Goal: Information Seeking & Learning: Learn about a topic

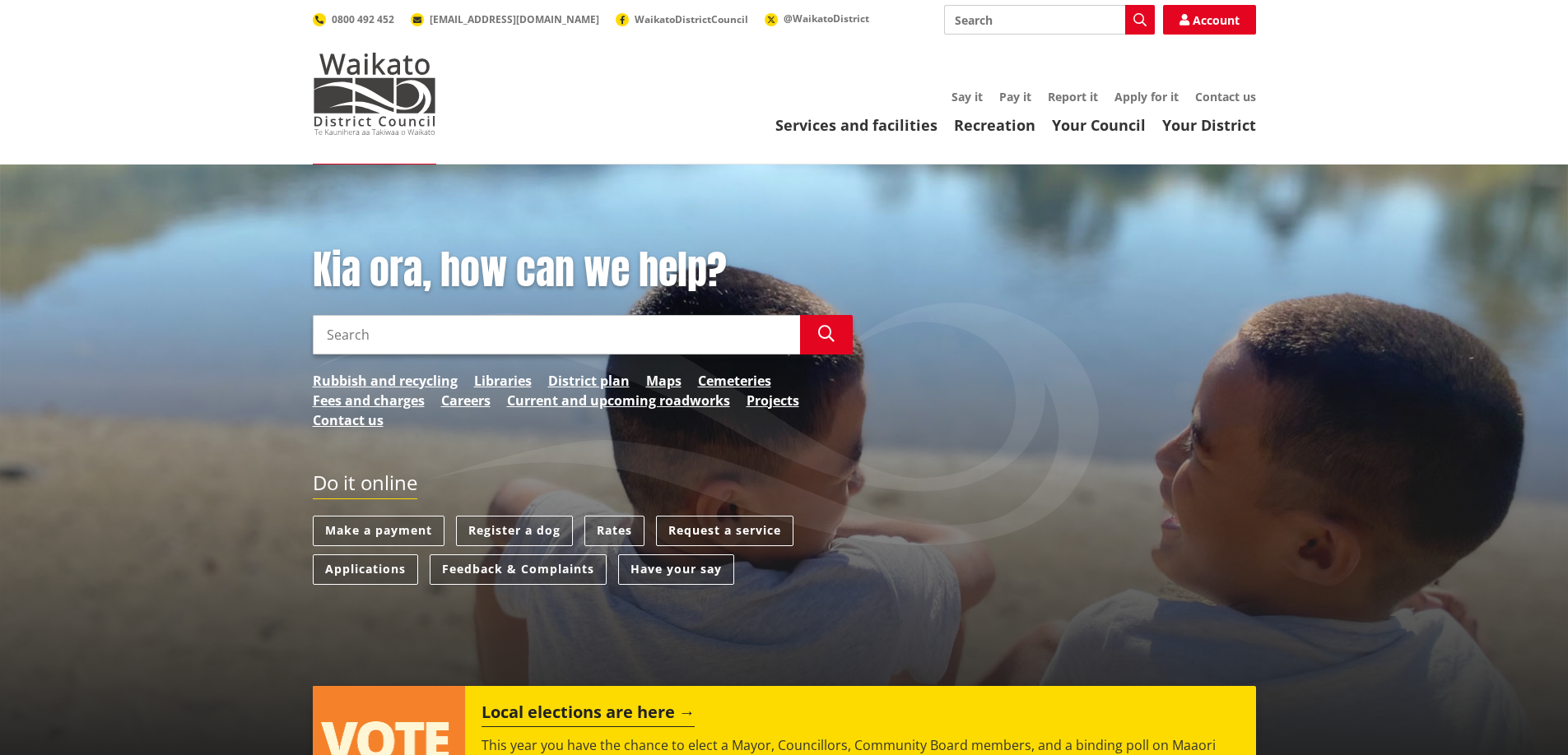
click at [453, 326] on input "Search" at bounding box center [556, 335] width 487 height 40
type input "tuakau community board candidates"
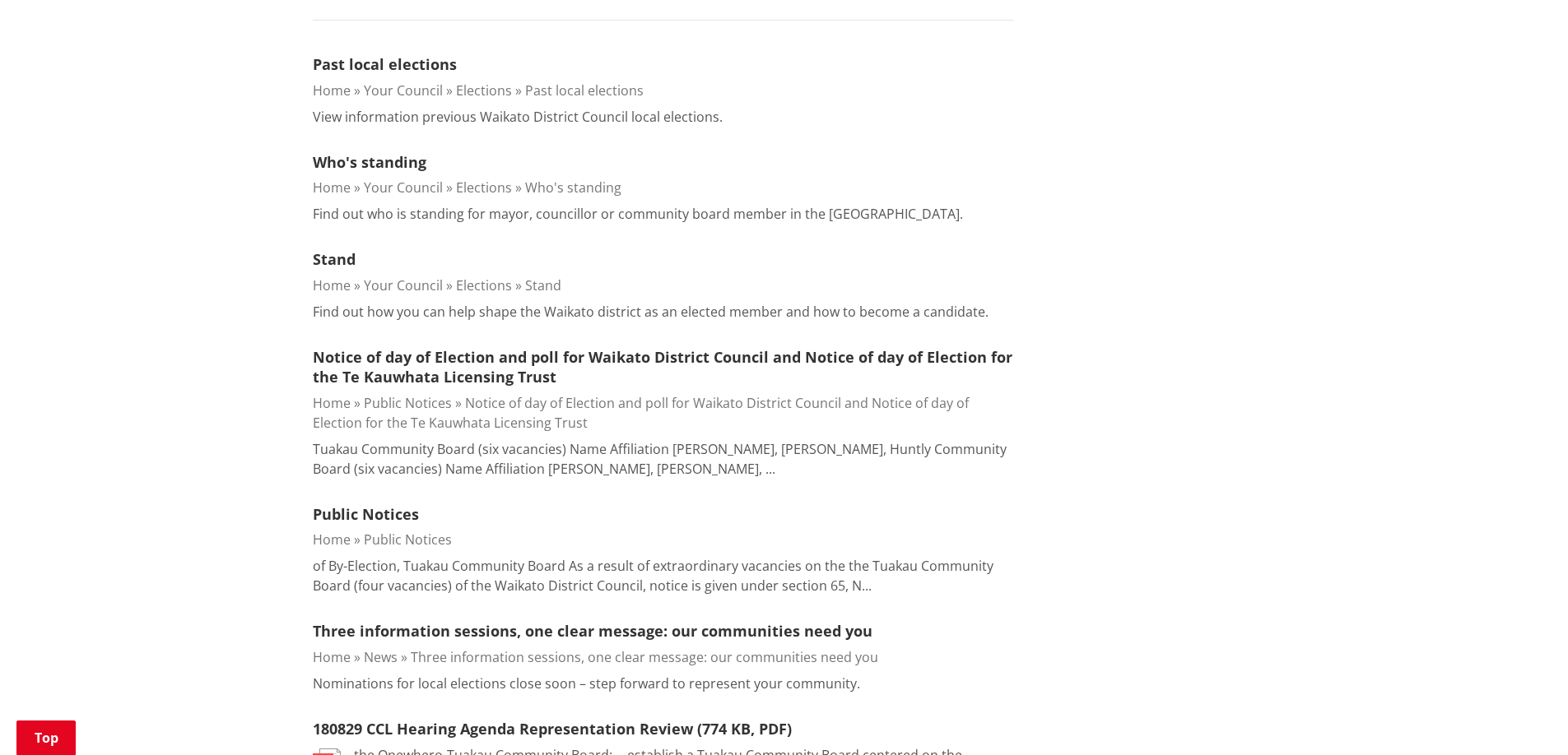
scroll to position [83, 0]
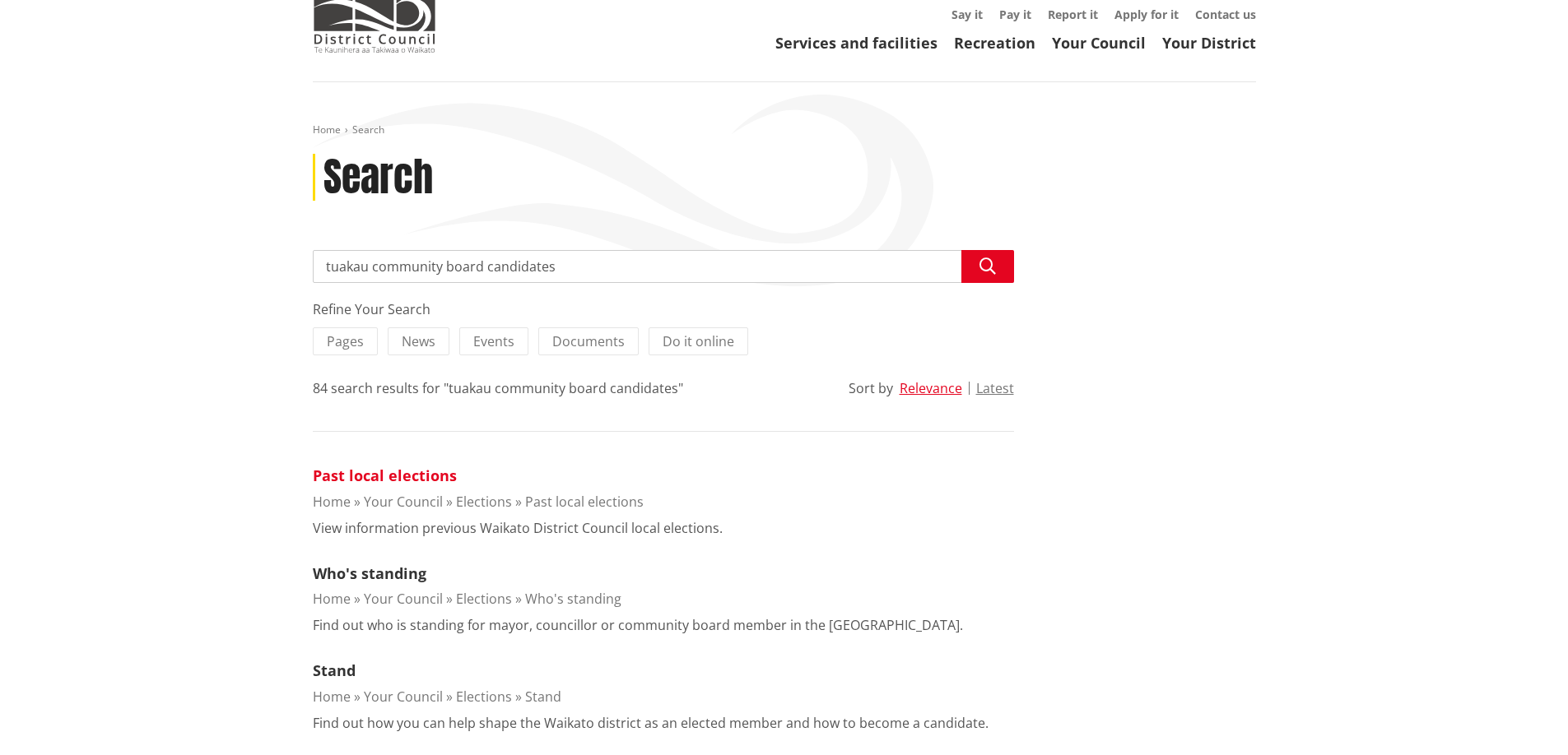
click at [339, 474] on link "Past local elections" at bounding box center [384, 475] width 144 height 19
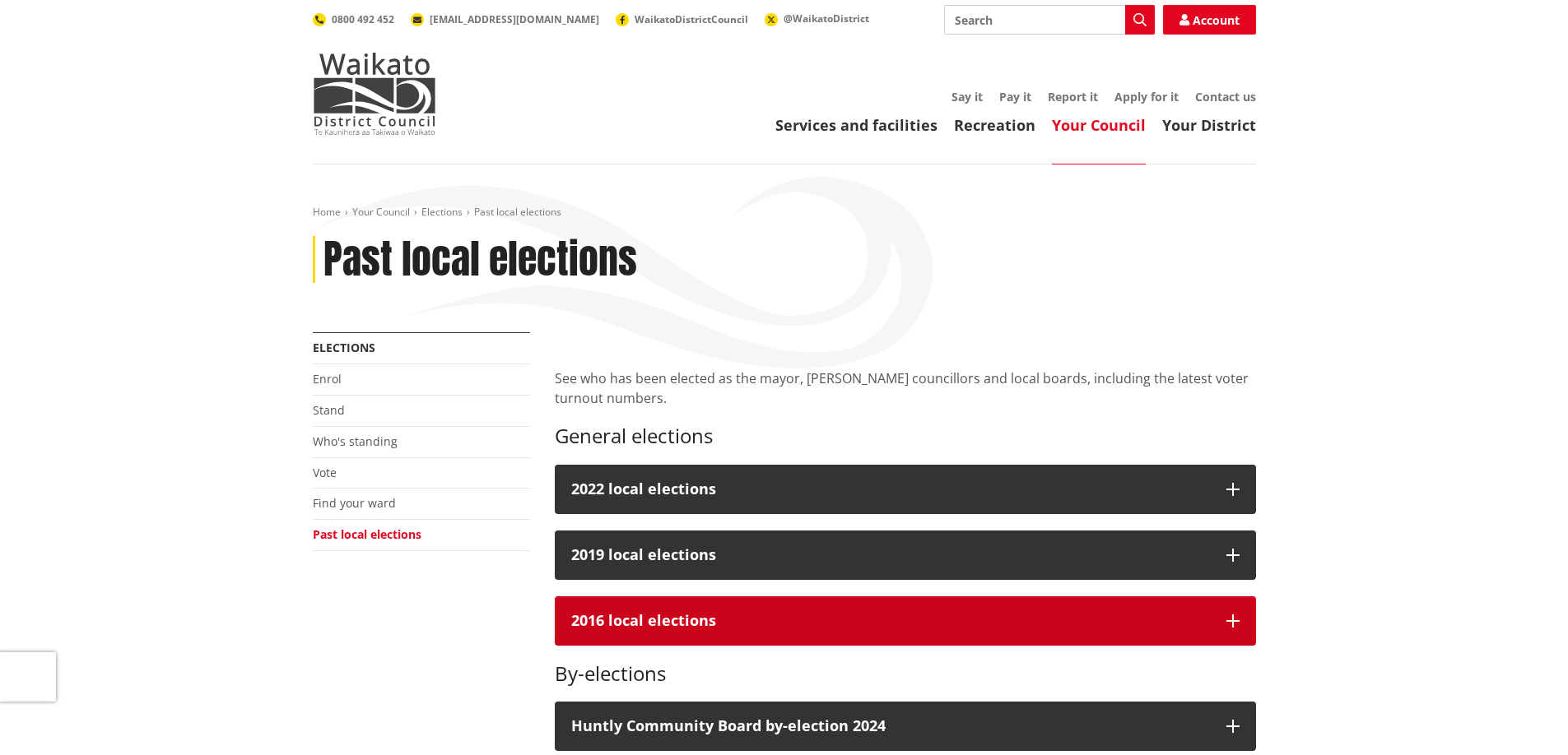
scroll to position [247, 0]
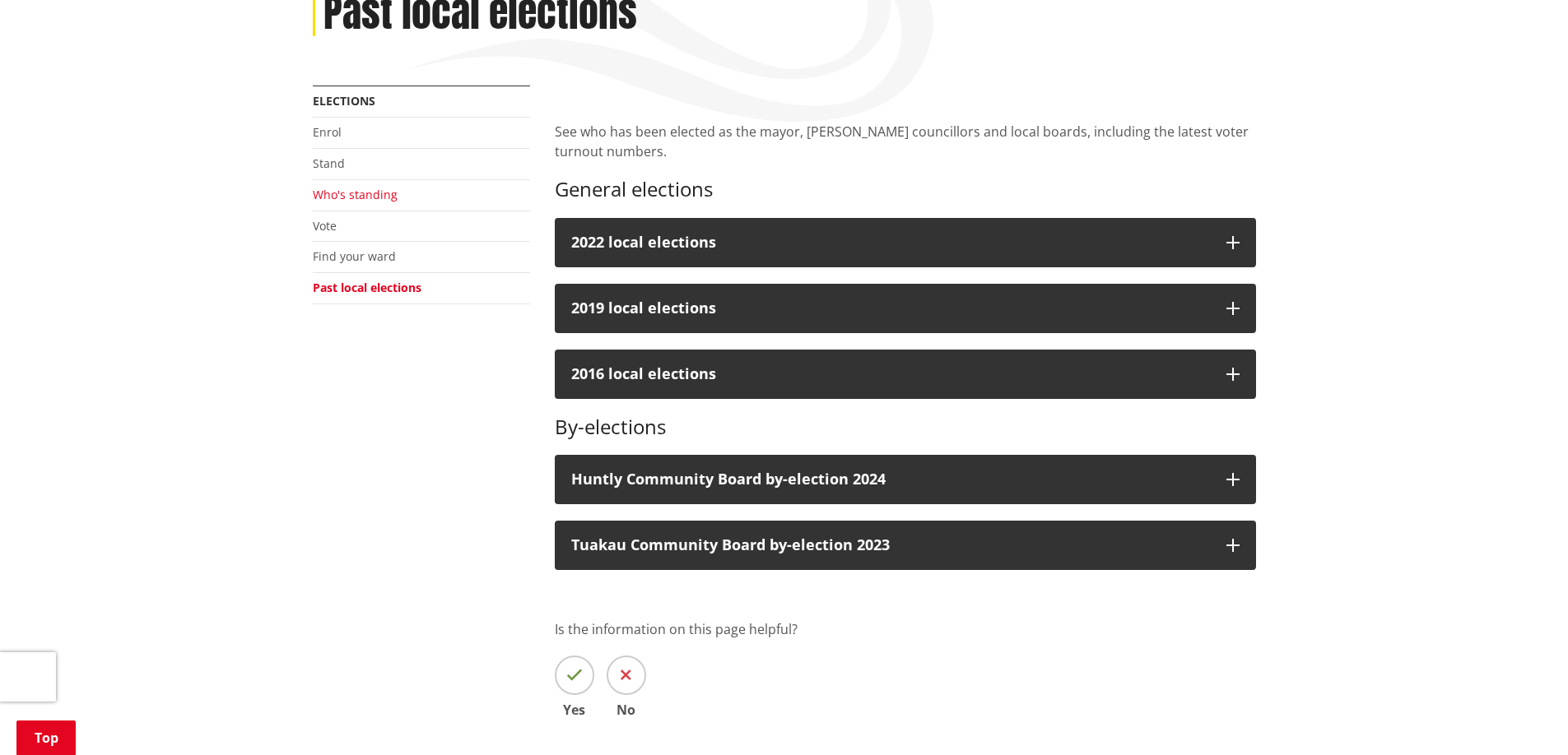
click at [334, 195] on link "Who's standing" at bounding box center [355, 195] width 85 height 16
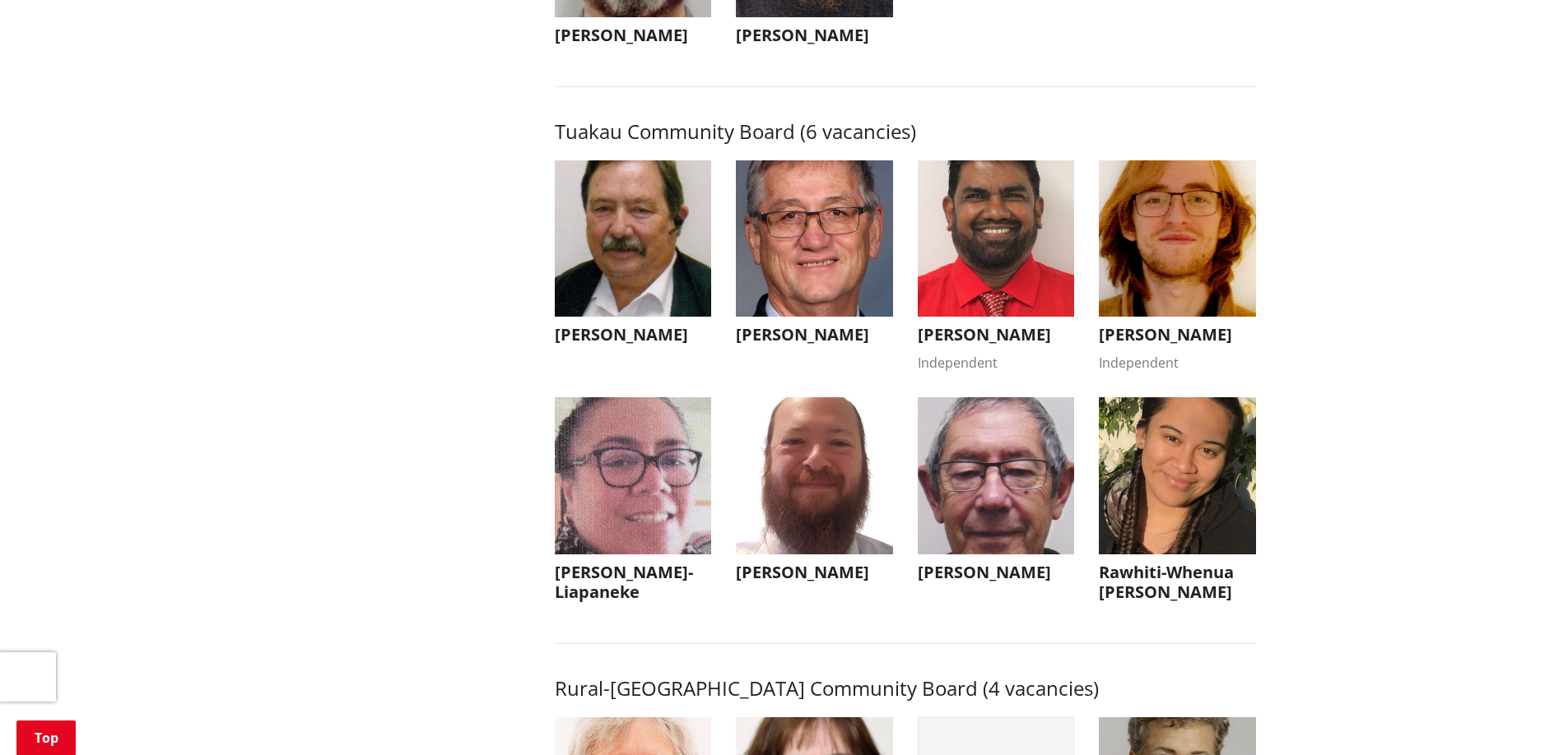
scroll to position [7074, 0]
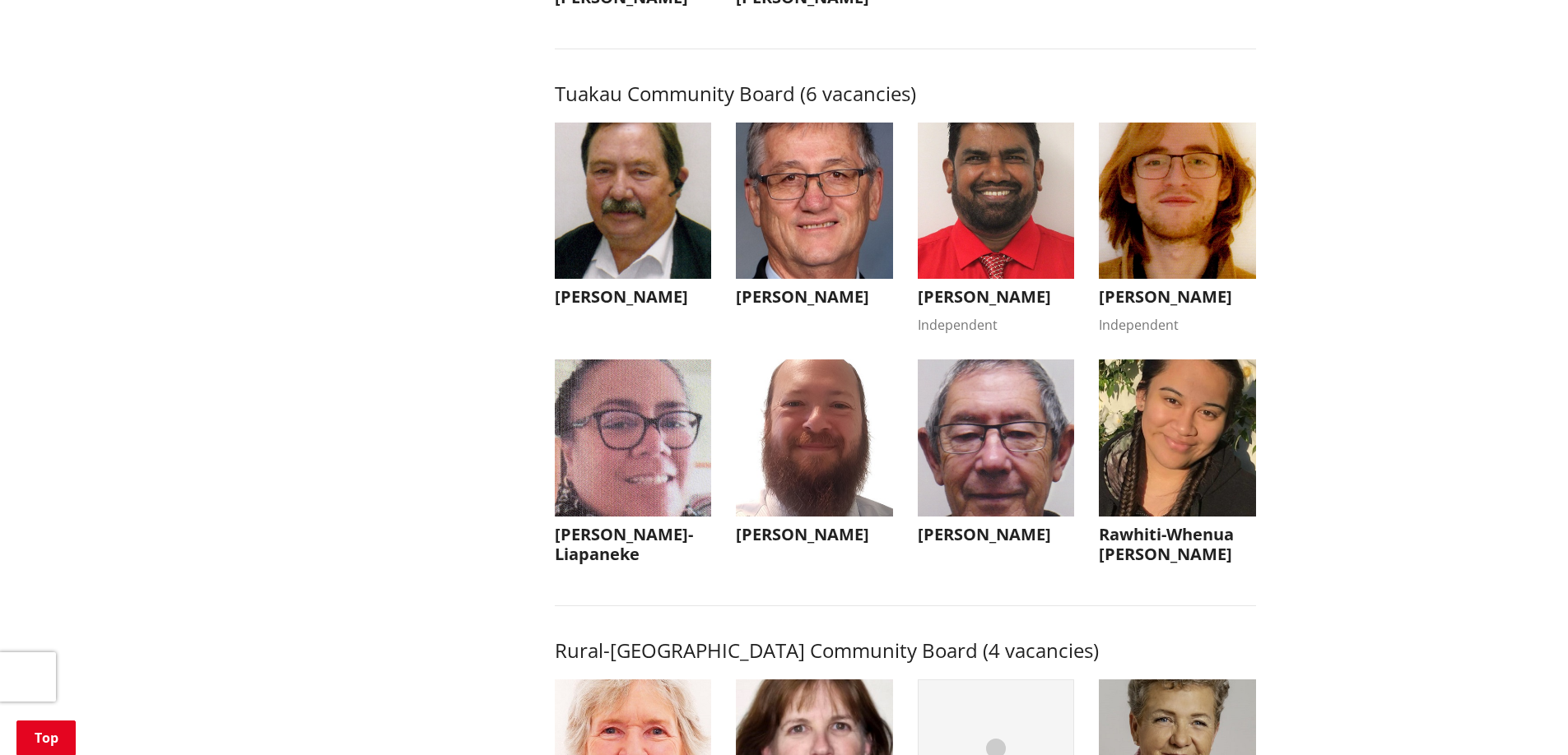
click at [956, 307] on h3 "Davendra Kumar" at bounding box center [996, 297] width 157 height 19
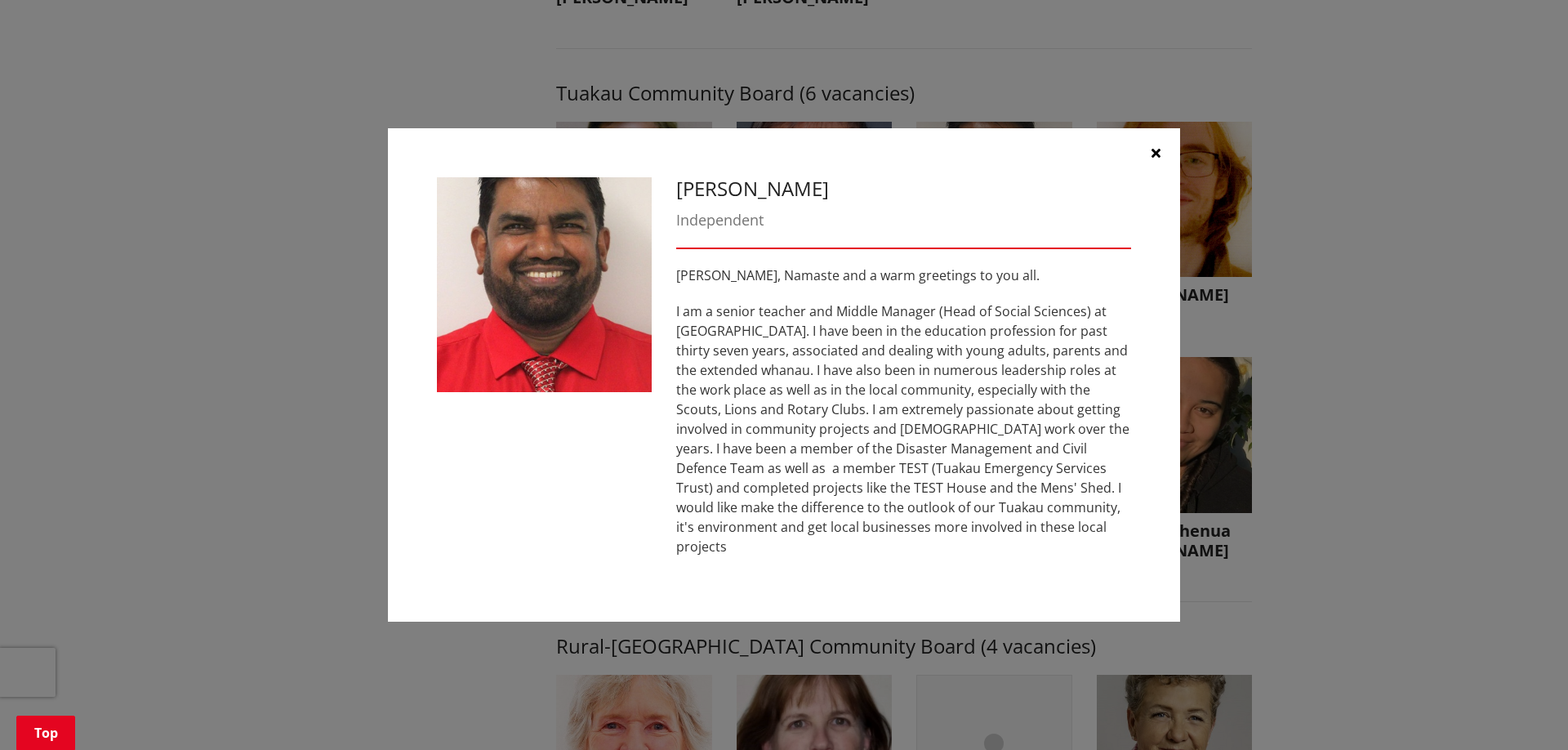
click at [1157, 159] on icon "button" at bounding box center [1156, 153] width 9 height 13
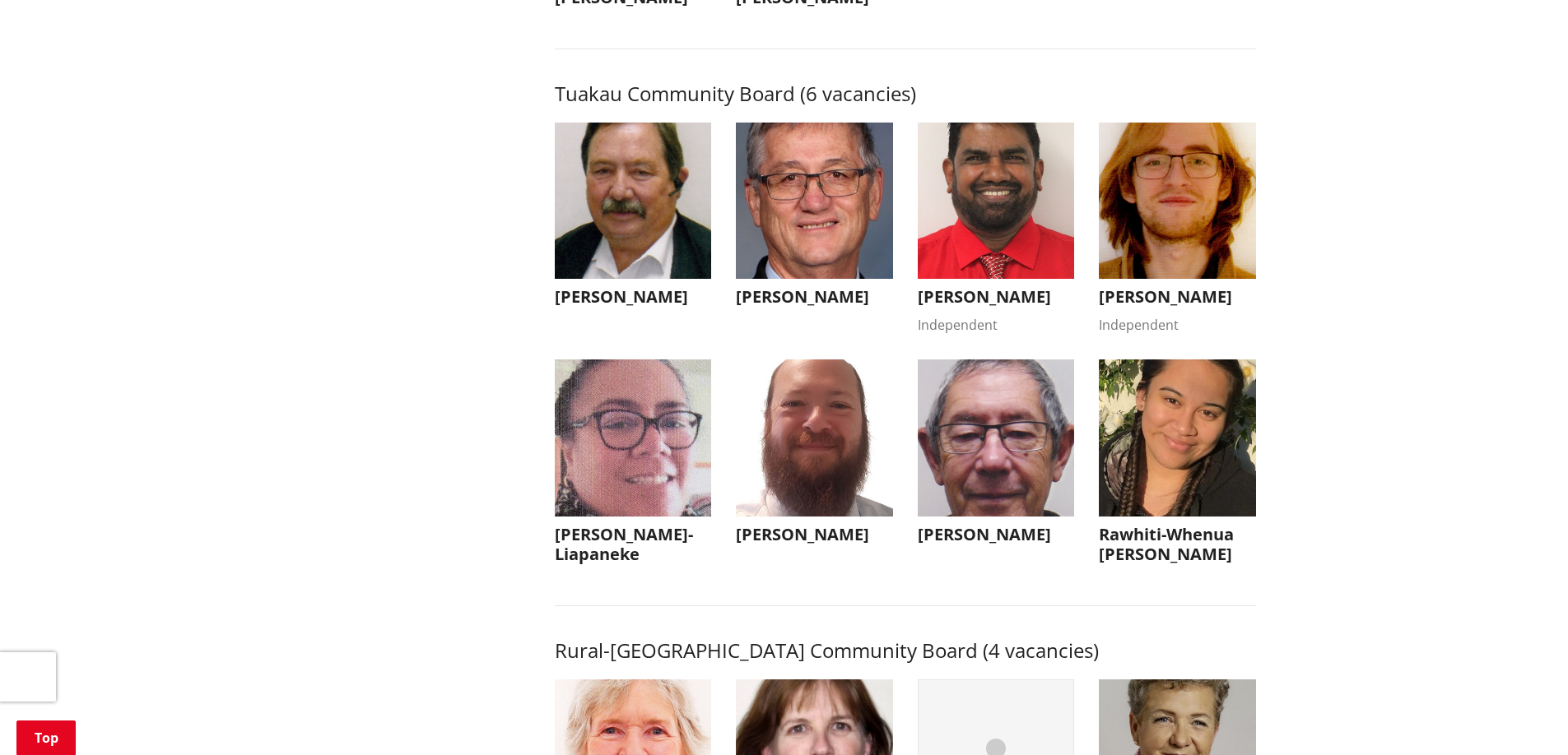
click at [1169, 307] on h3 "David Henderson" at bounding box center [1177, 297] width 157 height 19
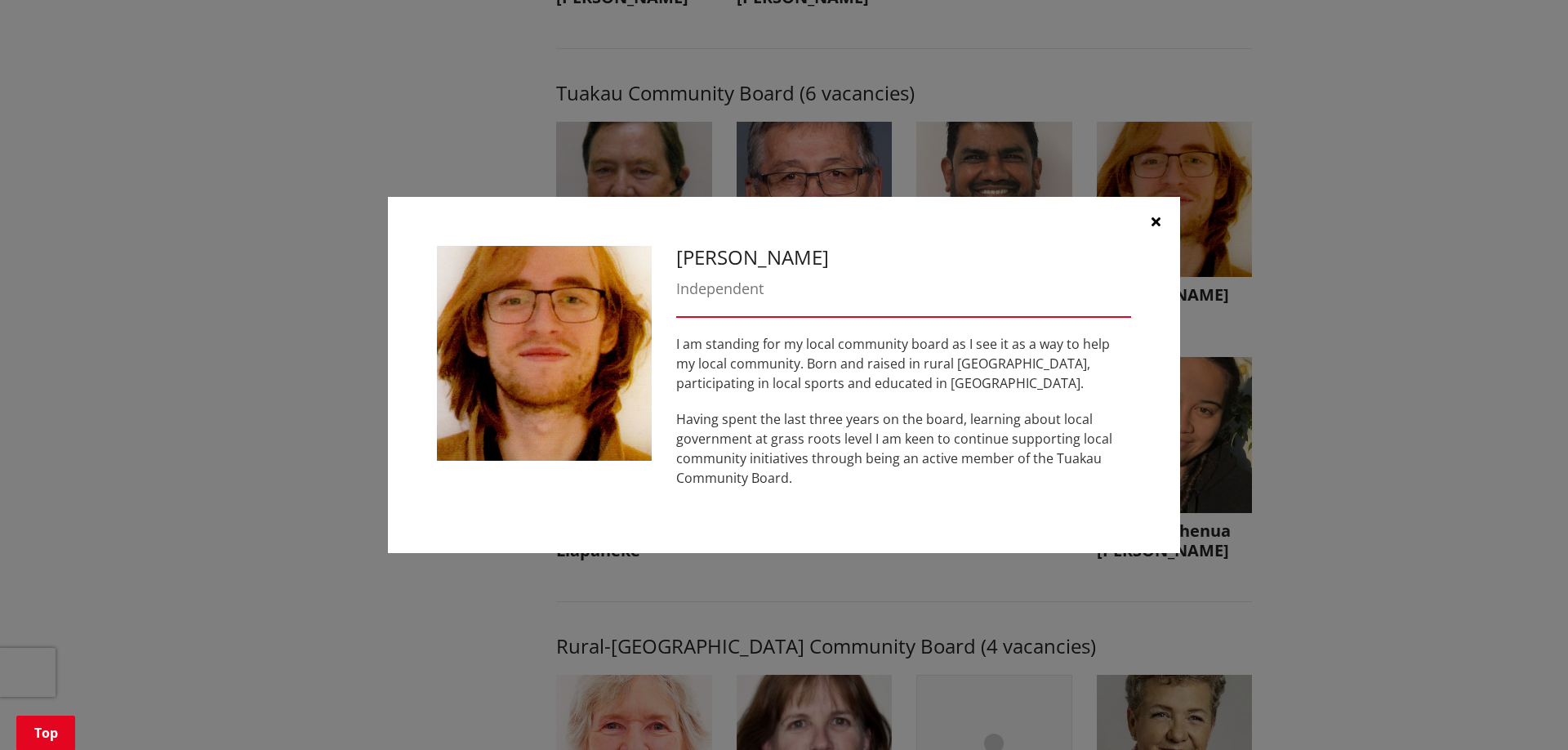
click at [1158, 222] on icon "button" at bounding box center [1156, 222] width 9 height 13
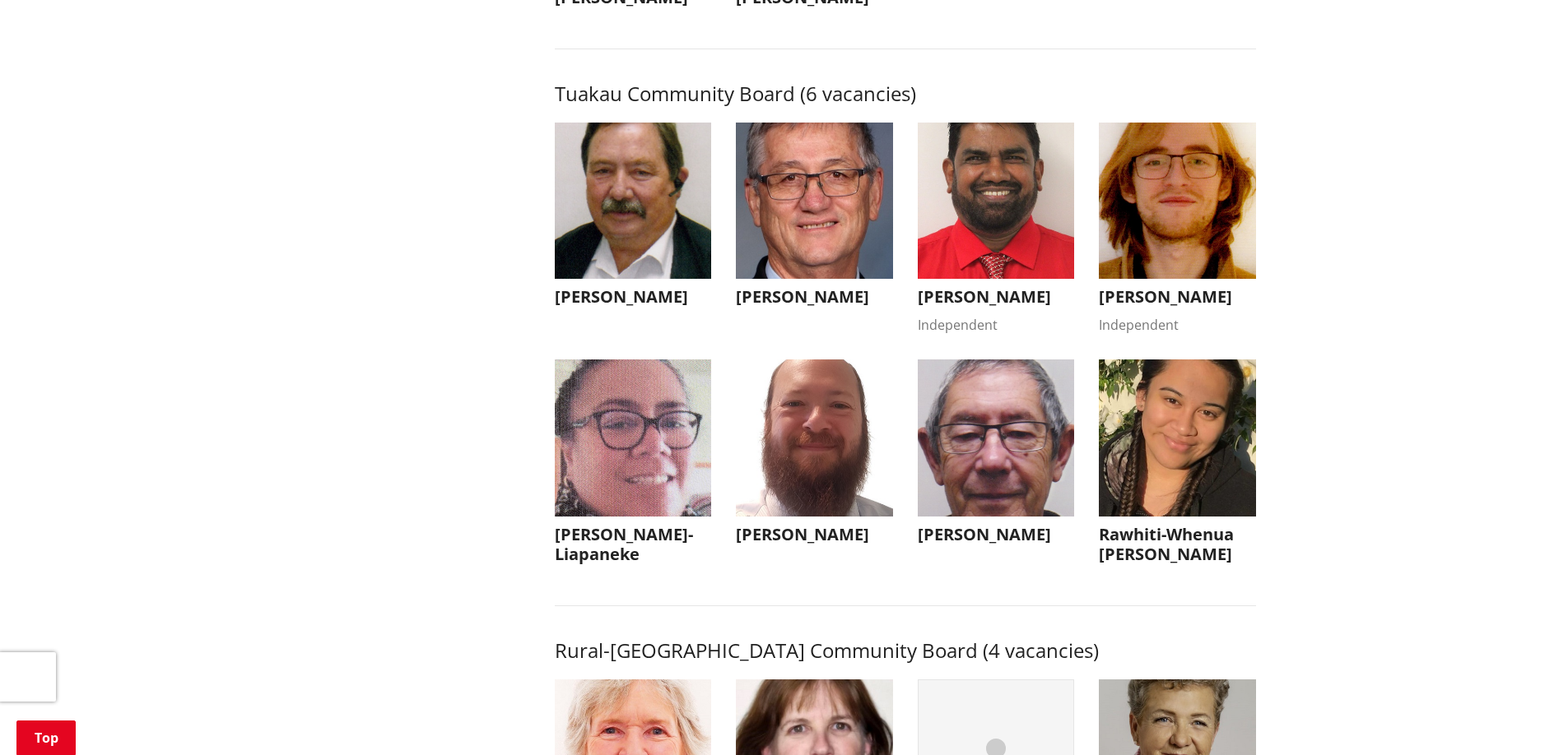
click at [1163, 565] on h3 "Rawhiti-Whenua Matena Ngataki" at bounding box center [1177, 544] width 157 height 40
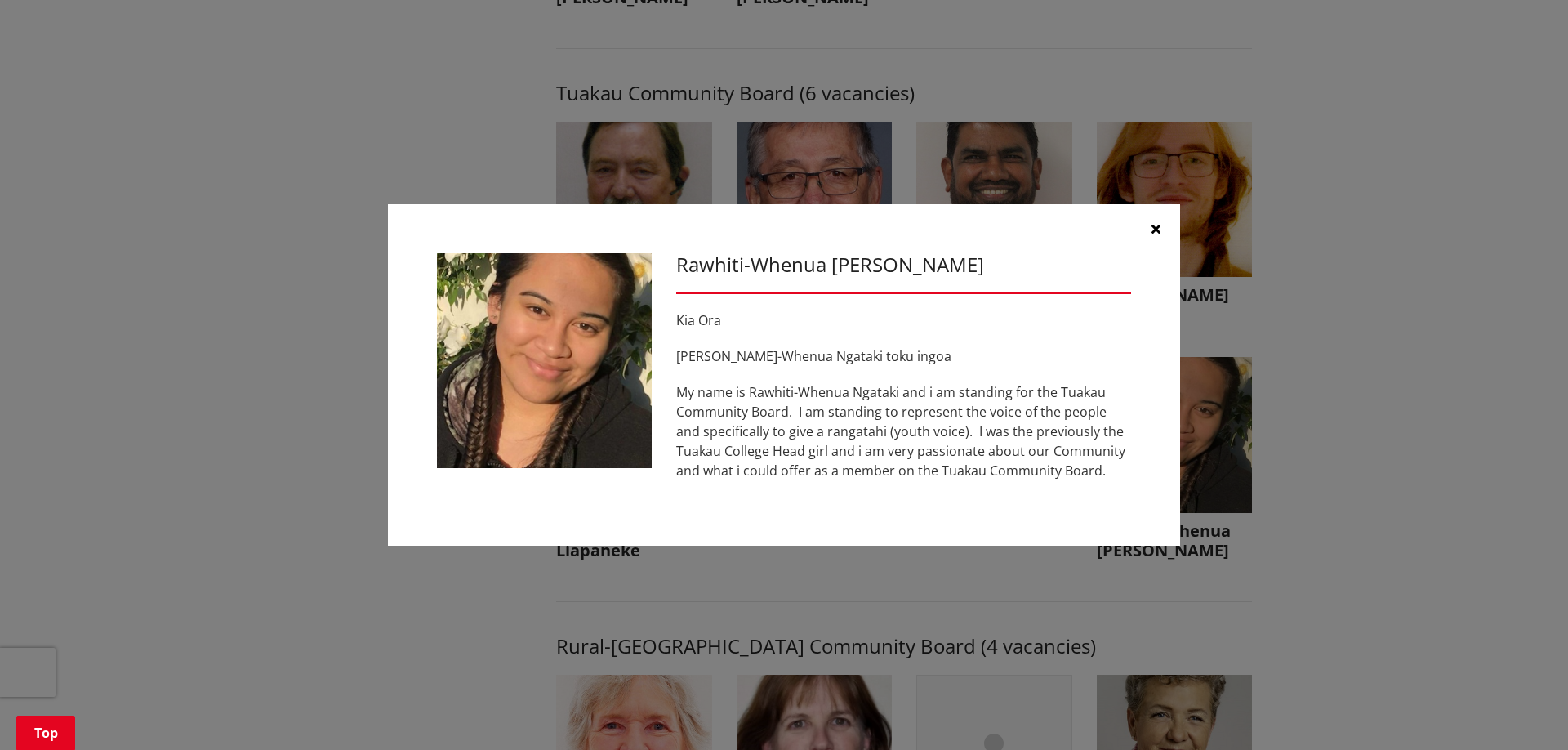
click at [1155, 226] on icon "button" at bounding box center [1156, 229] width 9 height 13
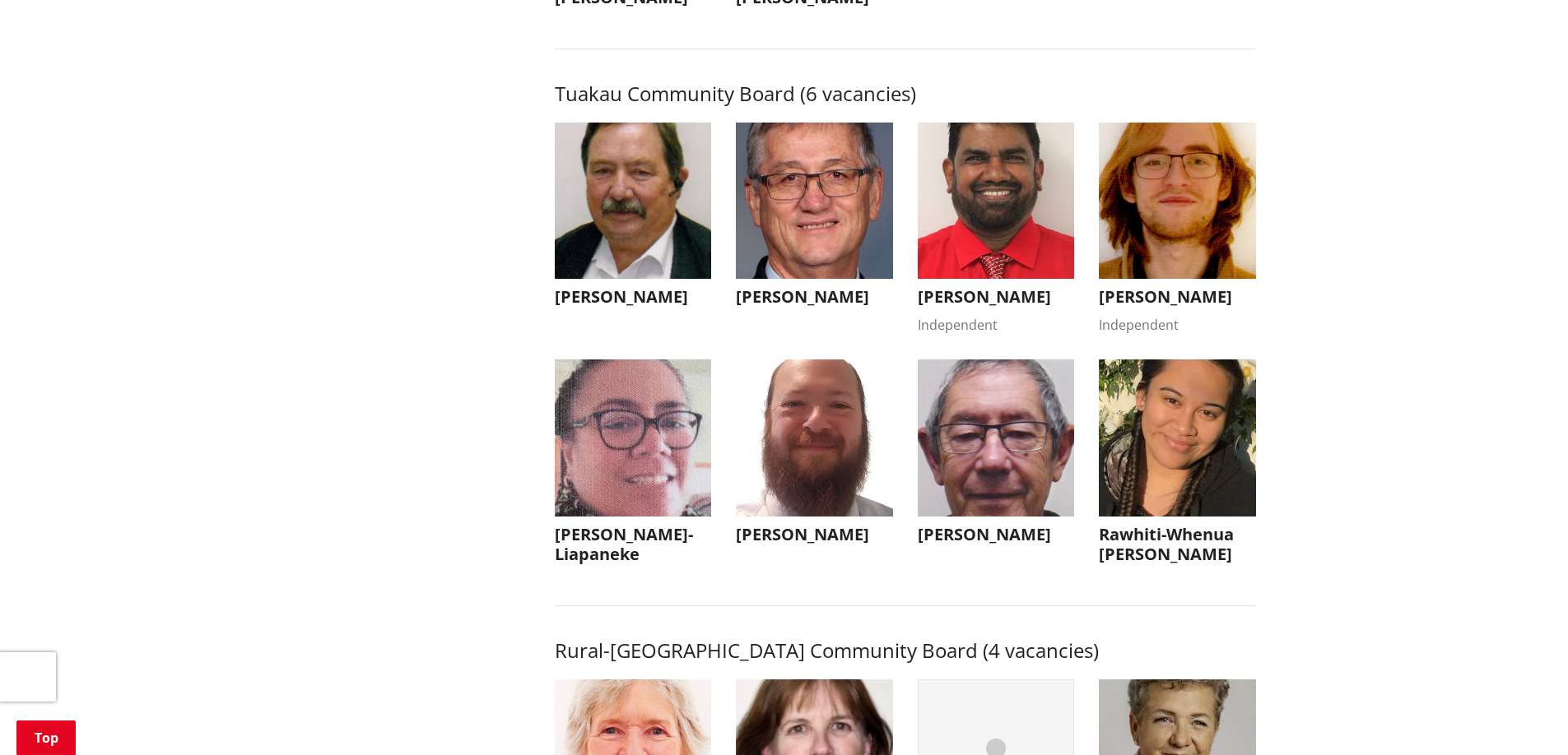
click at [967, 544] on h3 "Peter Coleman" at bounding box center [996, 534] width 157 height 19
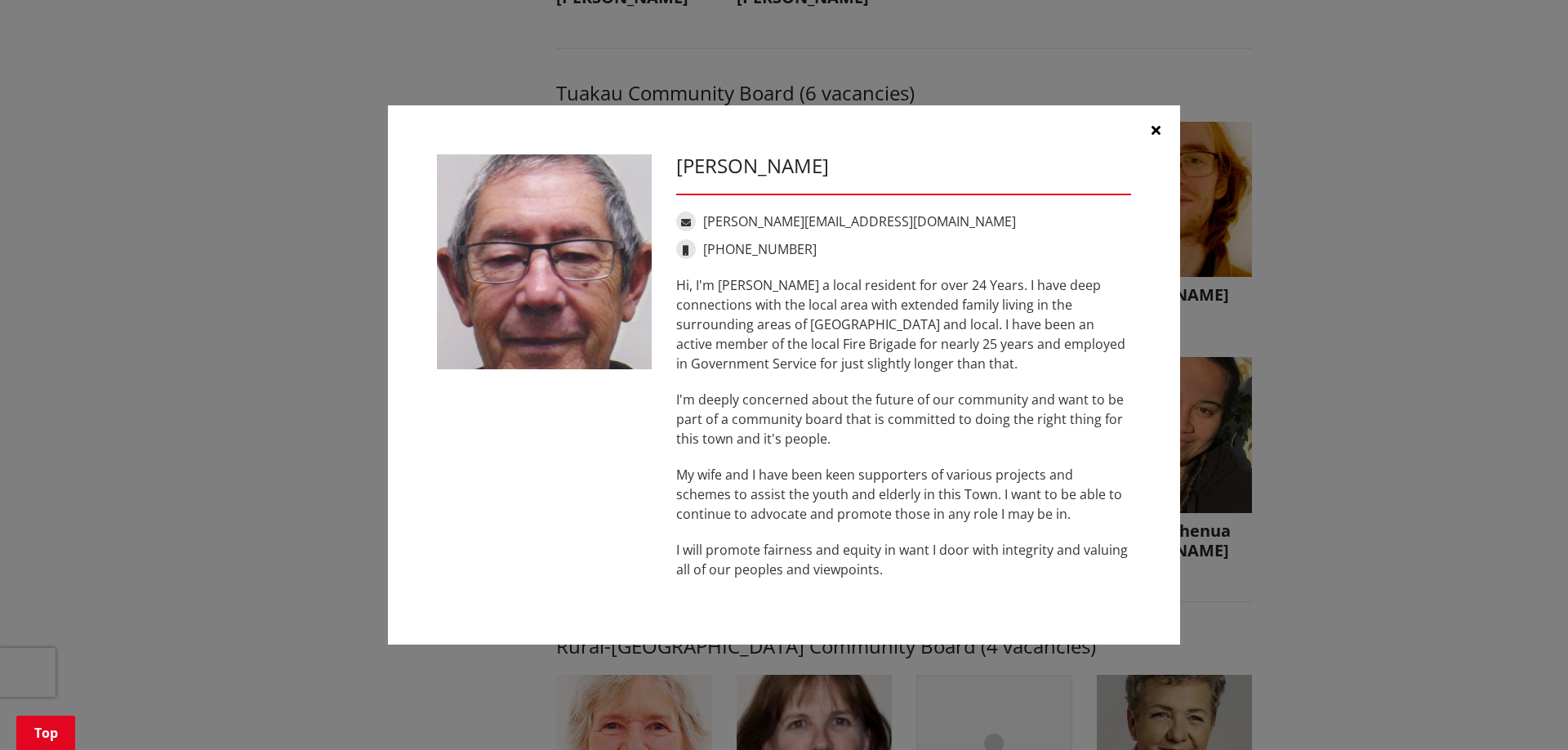
click at [1158, 131] on icon "button" at bounding box center [1156, 130] width 9 height 13
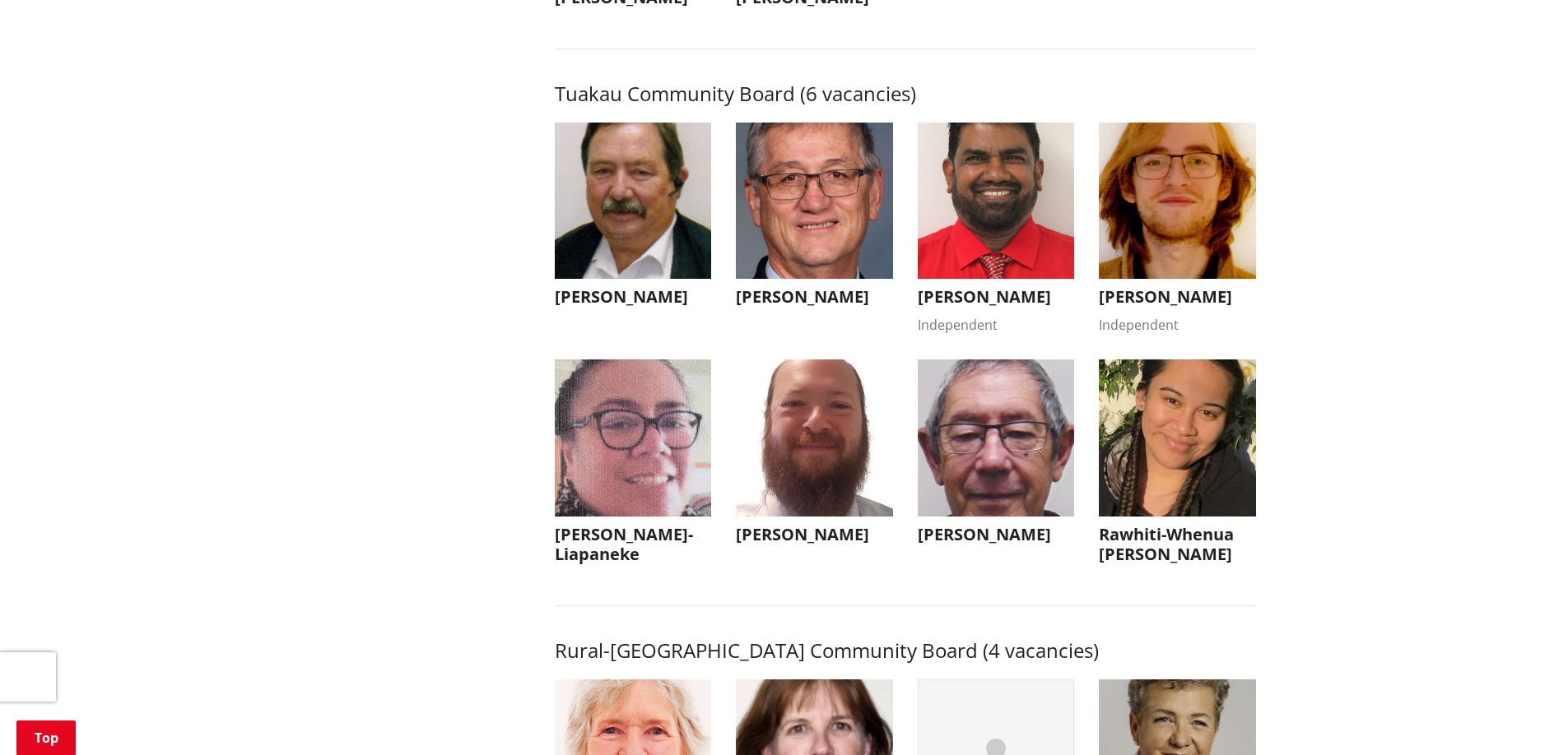
click at [769, 544] on h3 "Lee Watson" at bounding box center [814, 534] width 157 height 19
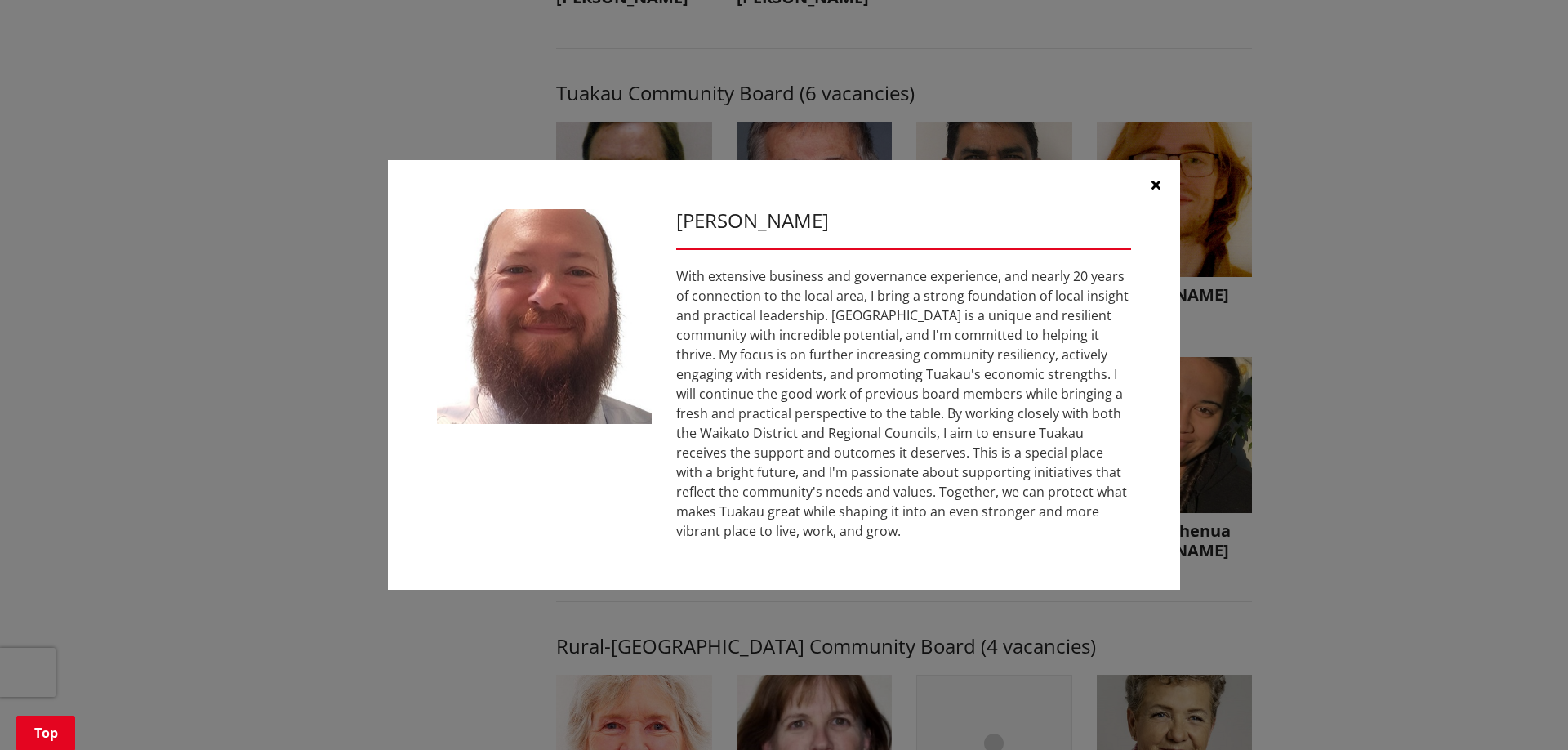
click at [1157, 185] on icon "button" at bounding box center [1156, 185] width 9 height 13
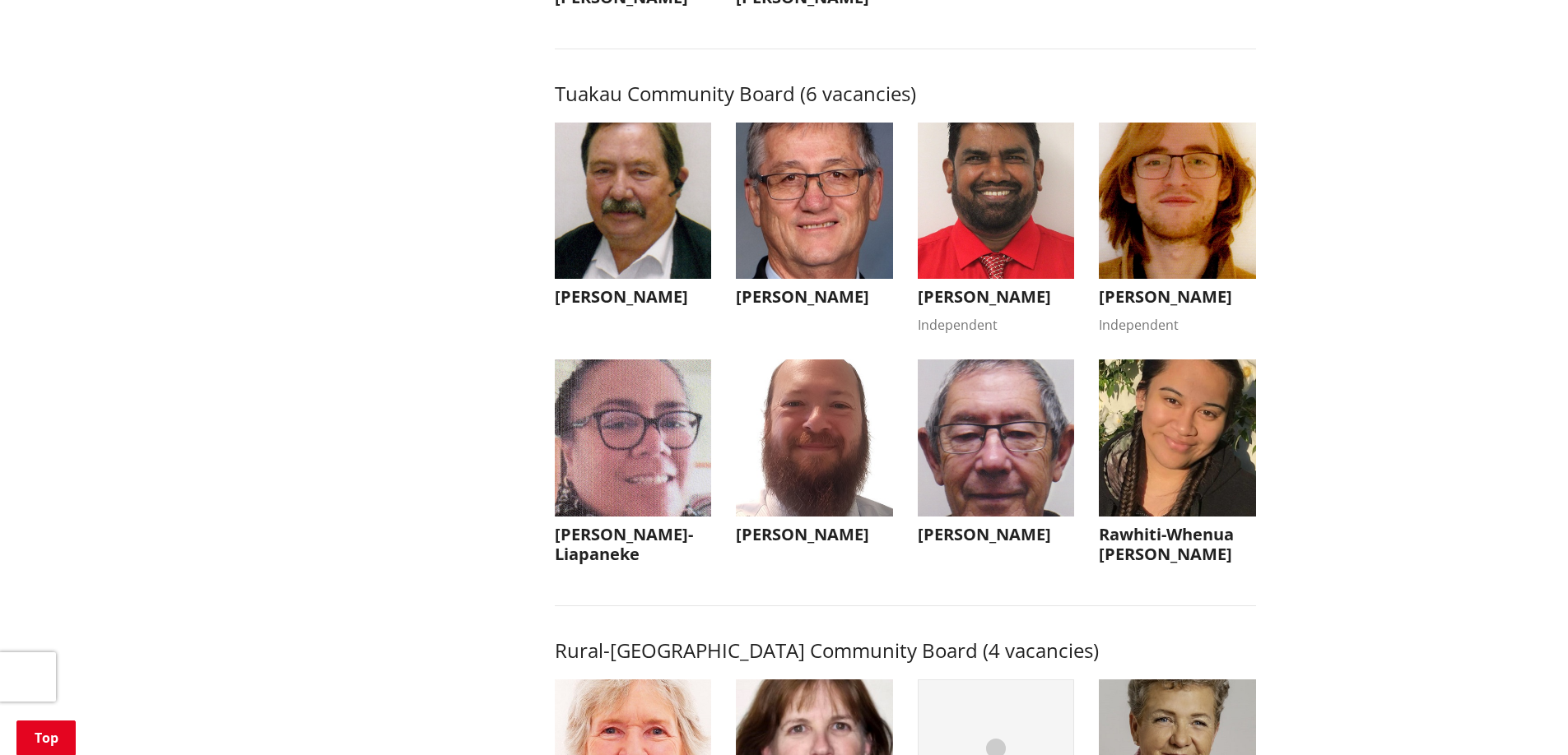
click at [621, 565] on h3 "Grace Tema-Liapaneke" at bounding box center [633, 544] width 157 height 40
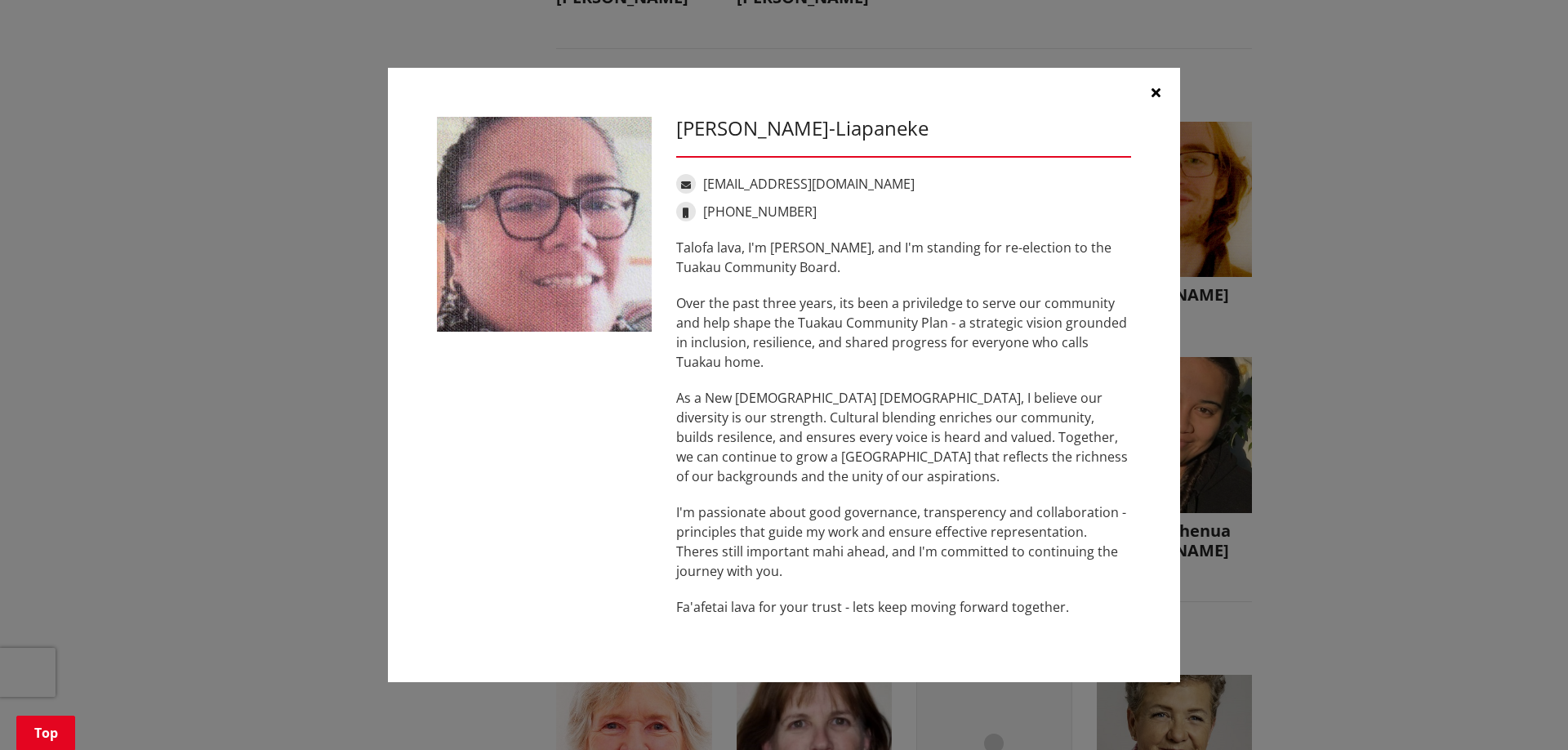
click at [1152, 93] on icon "button" at bounding box center [1156, 92] width 9 height 13
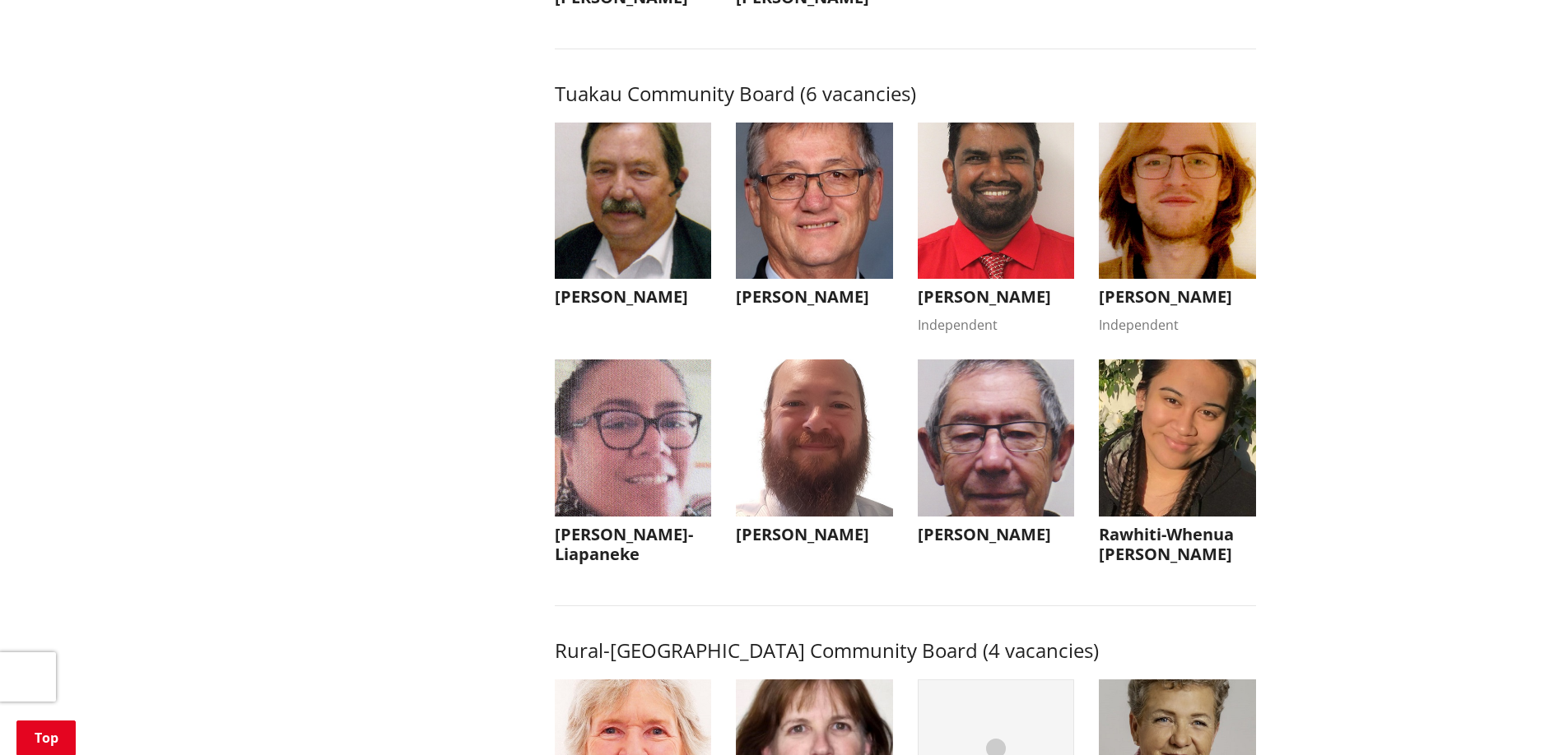
click at [803, 307] on h3 "Christopher Betty" at bounding box center [814, 297] width 157 height 19
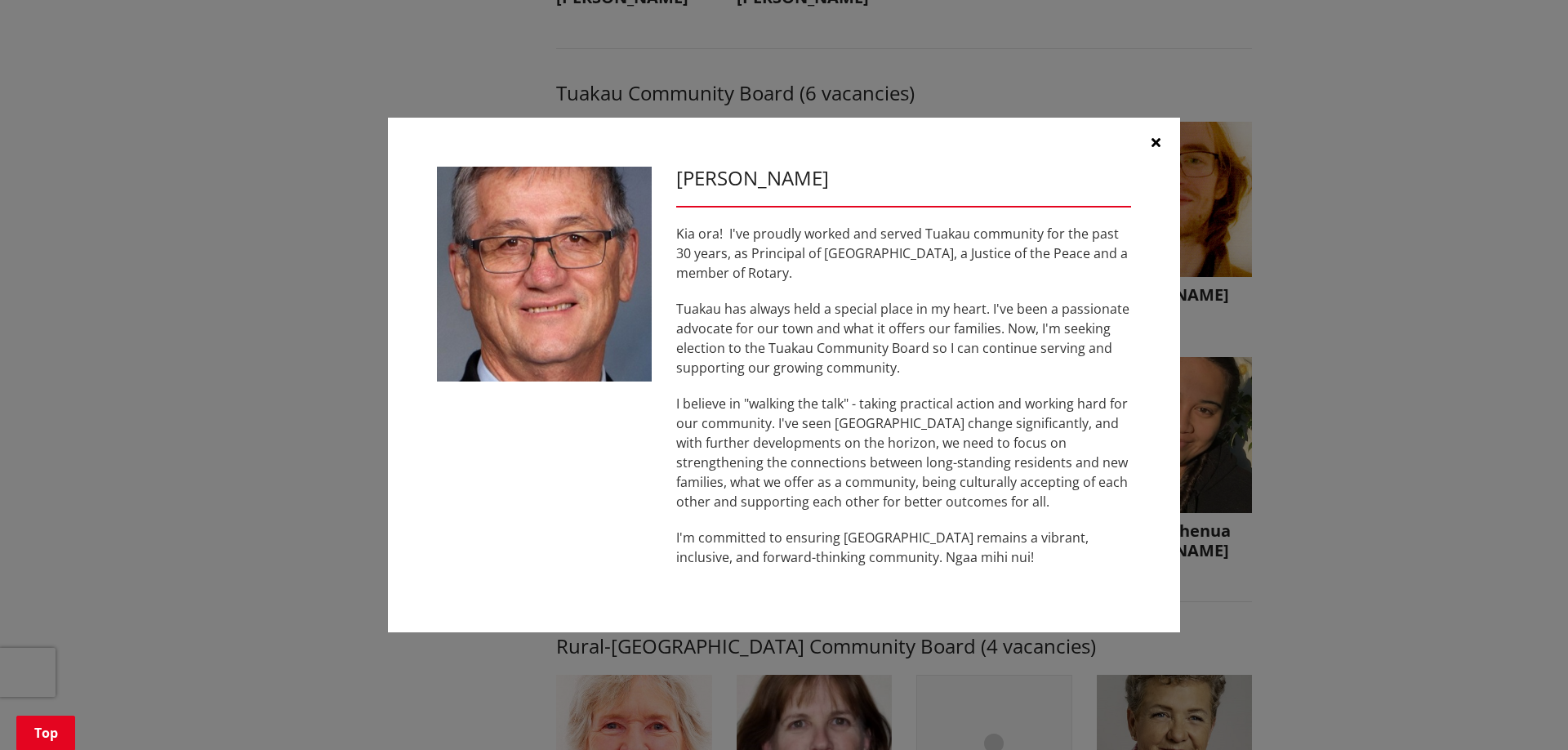
click at [1155, 144] on icon "button" at bounding box center [1156, 142] width 9 height 13
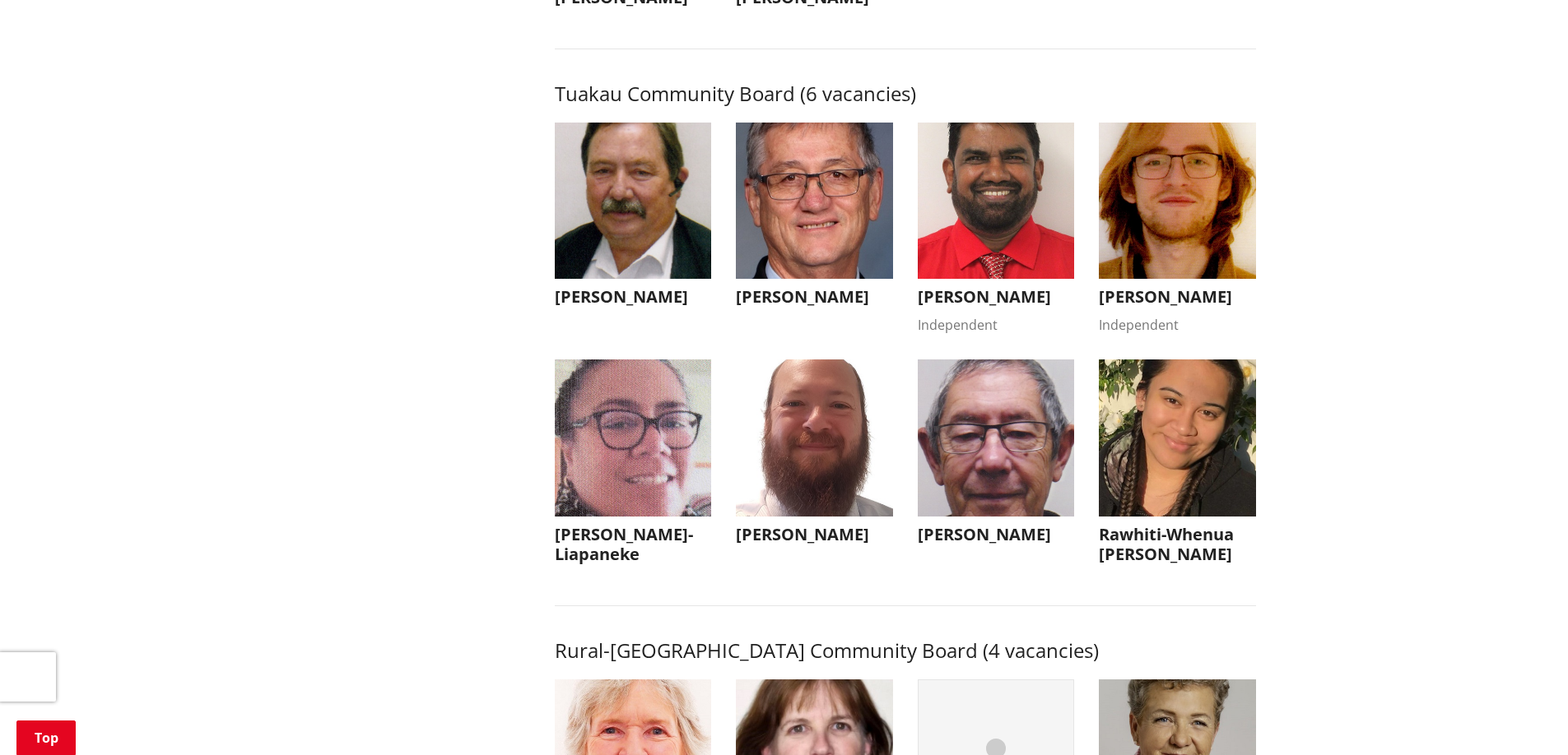
drag, startPoint x: 627, startPoint y: 357, endPoint x: 632, endPoint y: 350, distance: 8.6
click at [628, 307] on h3 "Richard Gee" at bounding box center [633, 297] width 157 height 19
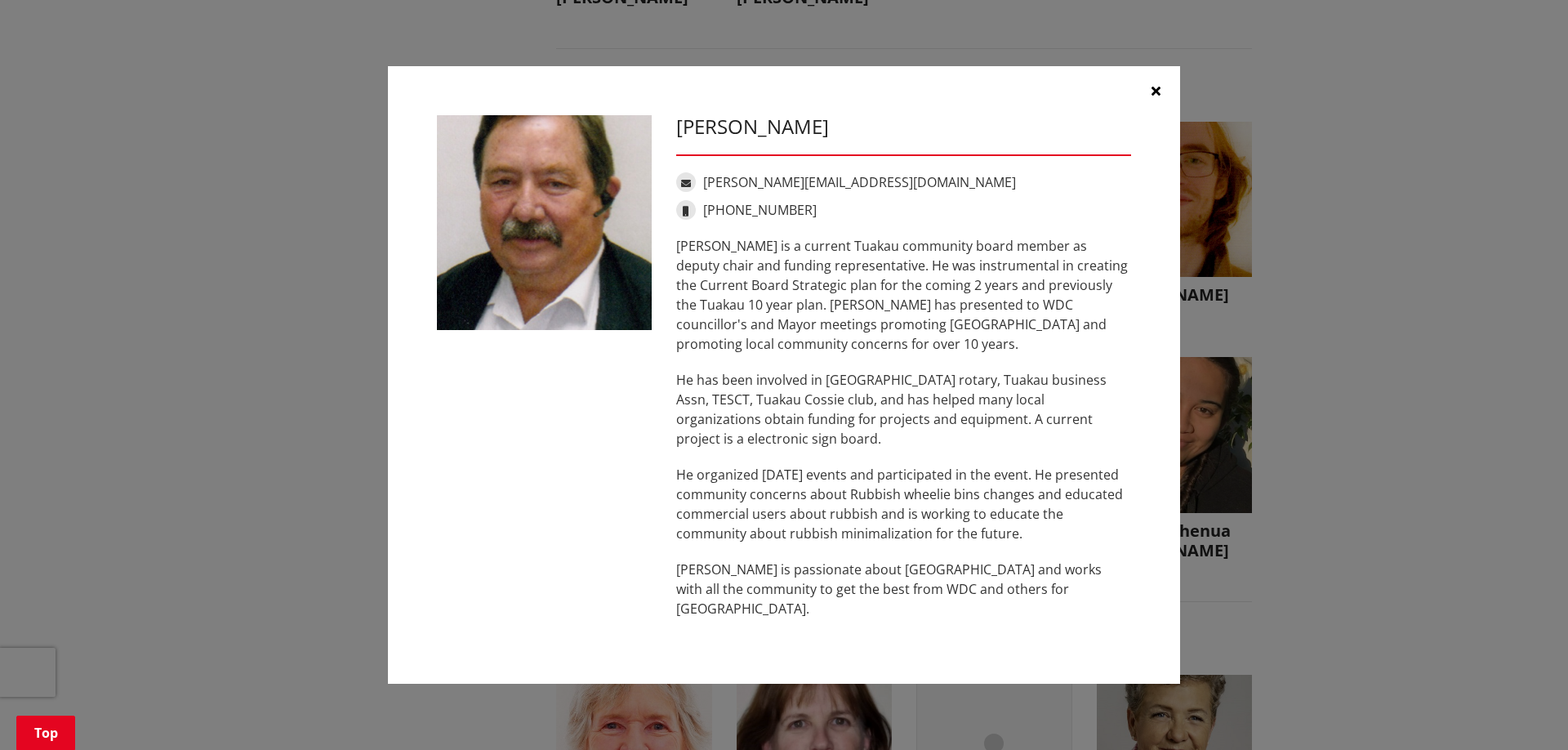
click at [1159, 97] on icon "button" at bounding box center [1156, 91] width 9 height 13
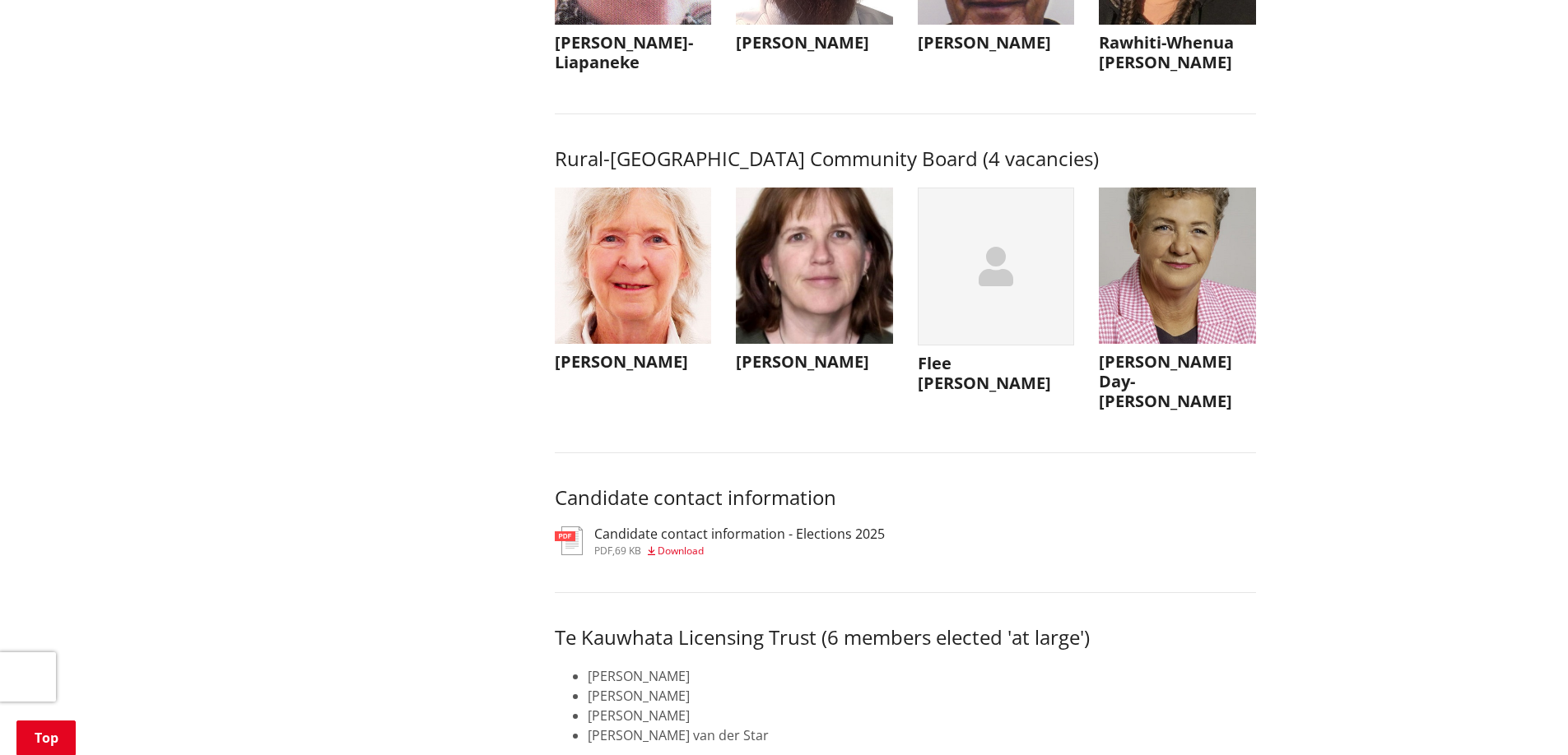
scroll to position [7568, 0]
click at [1143, 410] on h3 "Jo-Ann Day-Townsend" at bounding box center [1177, 380] width 157 height 59
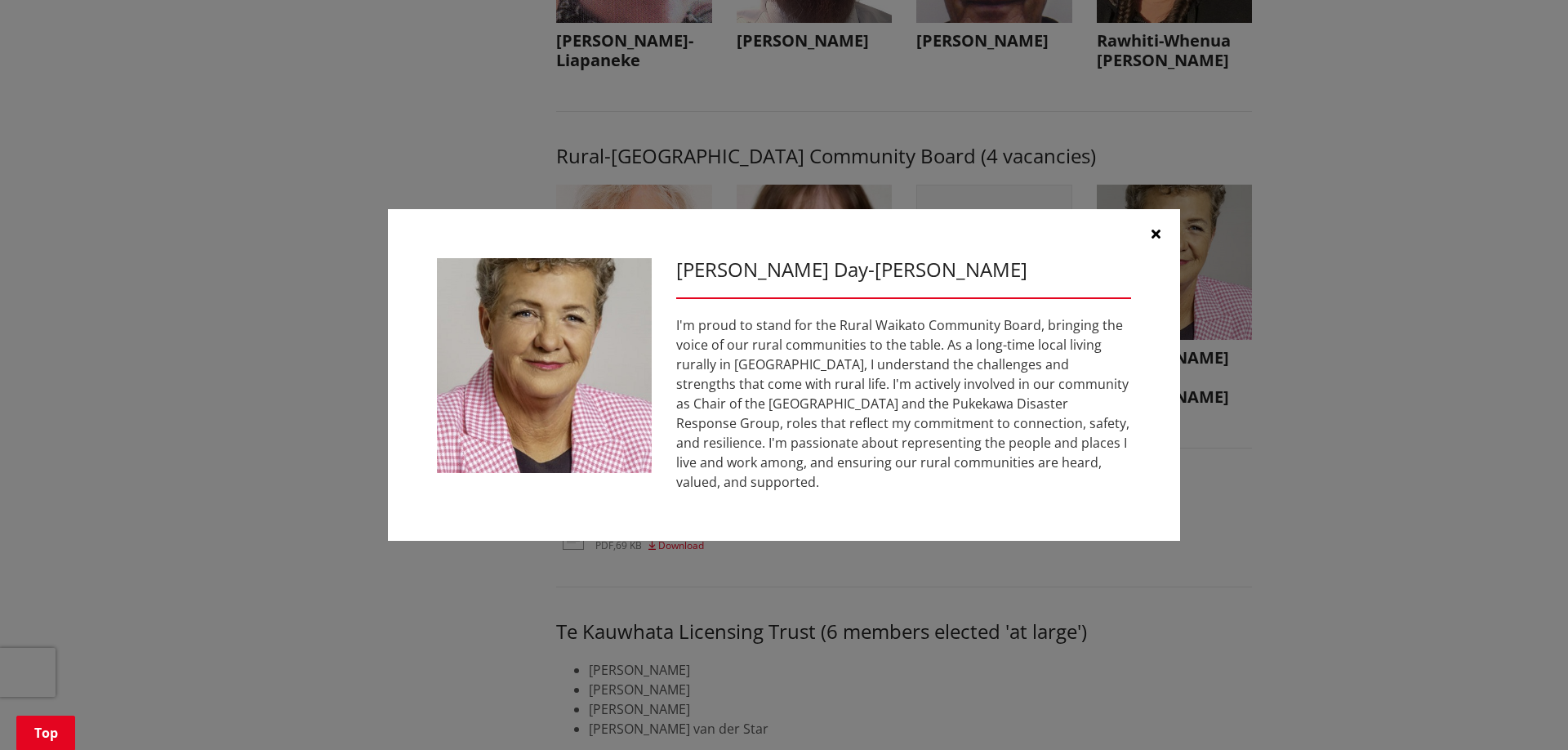
click at [1153, 239] on icon "button" at bounding box center [1156, 234] width 9 height 13
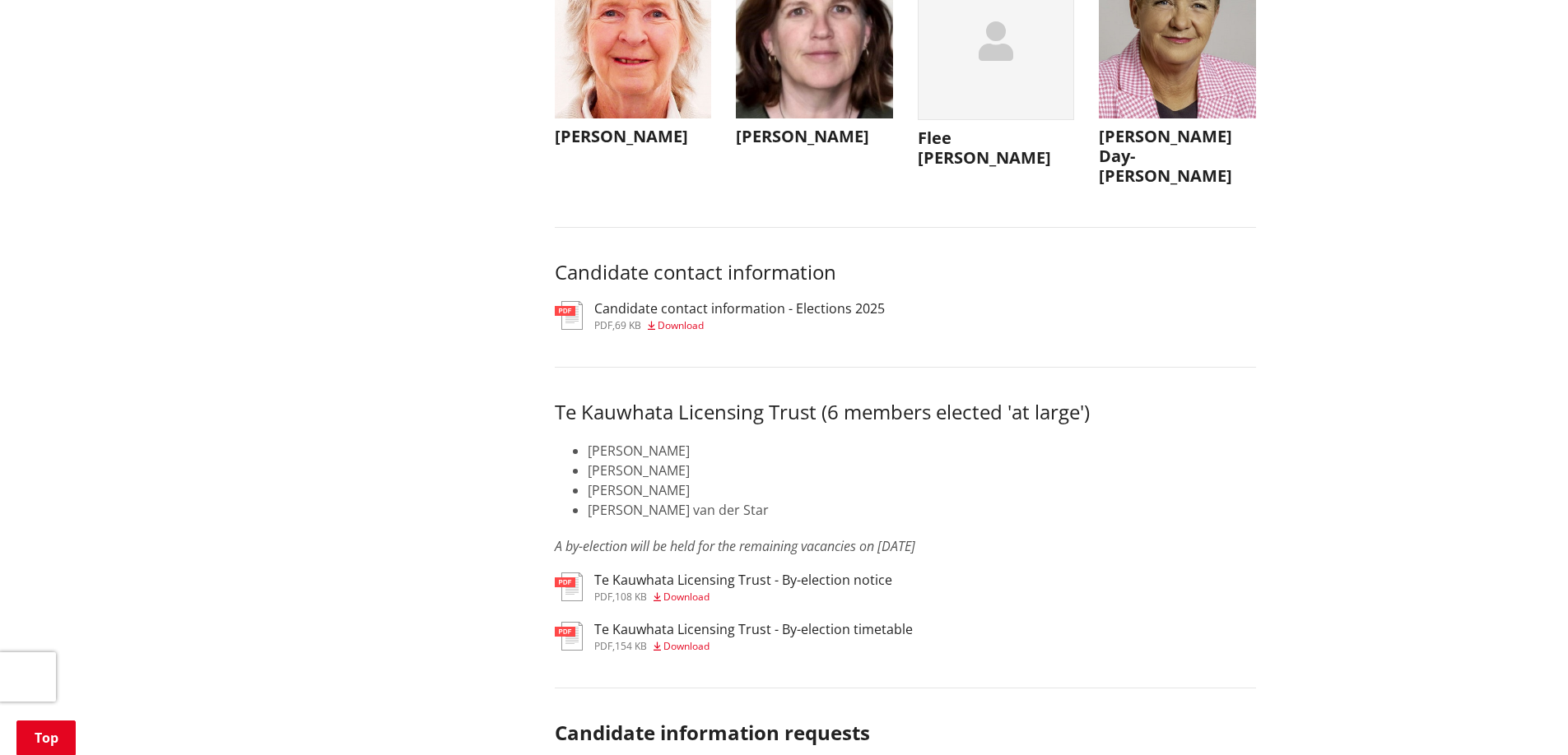
scroll to position [7815, 0]
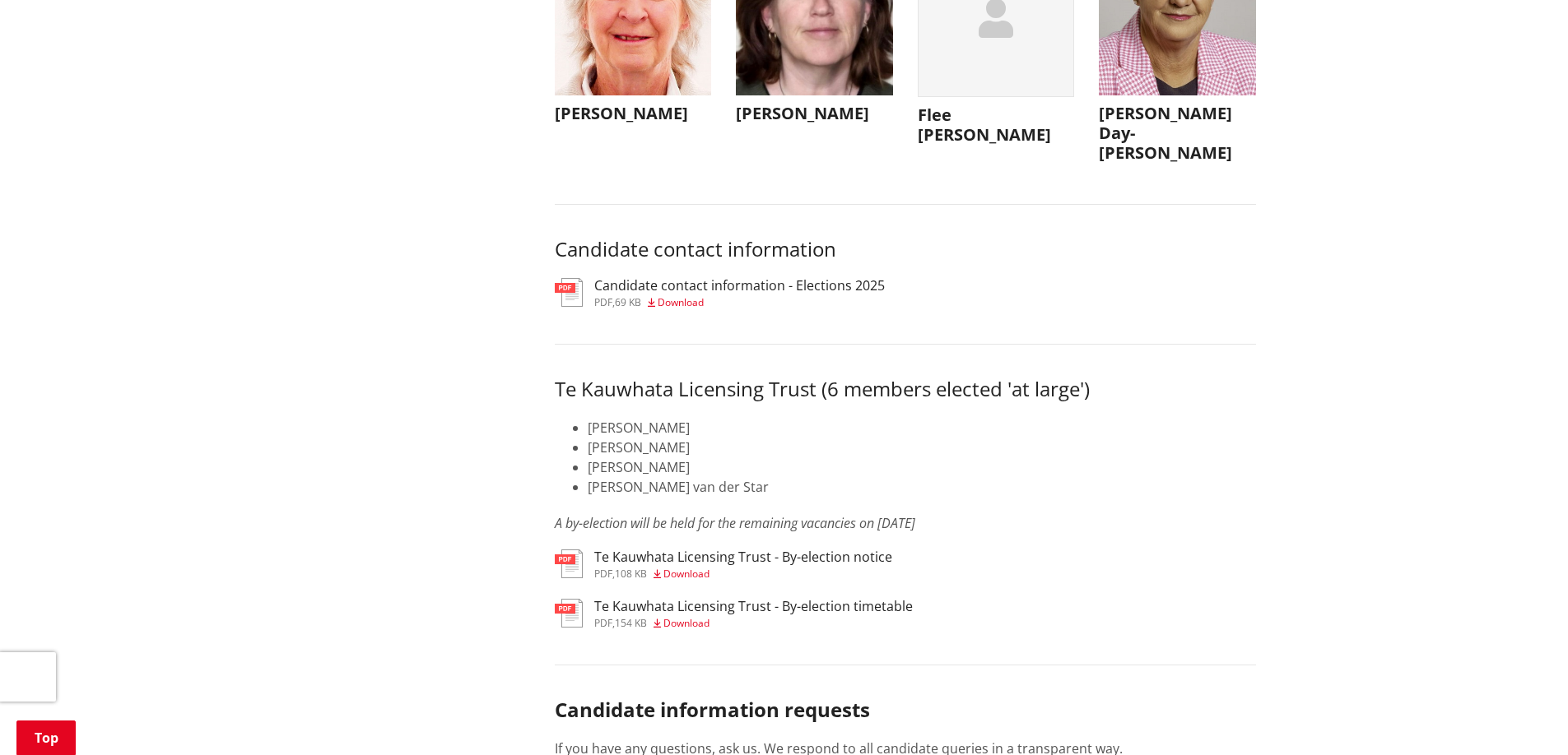
click at [983, 145] on h3 "Flee Coker-Grey" at bounding box center [996, 125] width 157 height 40
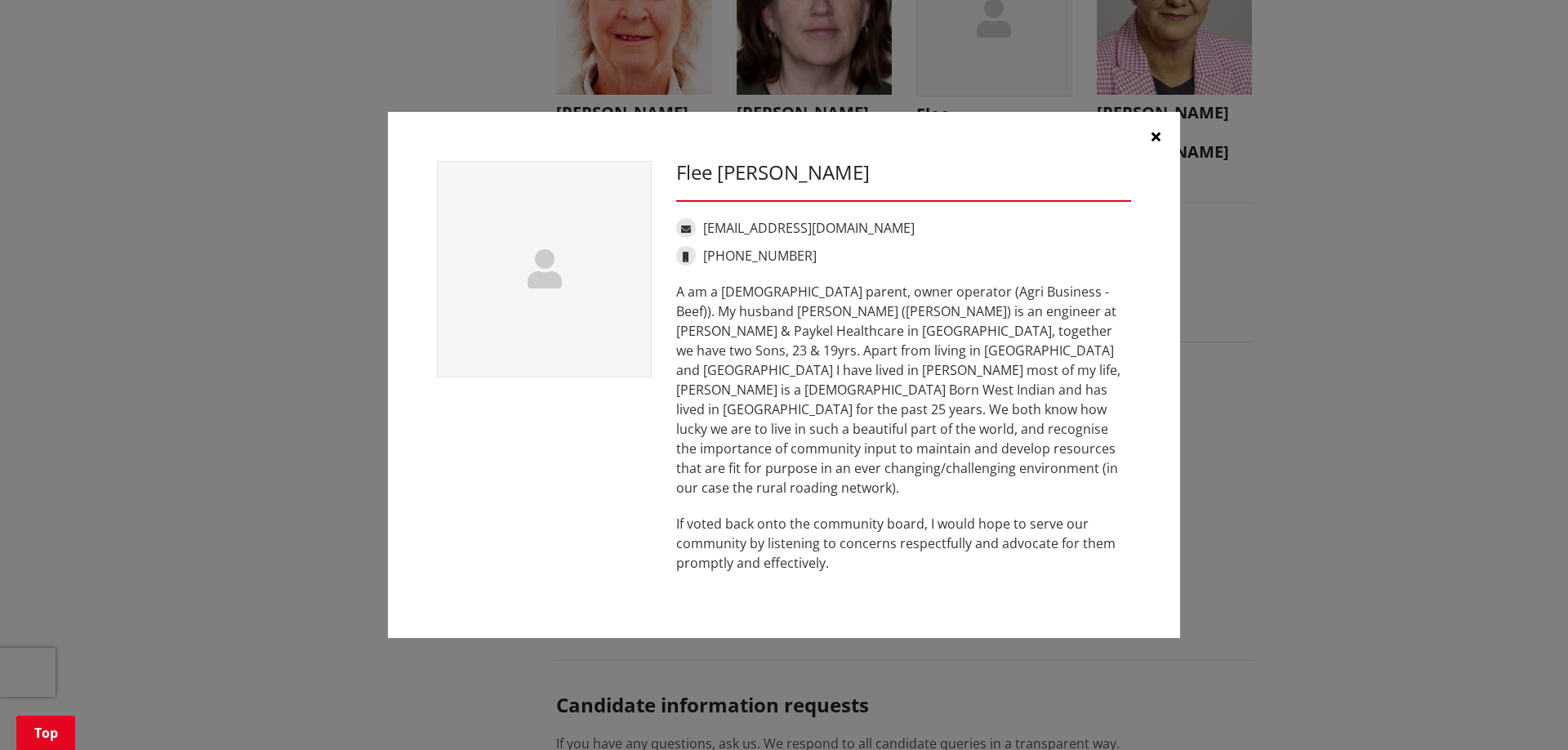
click at [1156, 143] on icon "button" at bounding box center [1156, 136] width 9 height 13
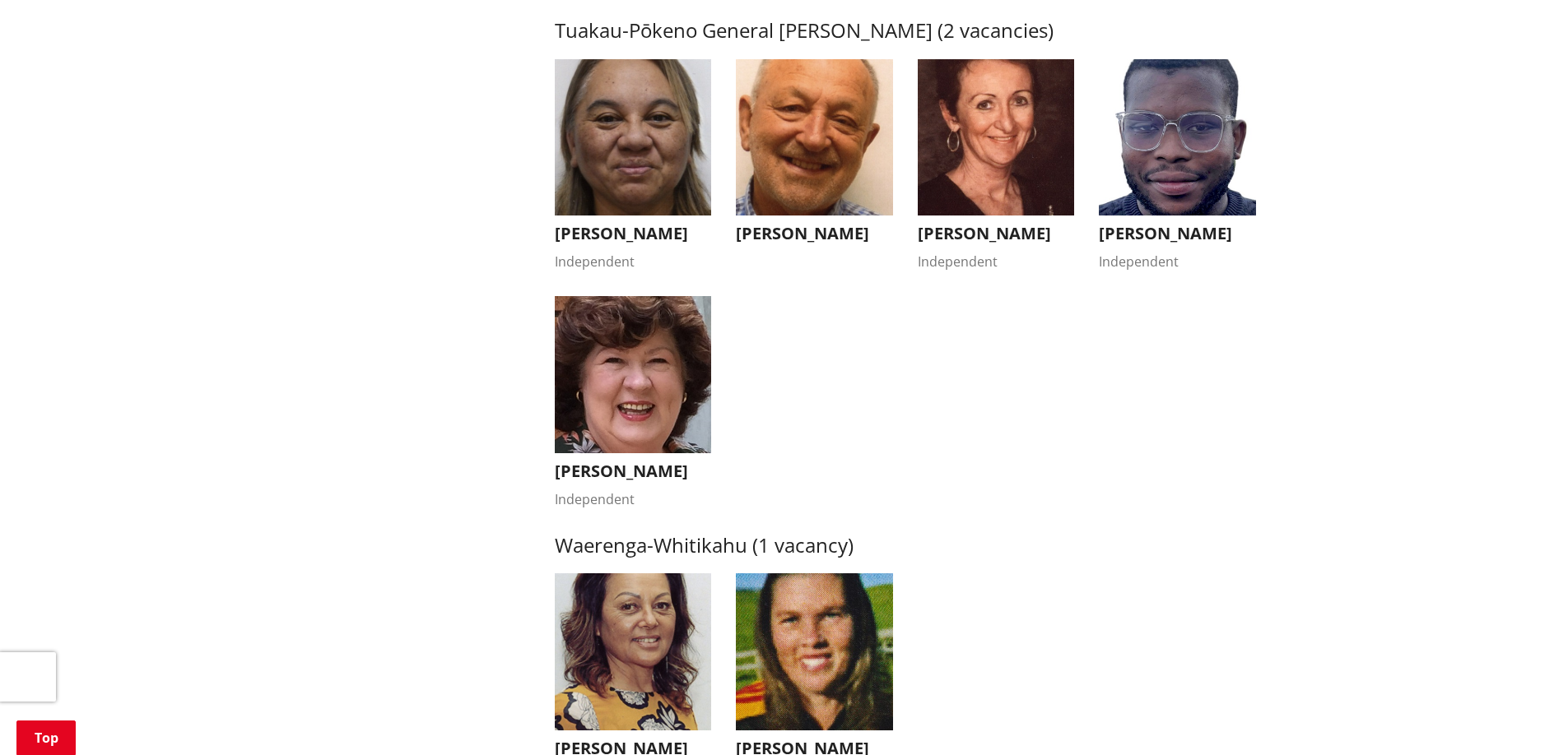
scroll to position [2879, 0]
click at [648, 229] on h3 "Kandi Ngataki" at bounding box center [633, 233] width 157 height 19
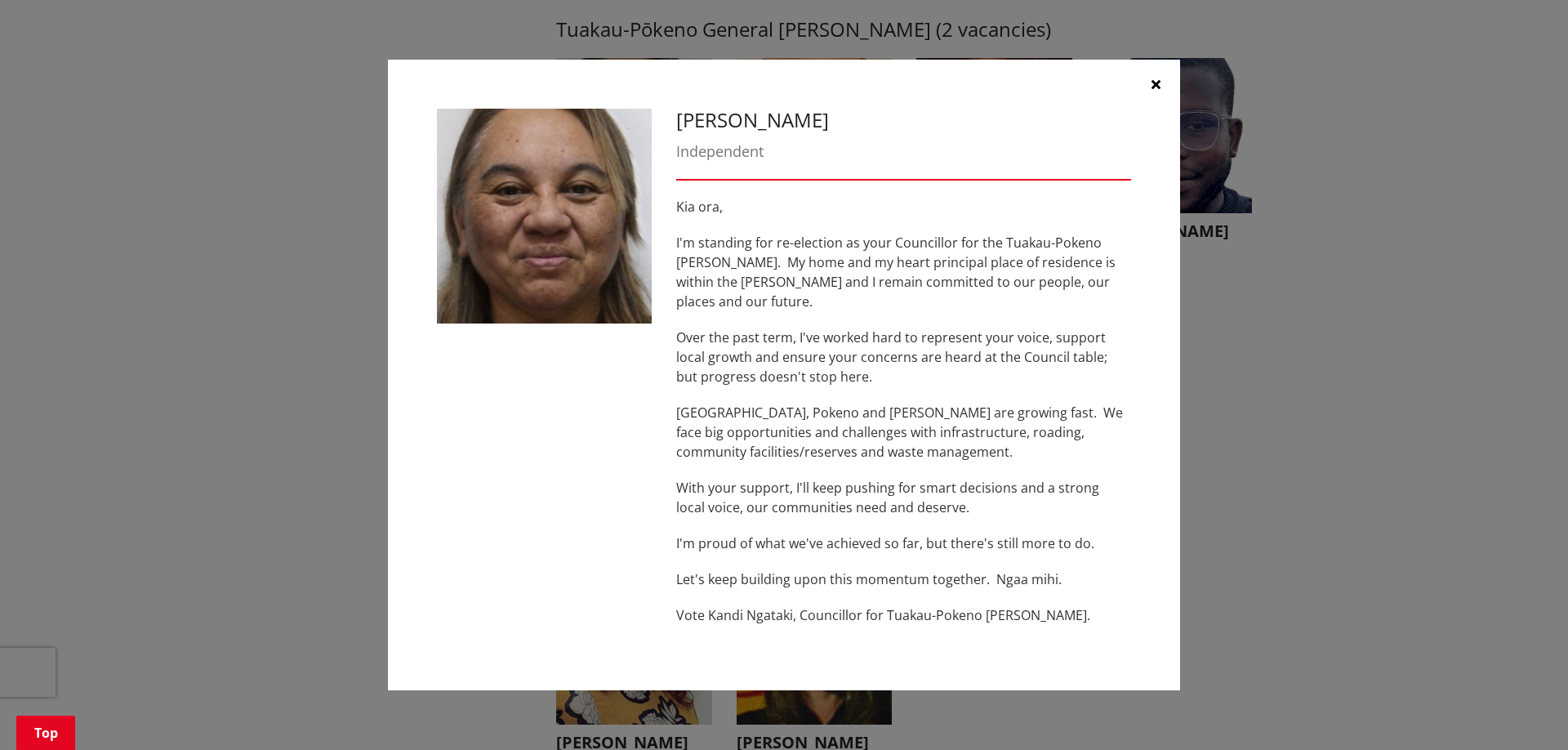
click at [1150, 95] on button "button" at bounding box center [1156, 84] width 49 height 49
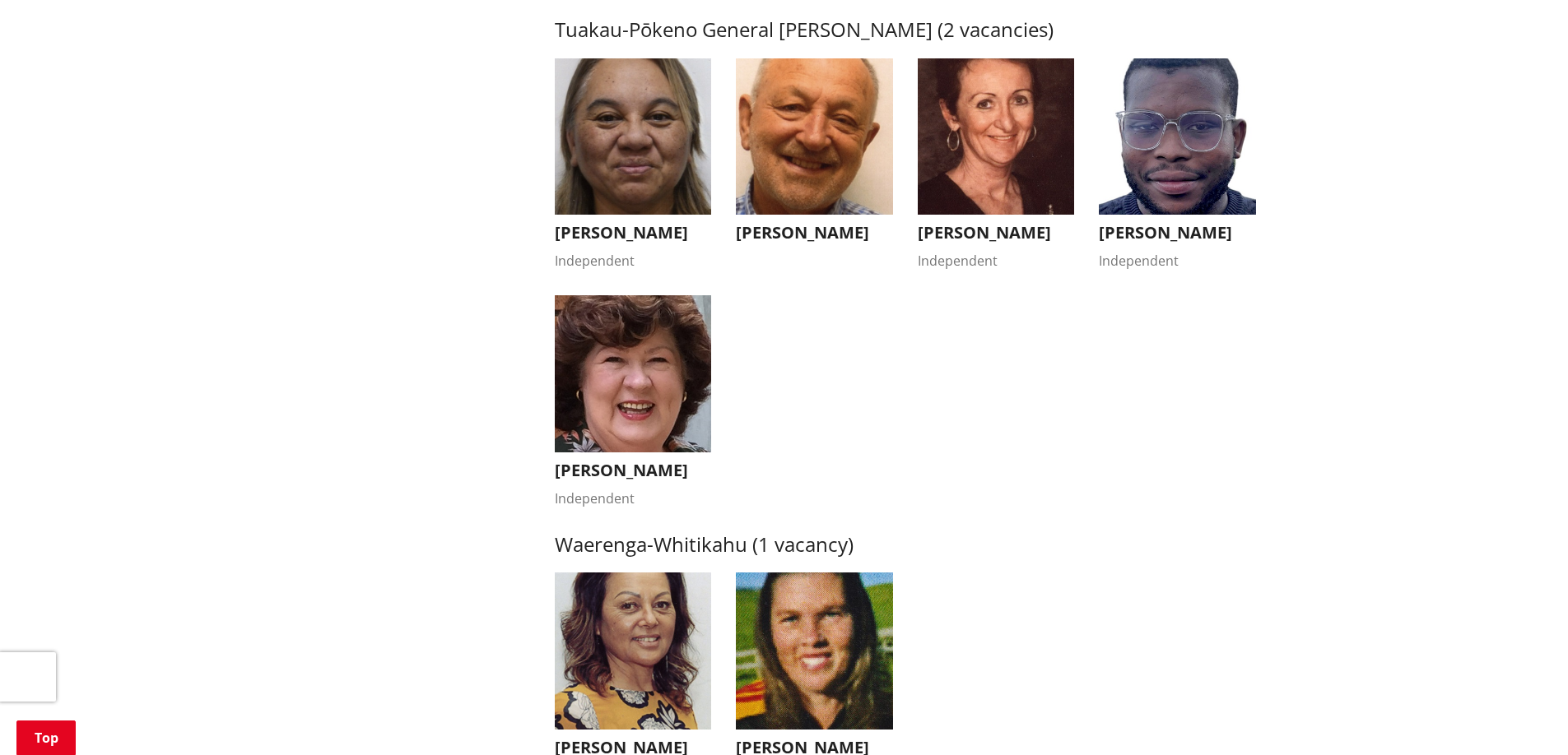
click at [771, 233] on h3 "Vern Reeve" at bounding box center [814, 233] width 157 height 19
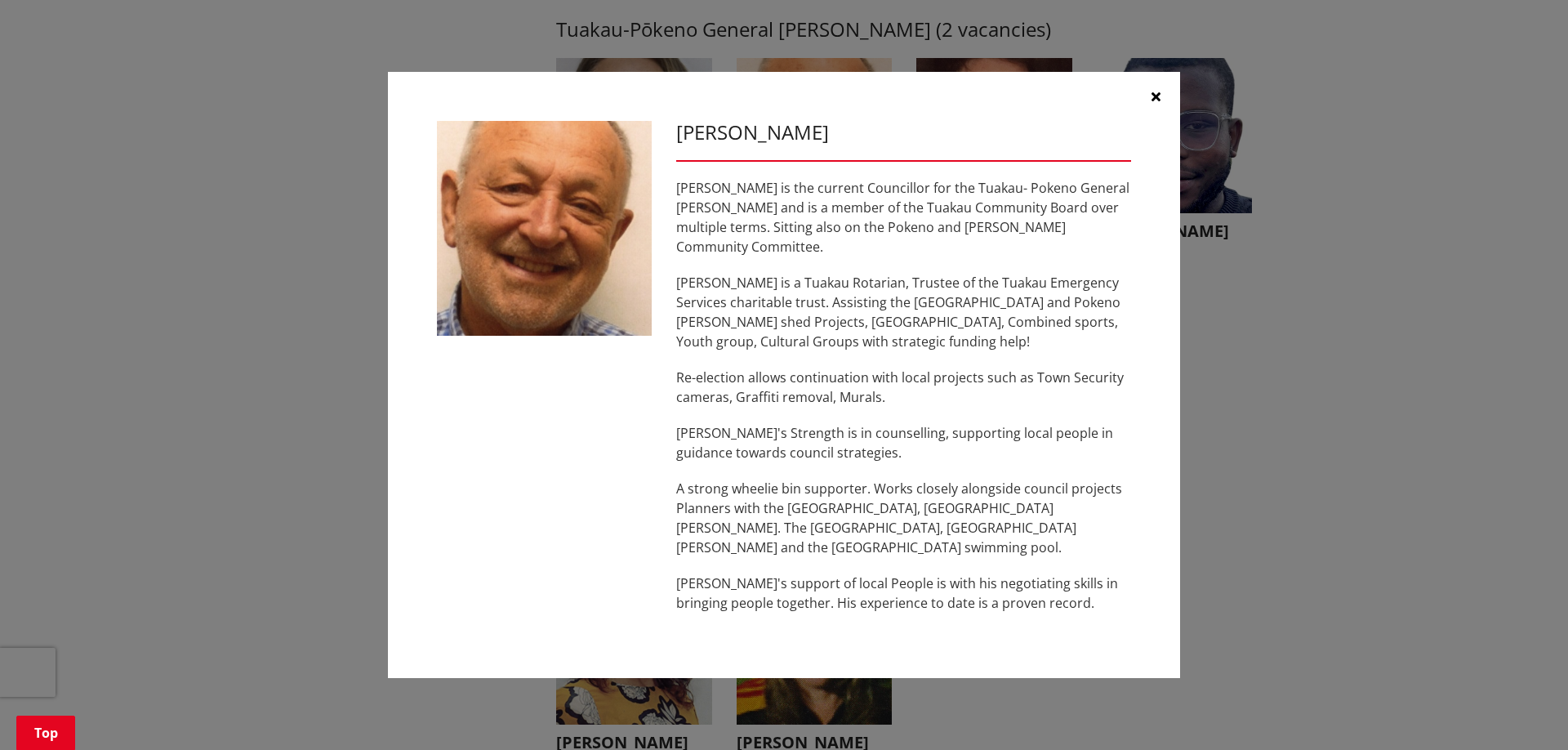
click at [1158, 103] on icon "button" at bounding box center [1156, 96] width 9 height 13
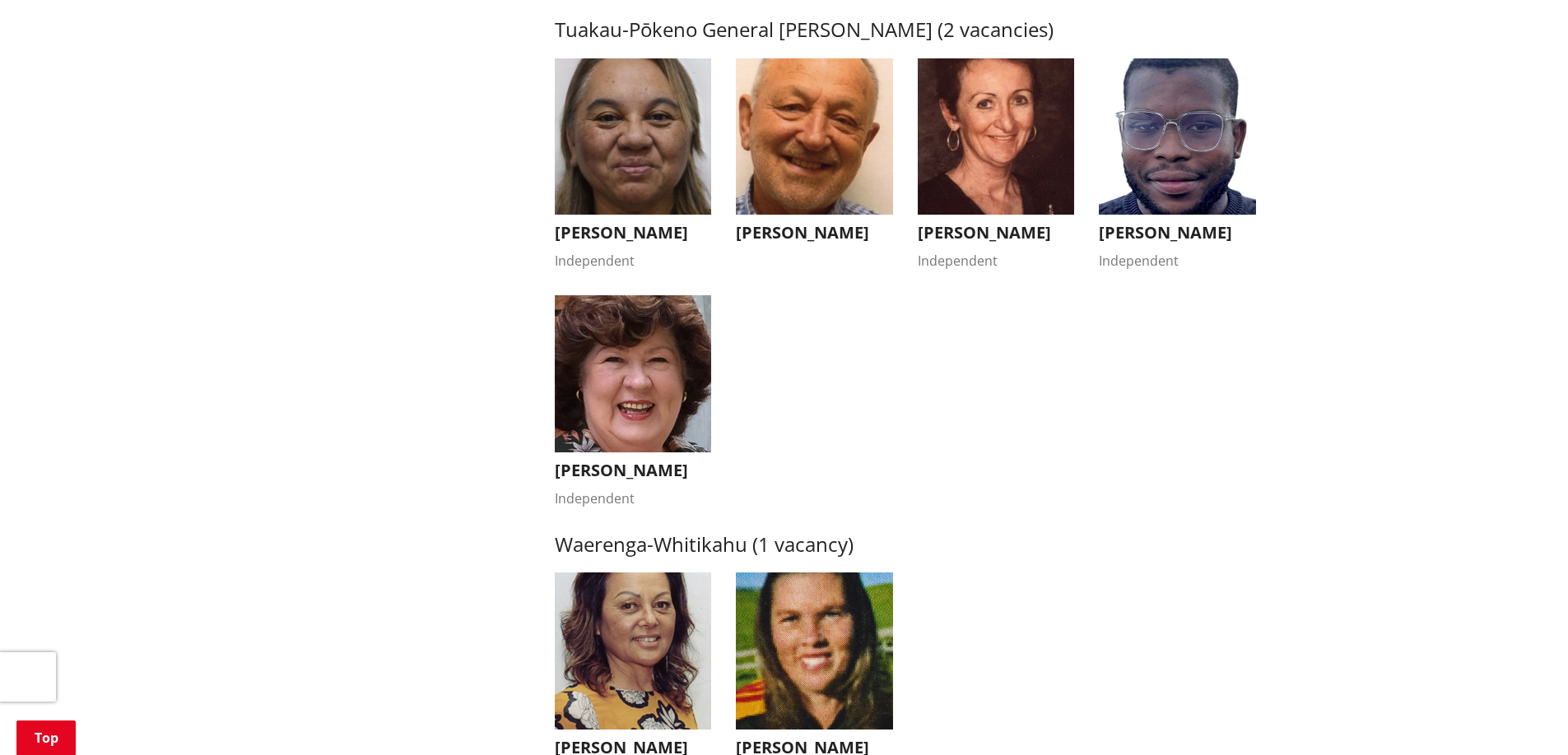
click at [991, 239] on h3 "Stephanie Henderson" at bounding box center [996, 233] width 157 height 19
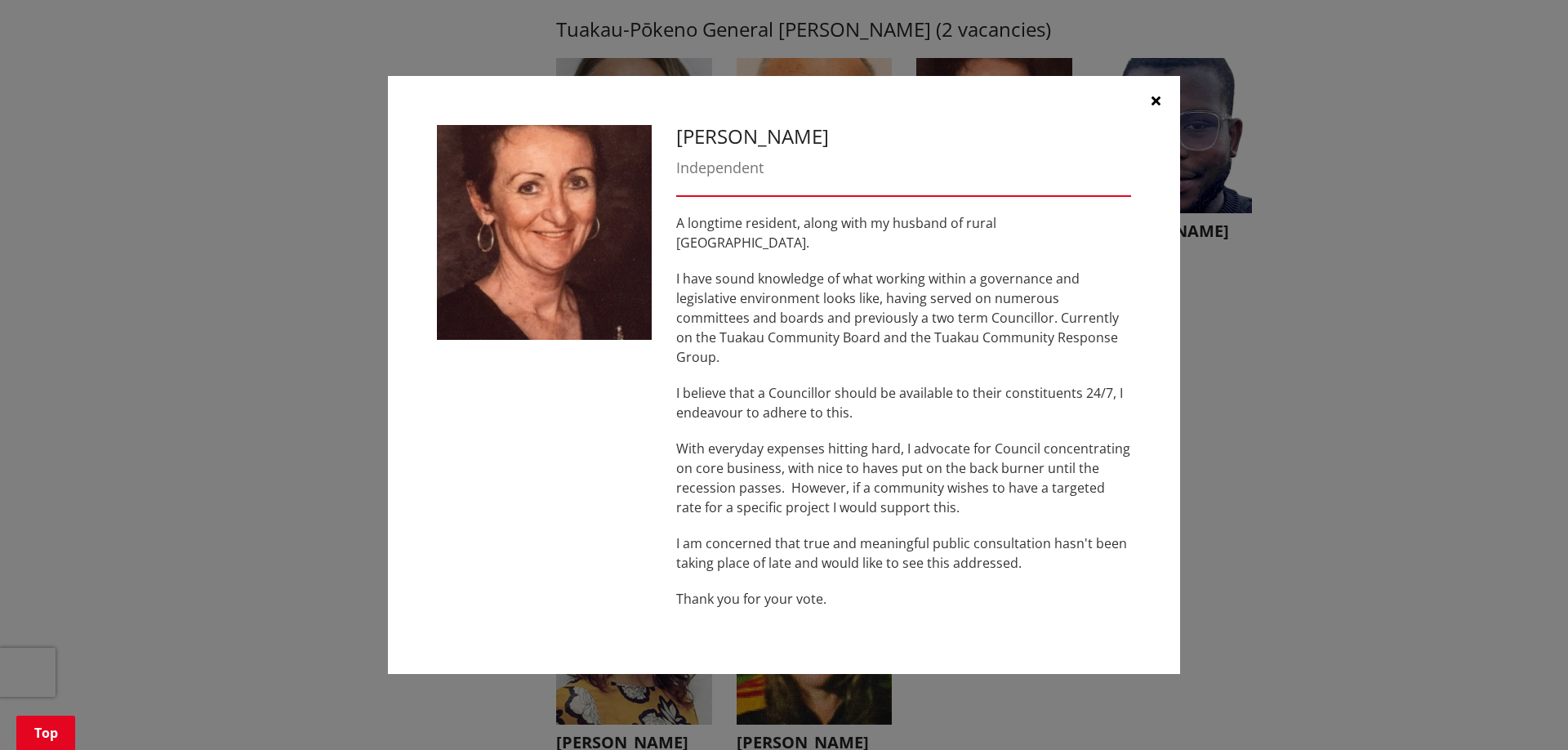
click at [1161, 120] on button "button" at bounding box center [1156, 100] width 49 height 49
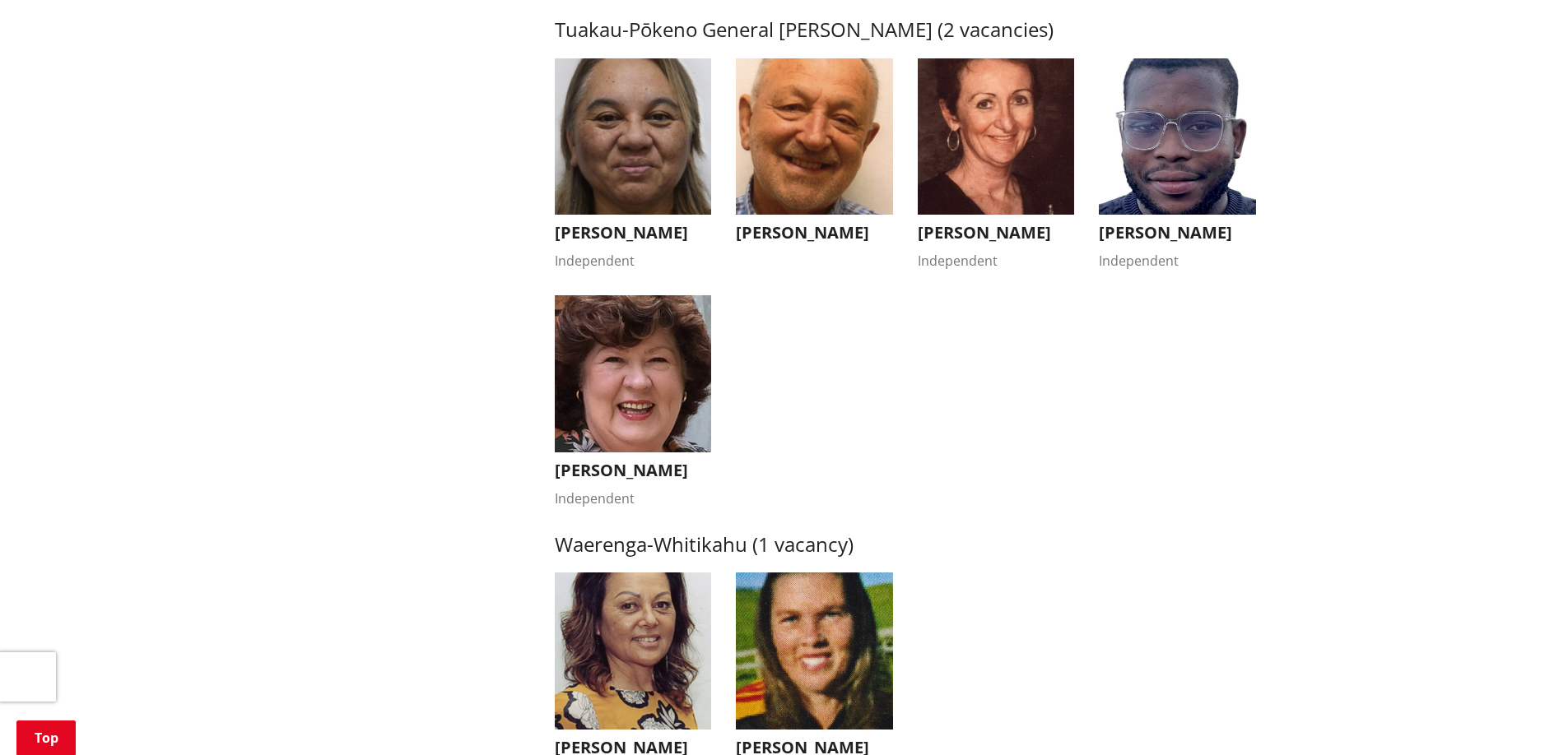
click at [1173, 242] on h3 "Fabio Rodrigues" at bounding box center [1177, 233] width 157 height 19
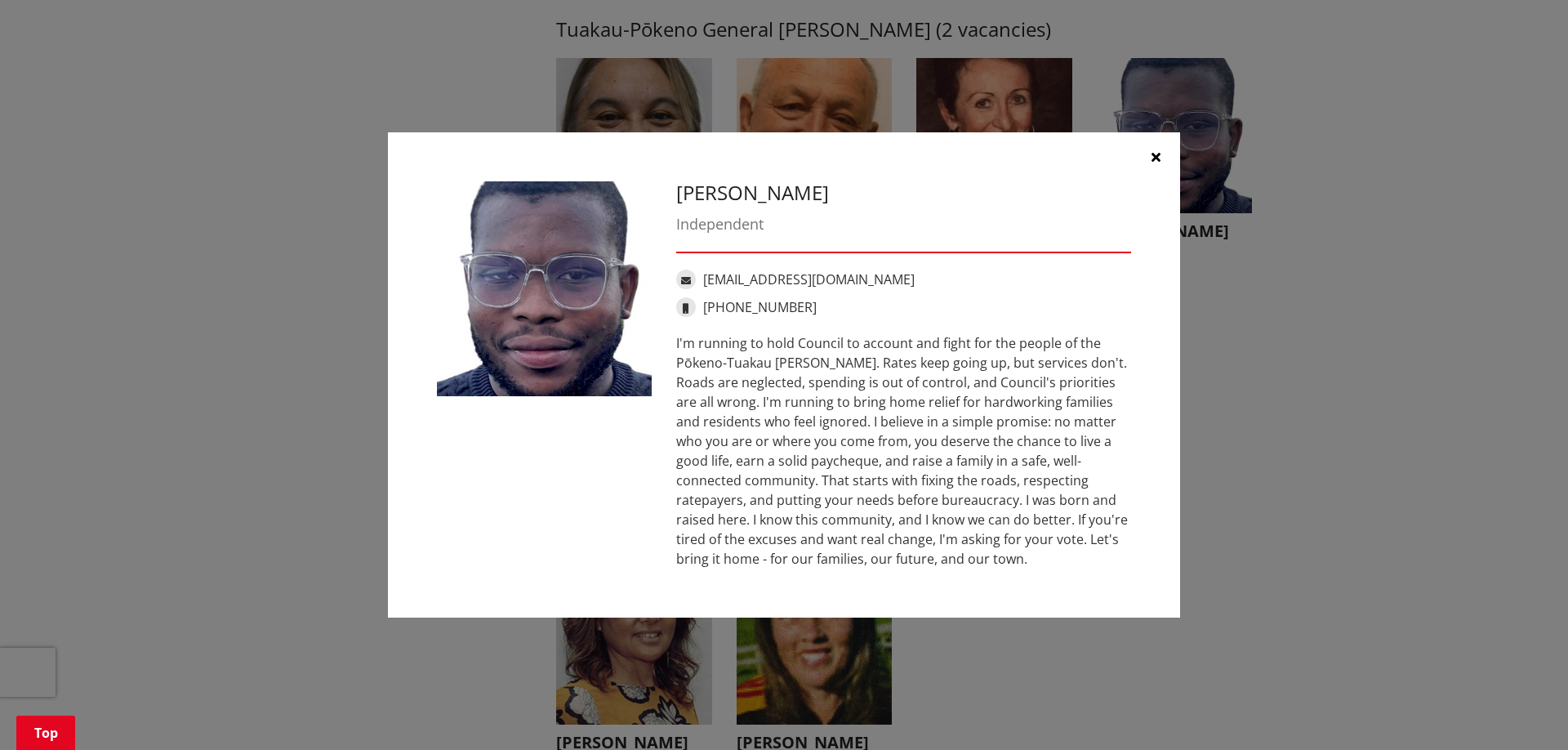
click at [1140, 172] on button "button" at bounding box center [1156, 157] width 49 height 49
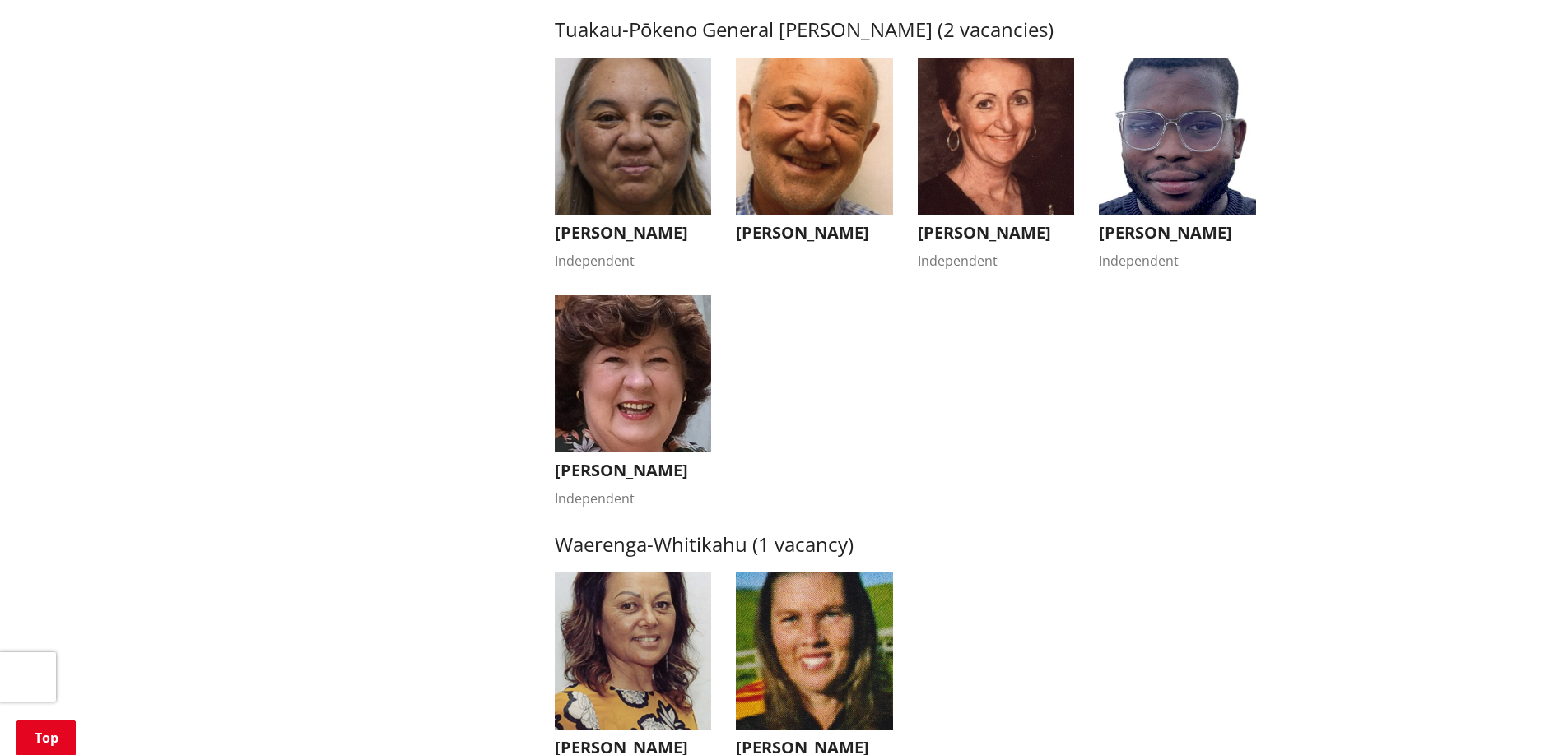
click at [599, 480] on h3 "Bronwyn Heath" at bounding box center [633, 470] width 157 height 19
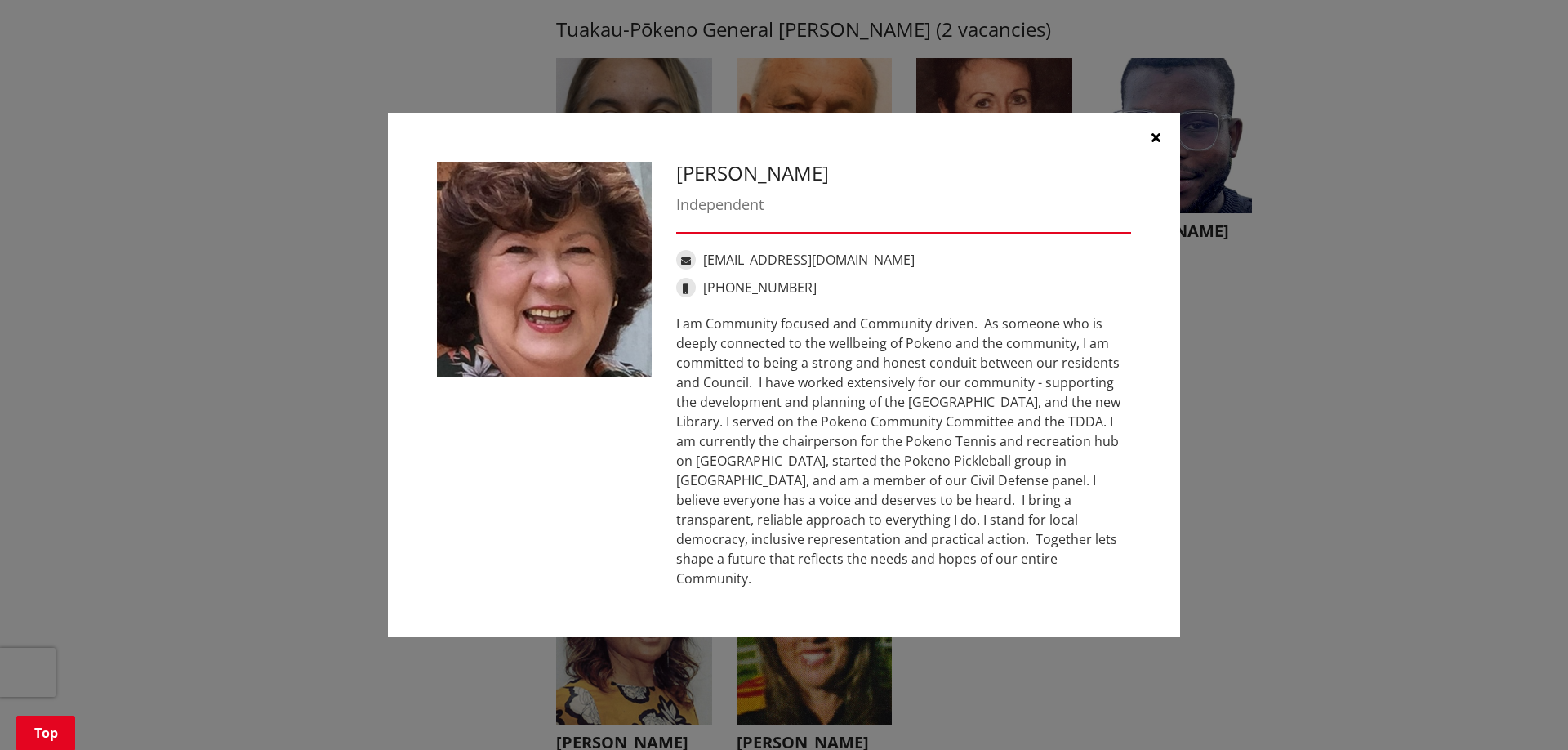
click at [1153, 144] on icon "button" at bounding box center [1156, 137] width 9 height 13
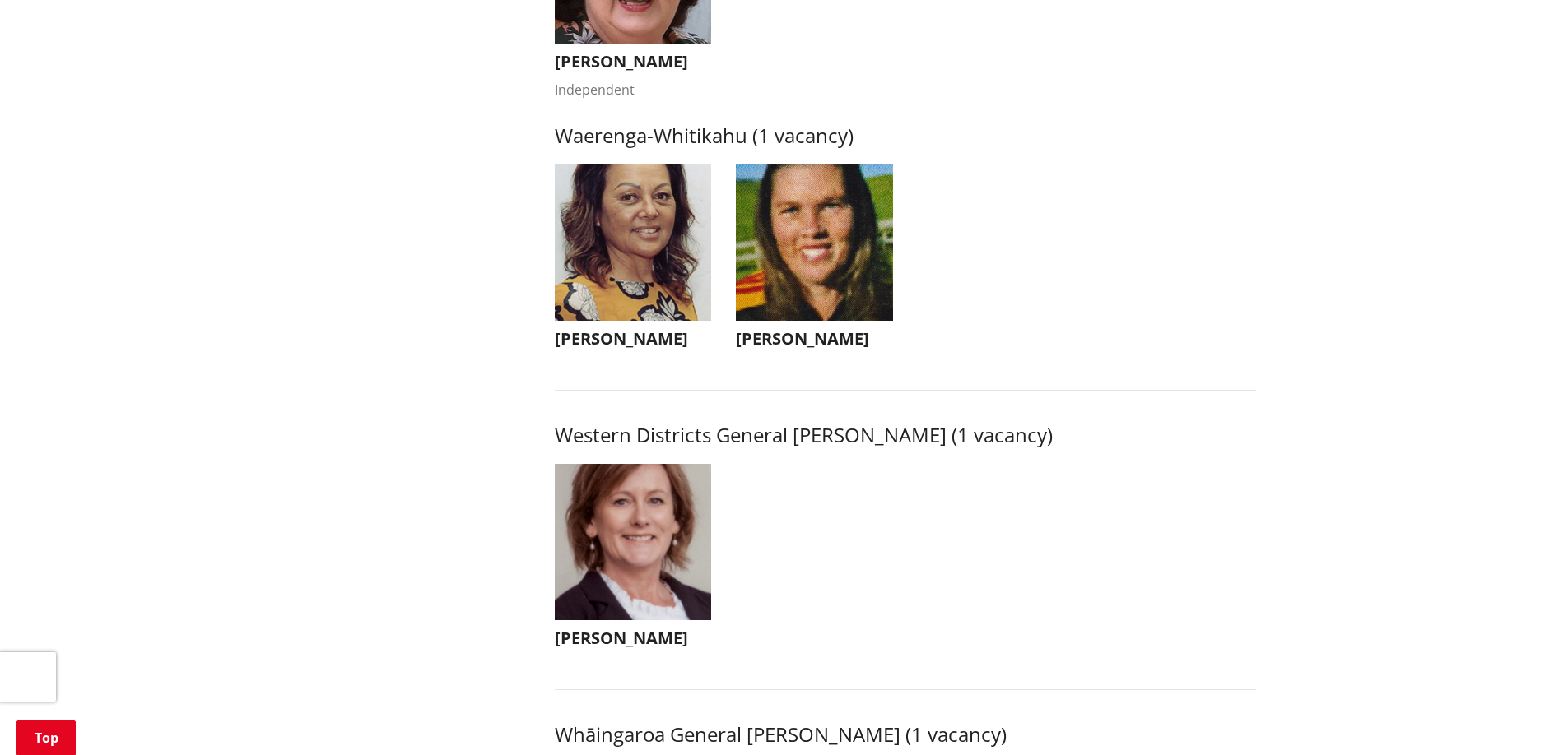
scroll to position [3290, 0]
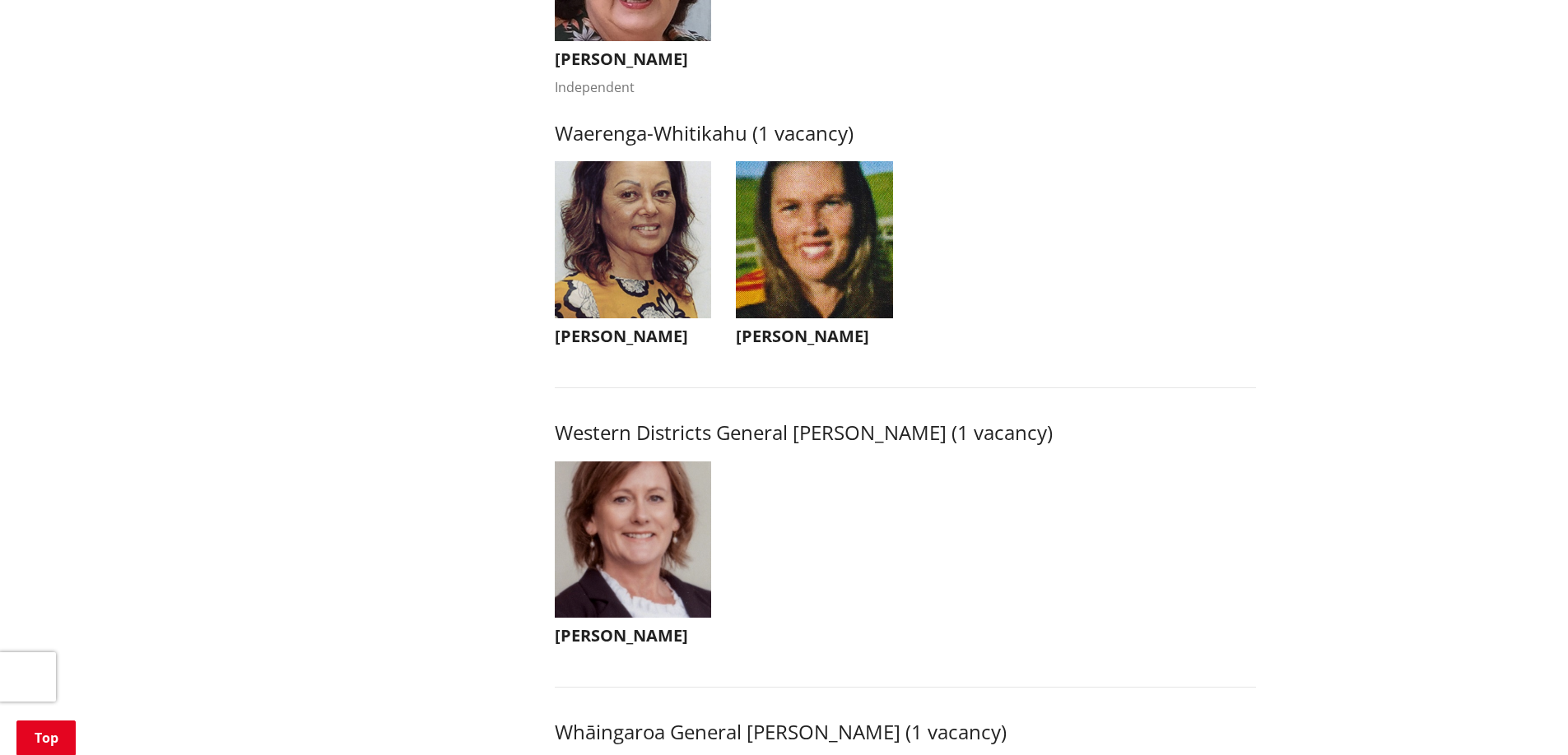
click at [813, 346] on h3 "Denise Dickinson" at bounding box center [814, 336] width 157 height 19
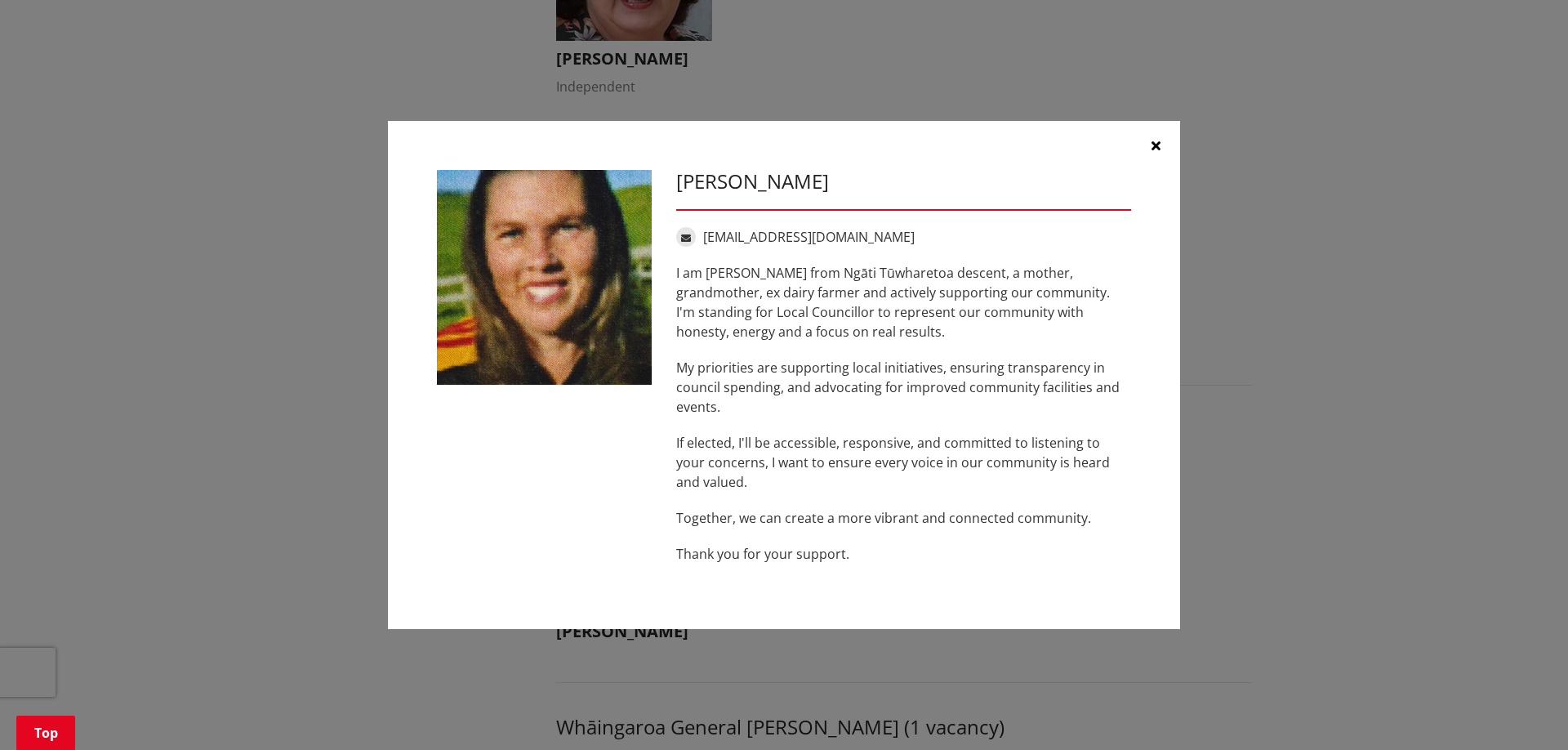
click at [1158, 146] on icon "button" at bounding box center [1156, 146] width 9 height 13
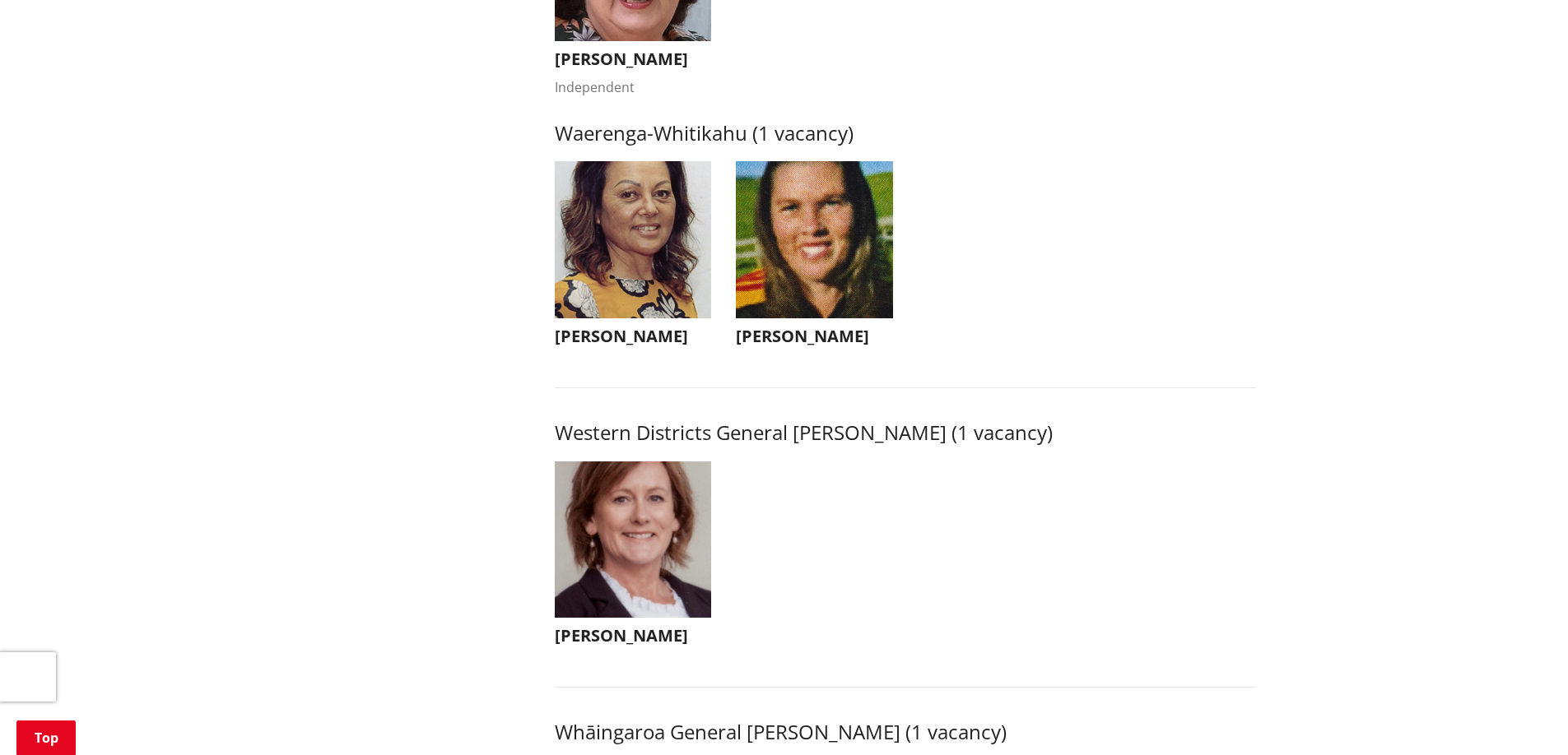
click at [663, 346] on h3 "Marlene Raumati" at bounding box center [633, 336] width 157 height 19
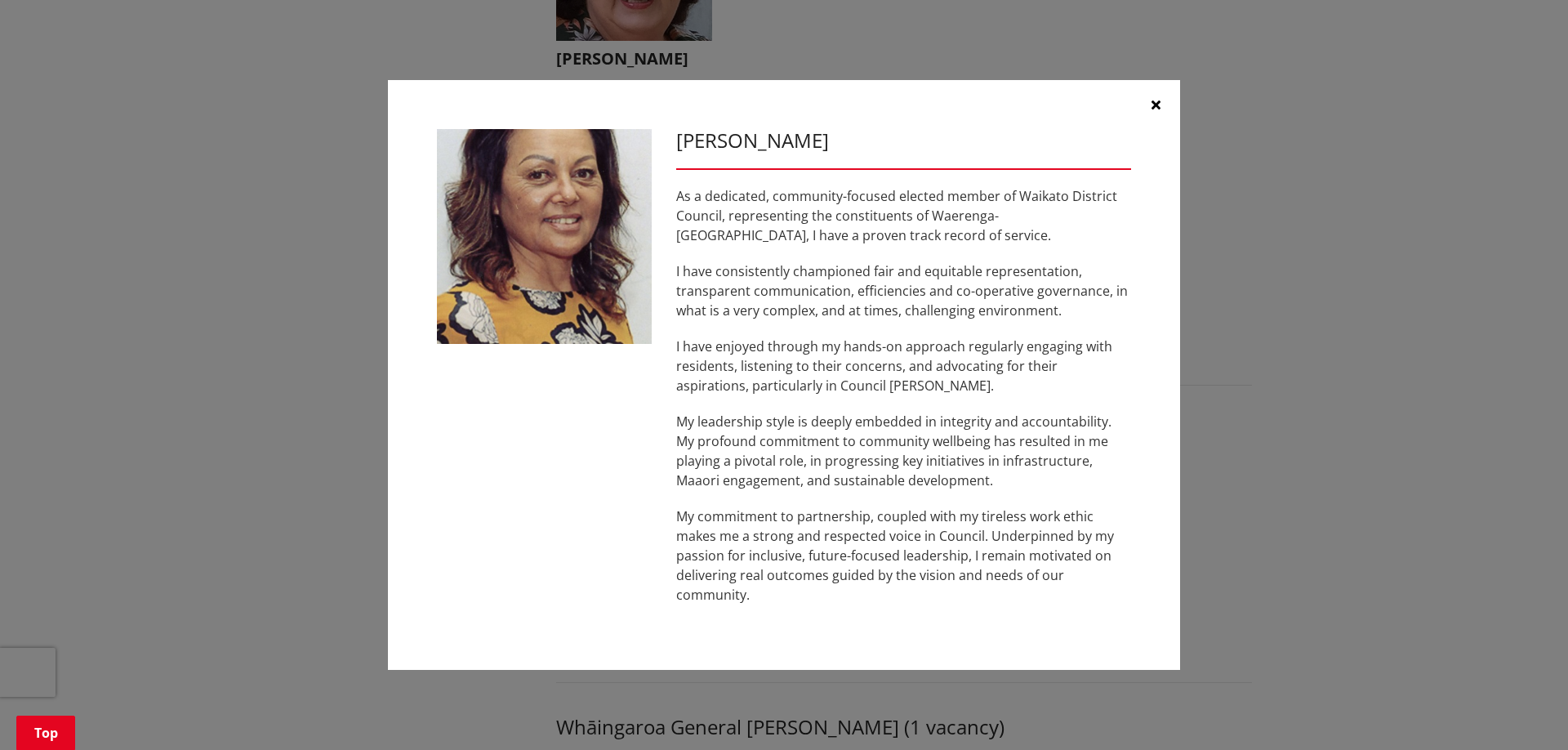
click at [1158, 101] on icon "button" at bounding box center [1156, 105] width 9 height 13
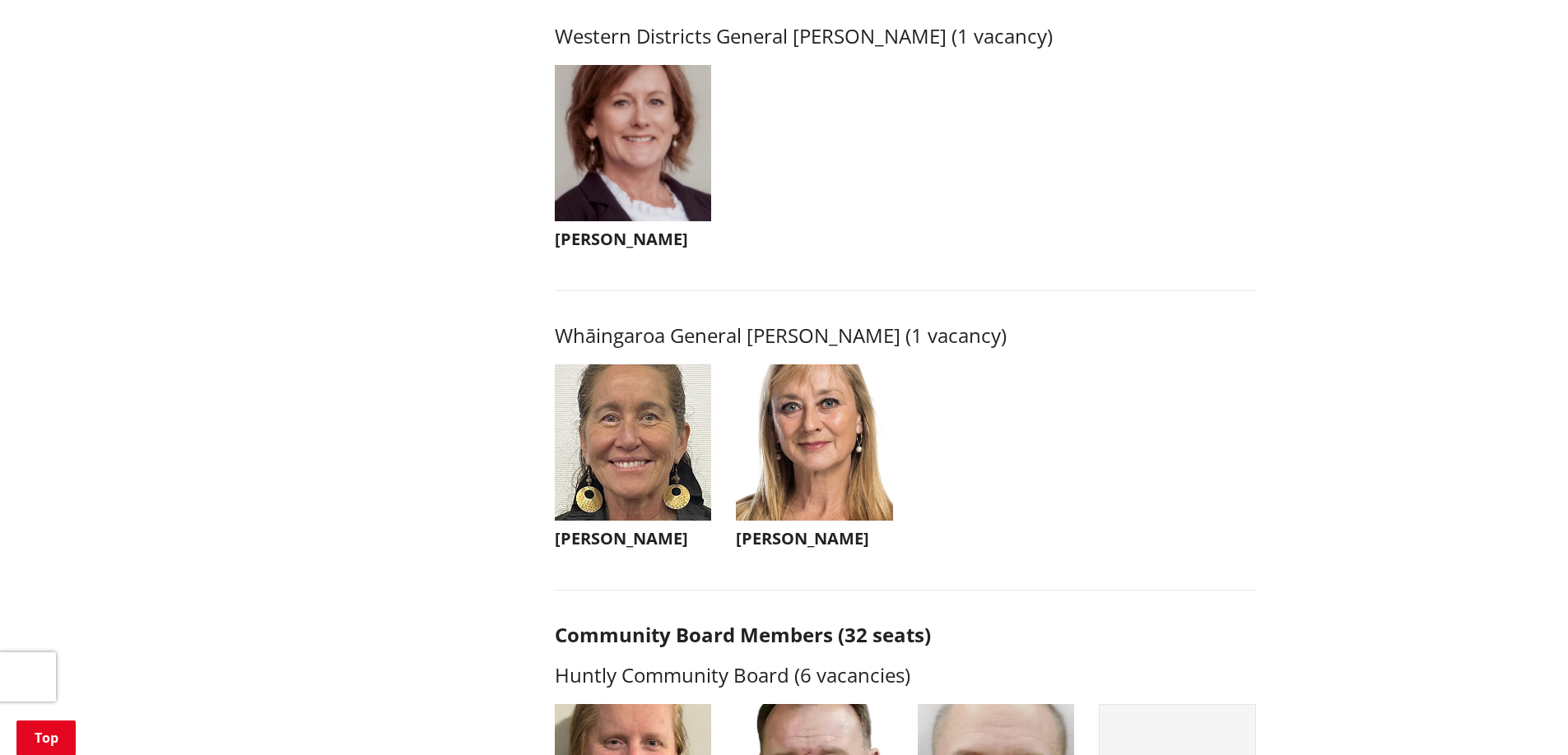
scroll to position [3702, 0]
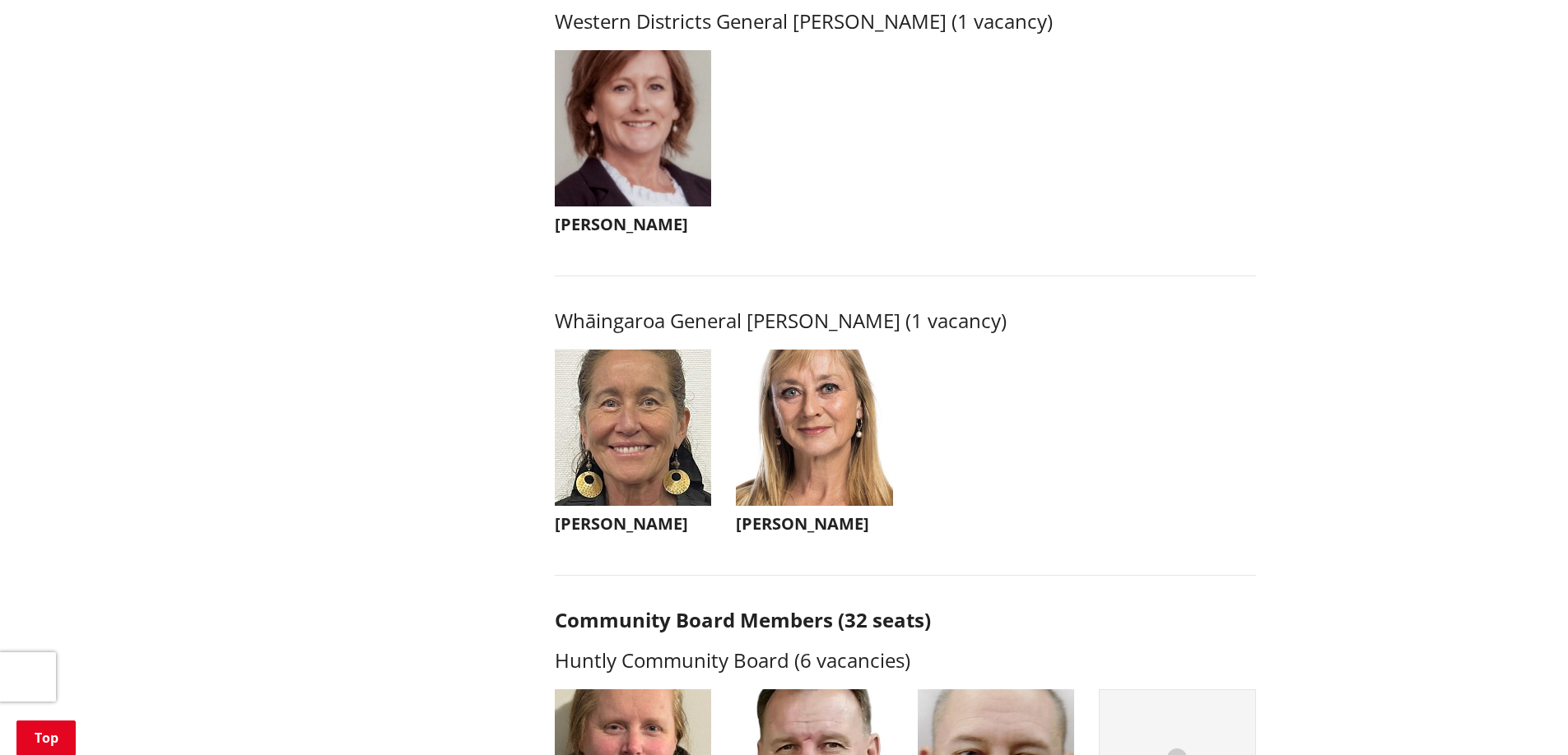
click at [598, 234] on h3 "Carolyn Eyre" at bounding box center [633, 224] width 157 height 19
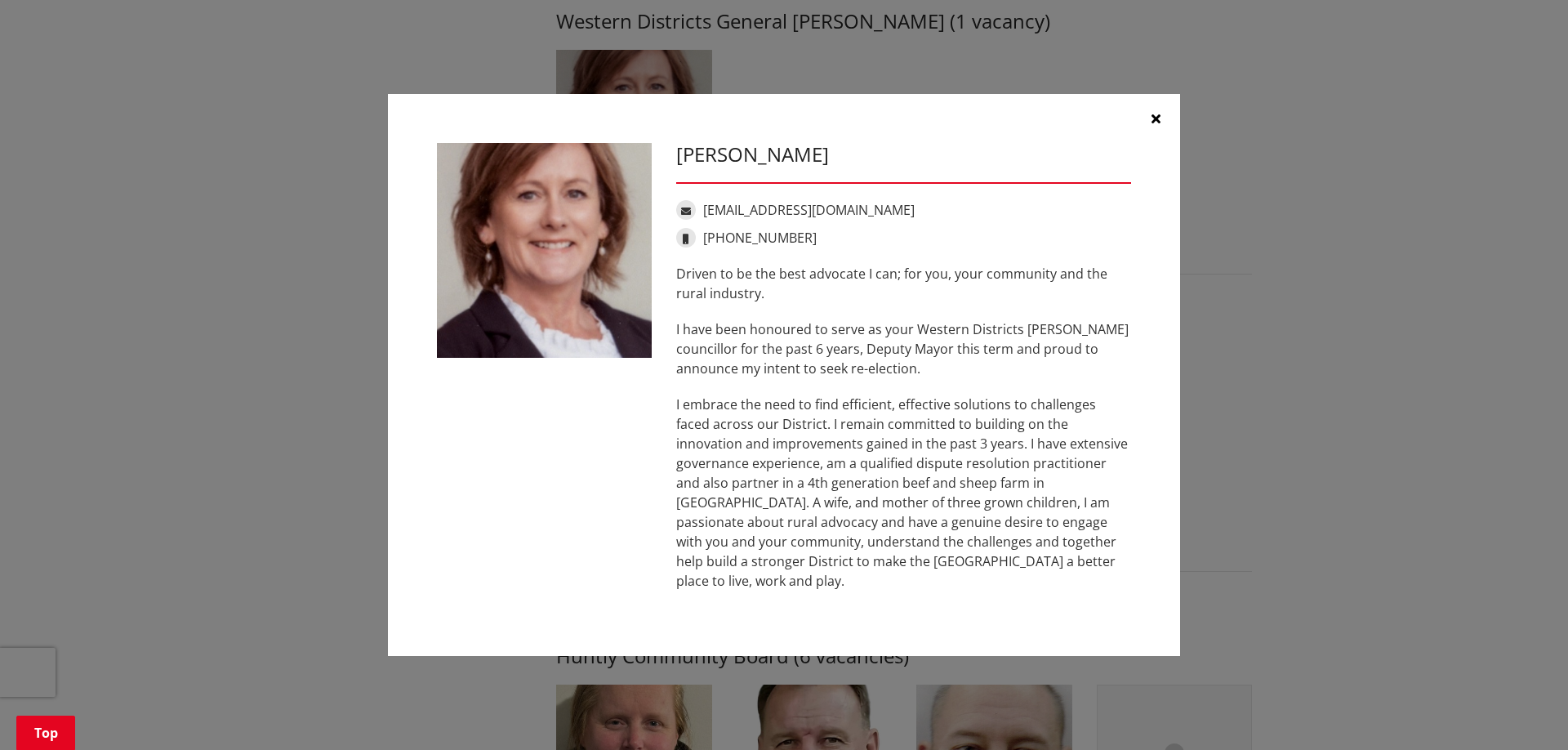
click at [1149, 133] on button "button" at bounding box center [1156, 118] width 49 height 49
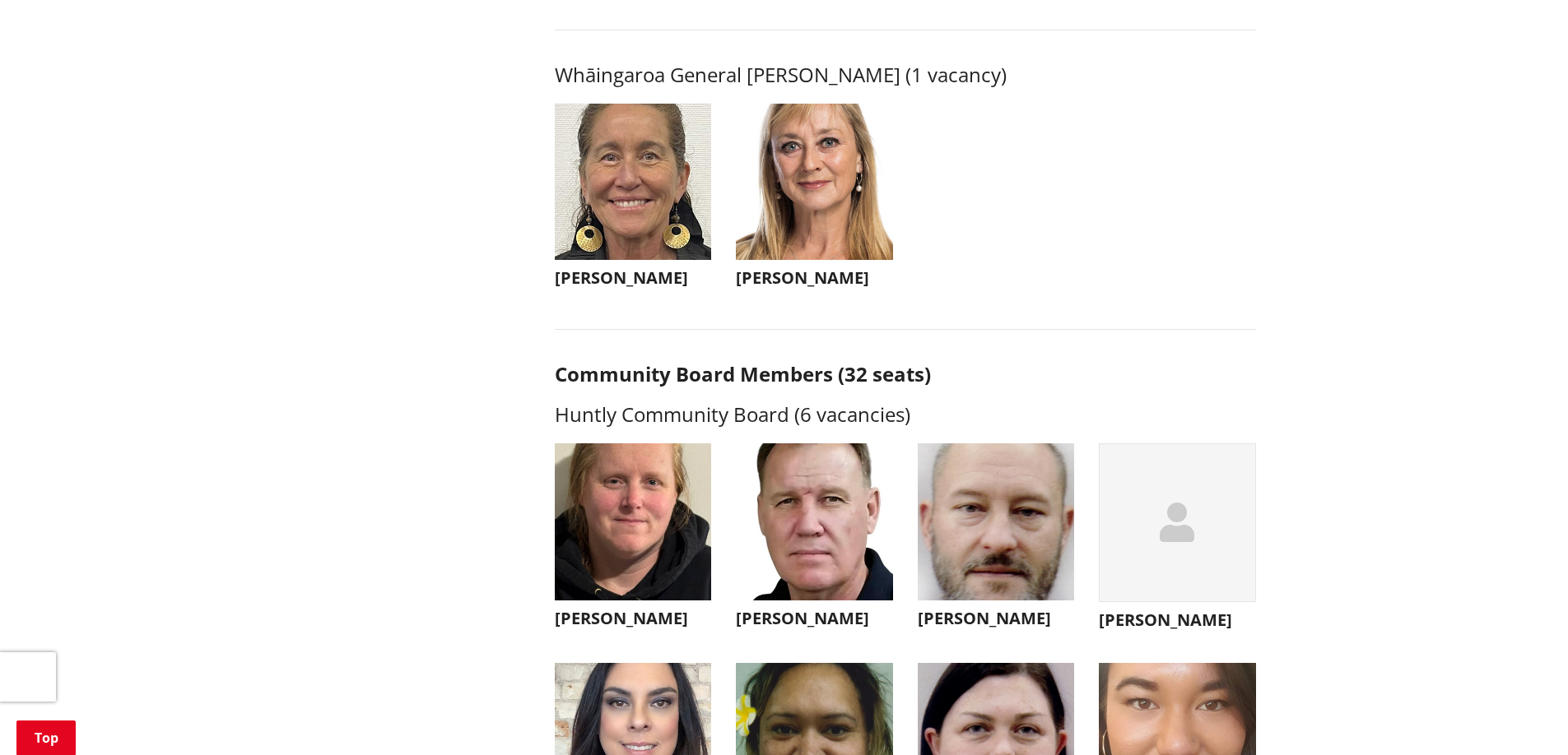
scroll to position [3949, 0]
click at [612, 287] on h3 "Lisa Thomson" at bounding box center [633, 276] width 157 height 19
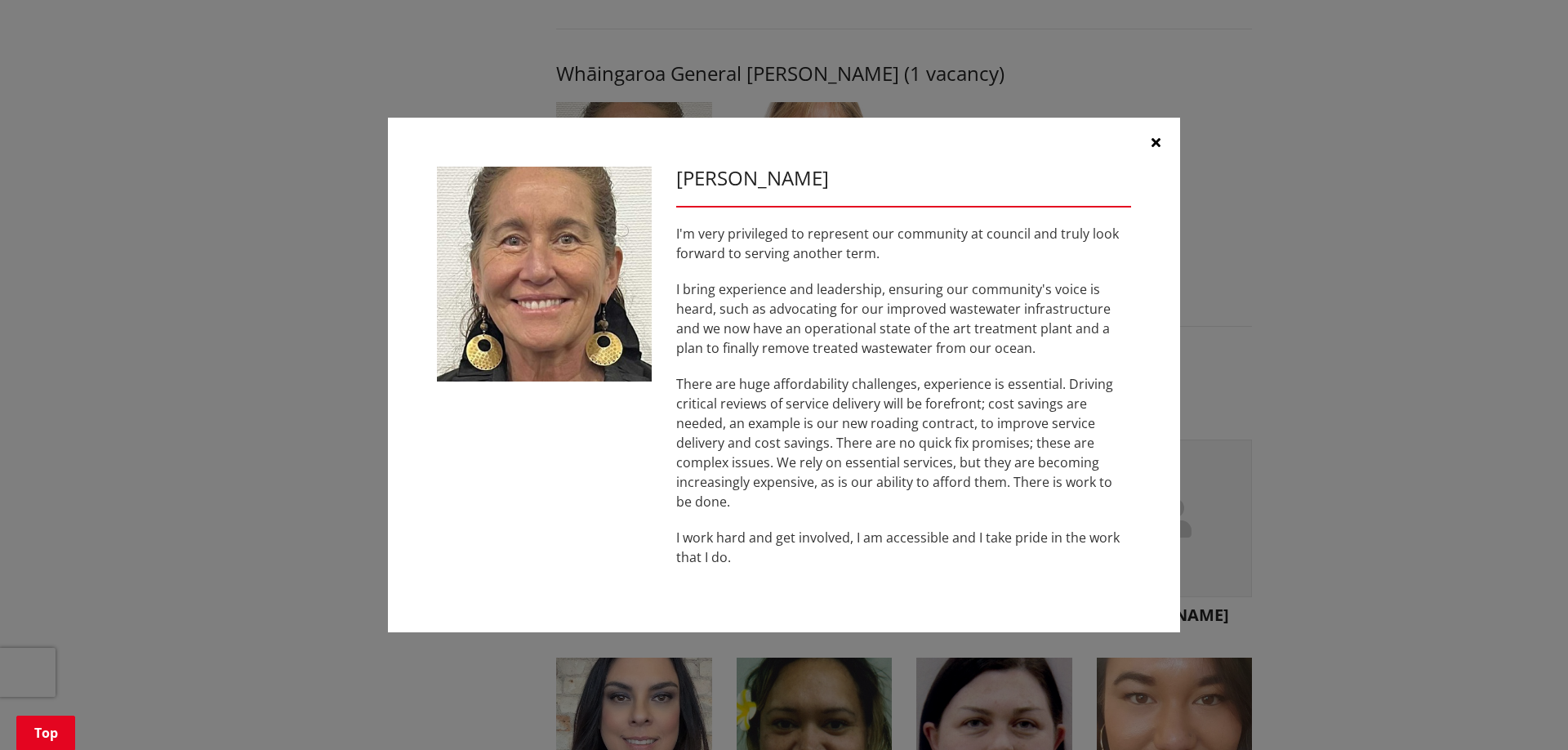
click at [1158, 134] on button "button" at bounding box center [1156, 142] width 49 height 49
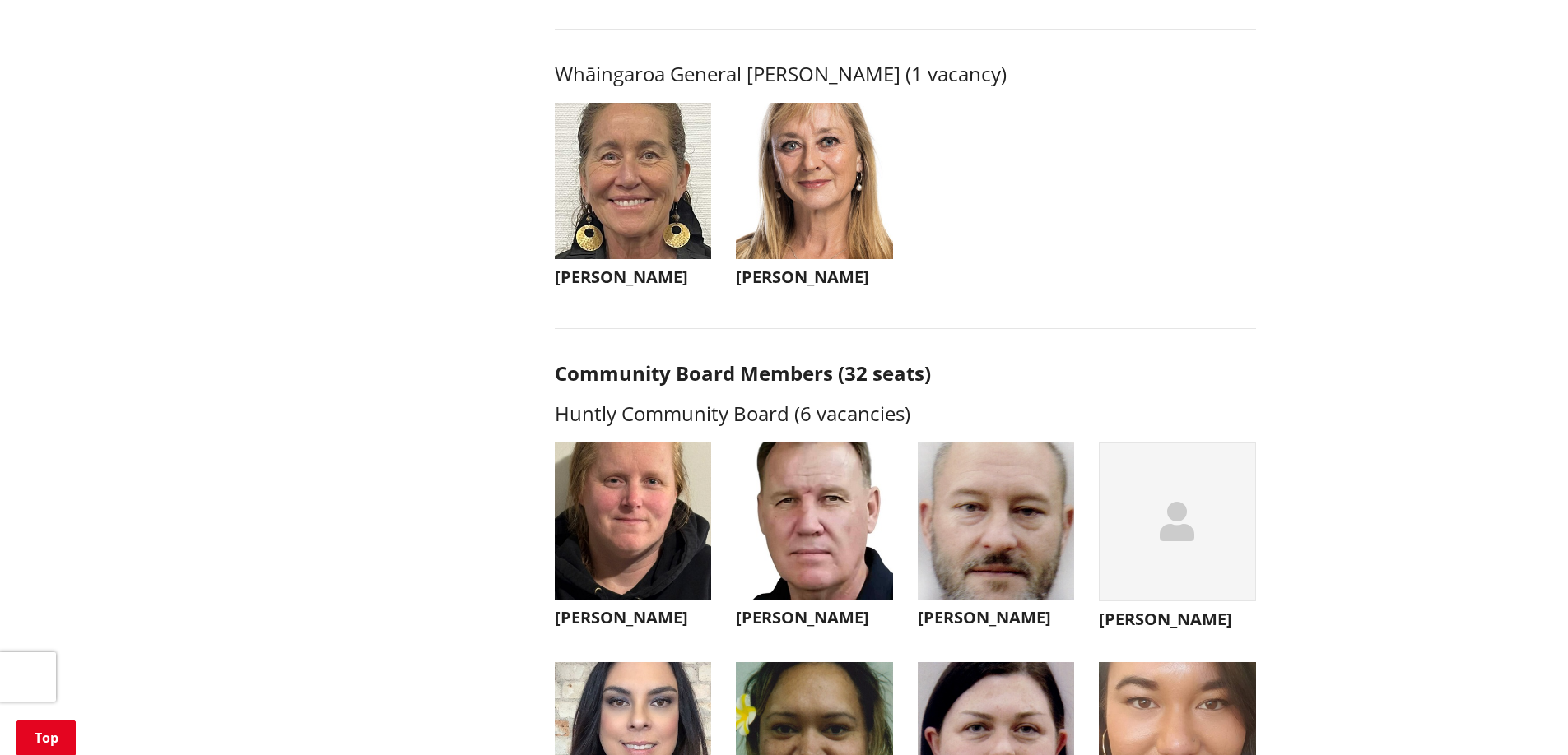
click at [831, 287] on h3 "Nicola Laboyrie" at bounding box center [814, 276] width 157 height 19
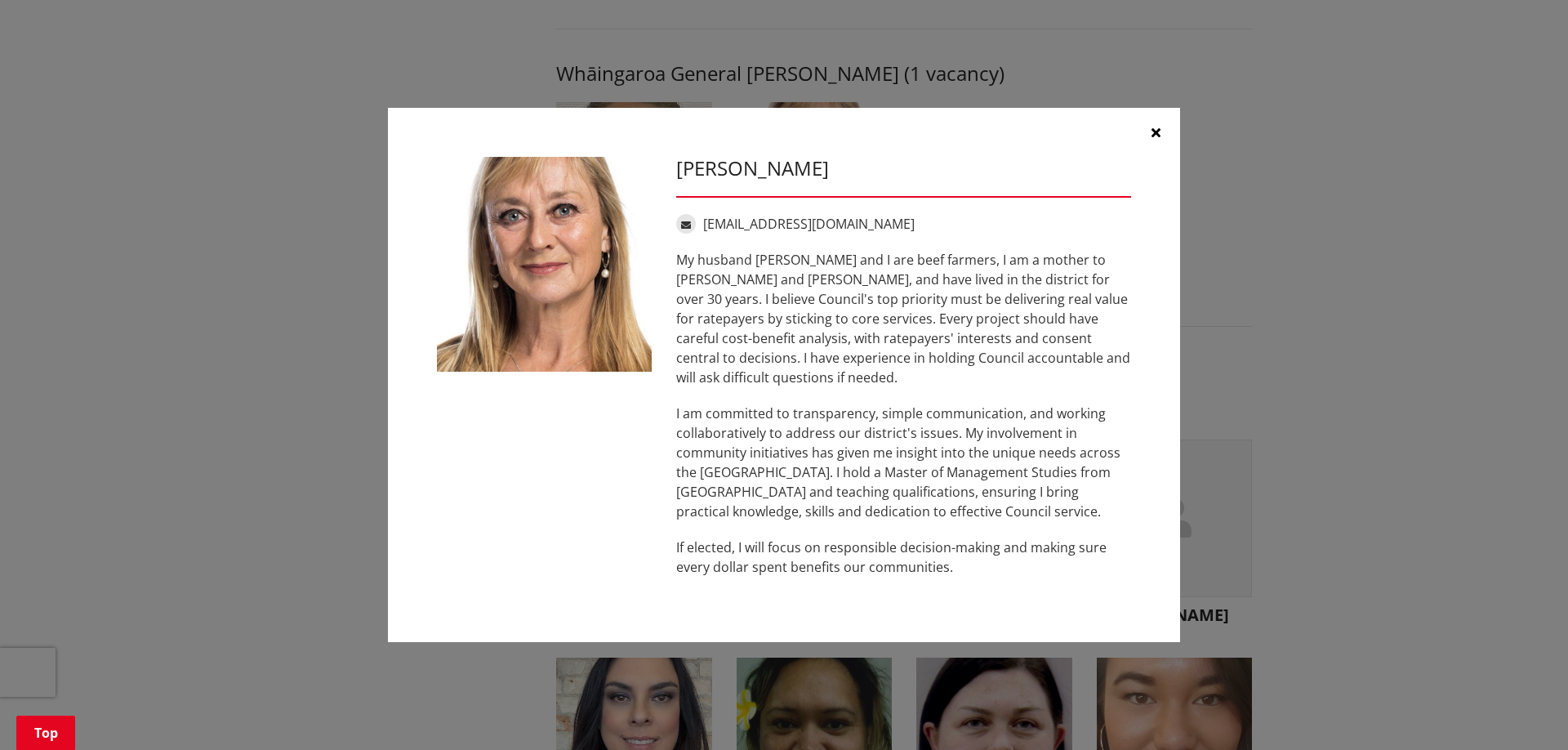
click at [1156, 139] on icon "button" at bounding box center [1156, 132] width 9 height 13
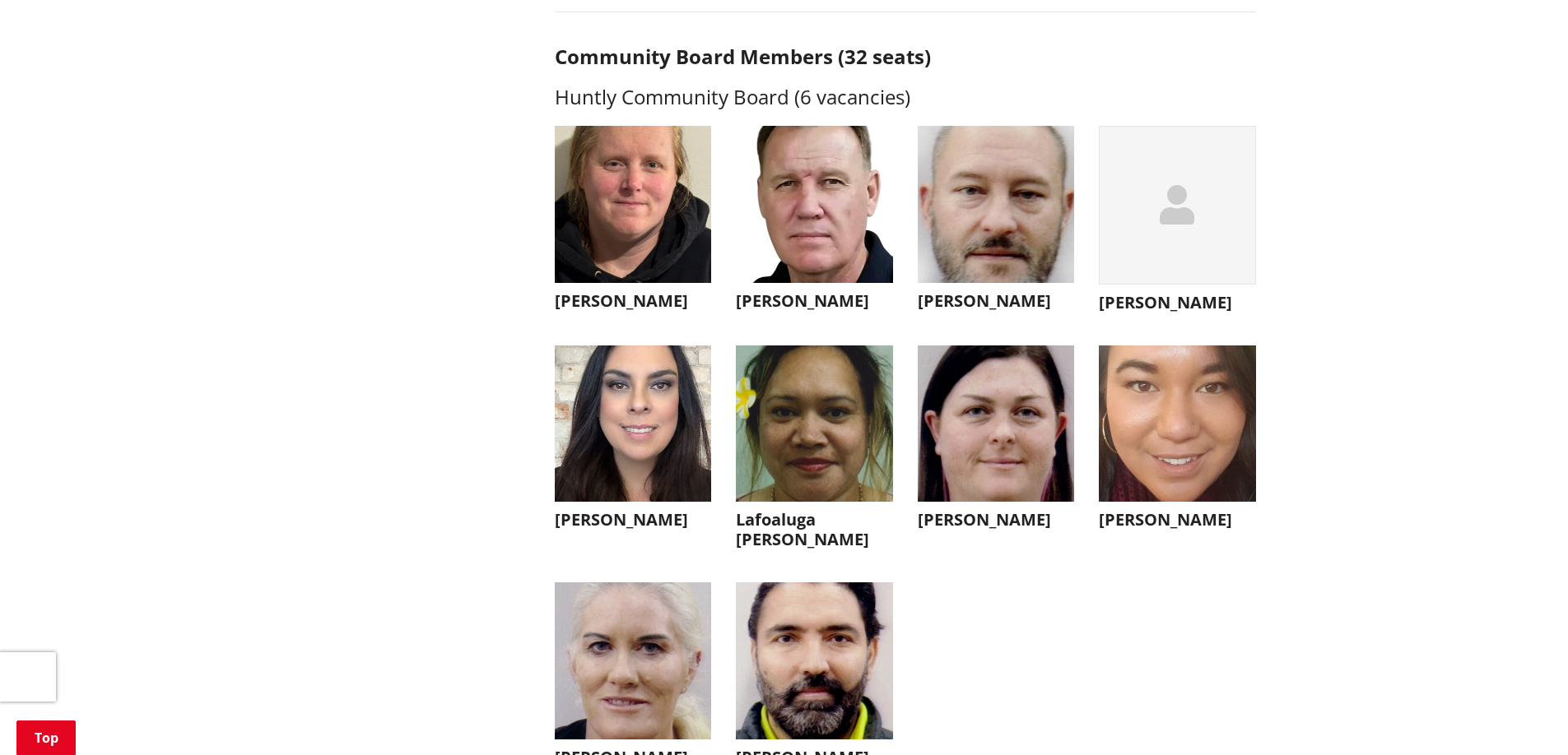
scroll to position [4277, 0]
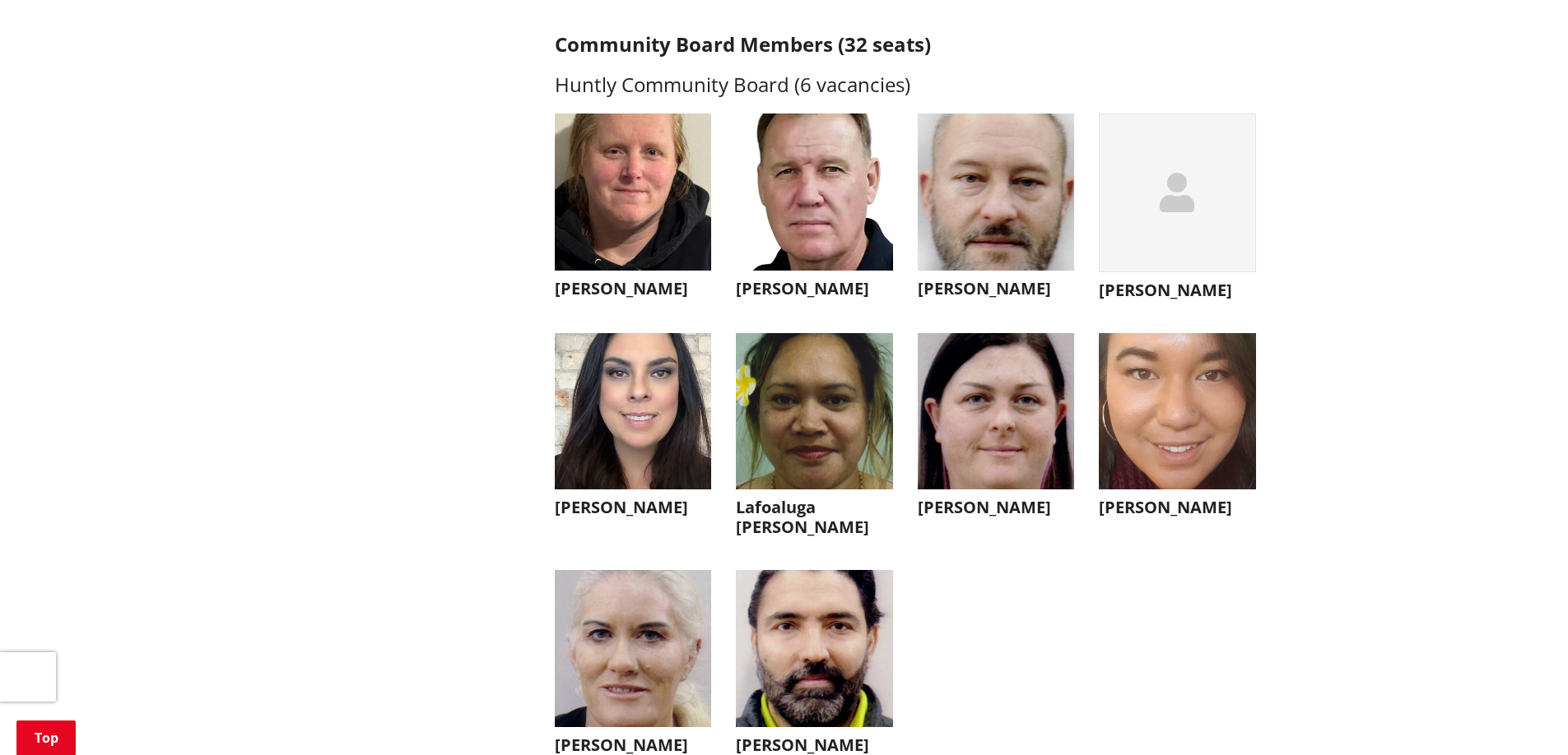
click at [953, 298] on h3 "Jamie Parker" at bounding box center [996, 288] width 157 height 19
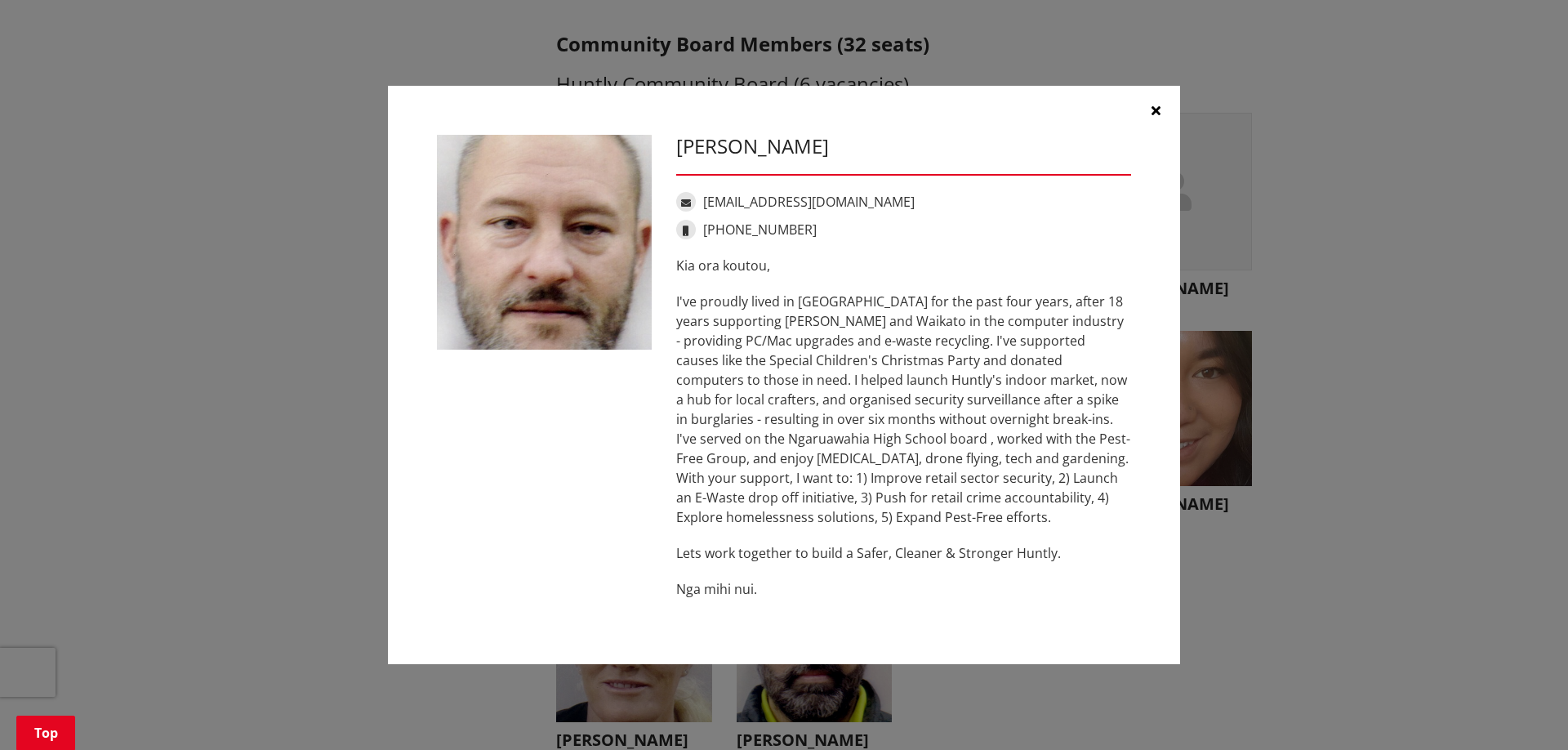
click at [1140, 138] on div "Jamie Parker gremlinzzzuk@gmail.com +64 211 503 793 Kia ora koutou, Lets work t…" at bounding box center [904, 375] width 479 height 481
click at [1155, 109] on icon "button" at bounding box center [1156, 110] width 9 height 13
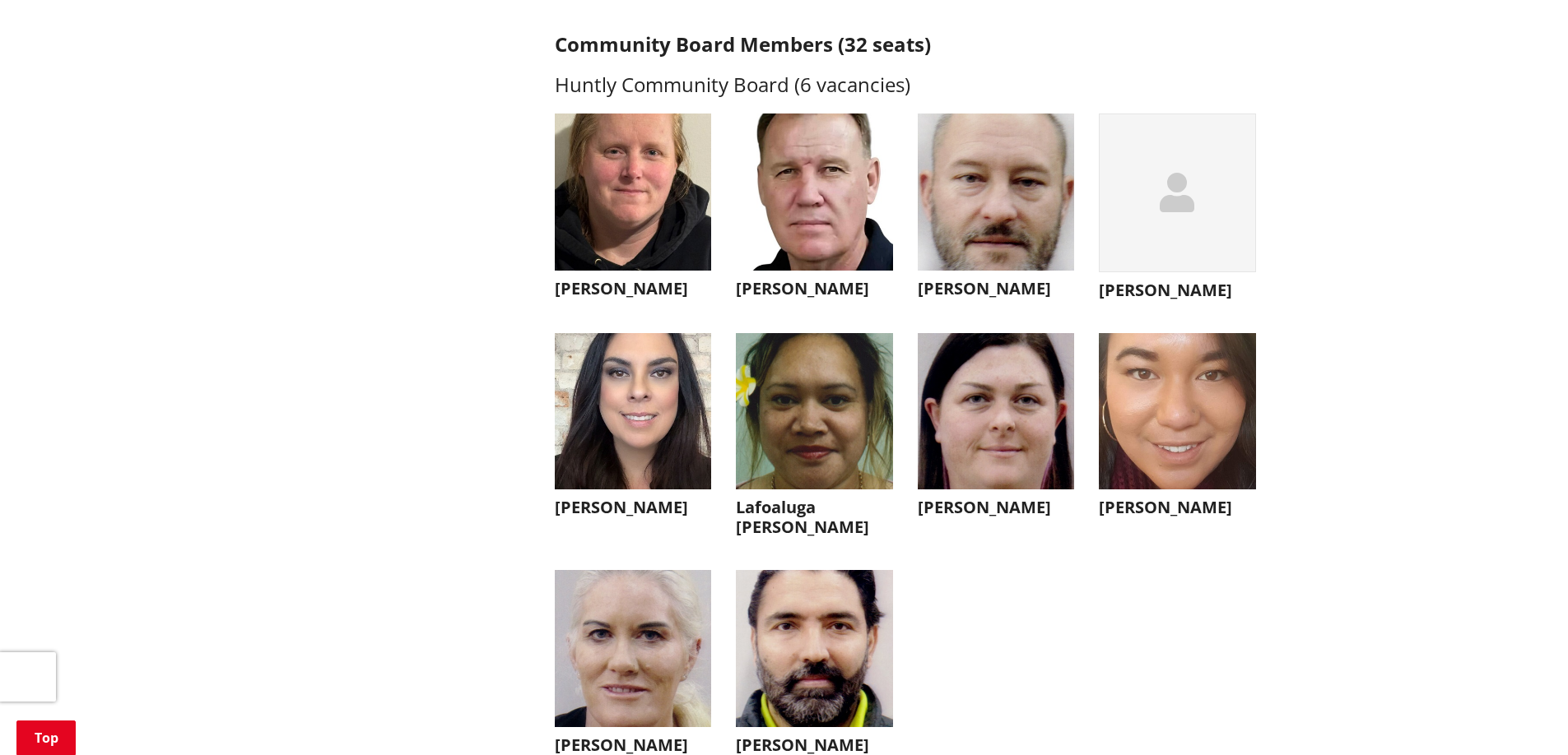
click at [1170, 300] on h3 "Frank McInally" at bounding box center [1177, 290] width 157 height 19
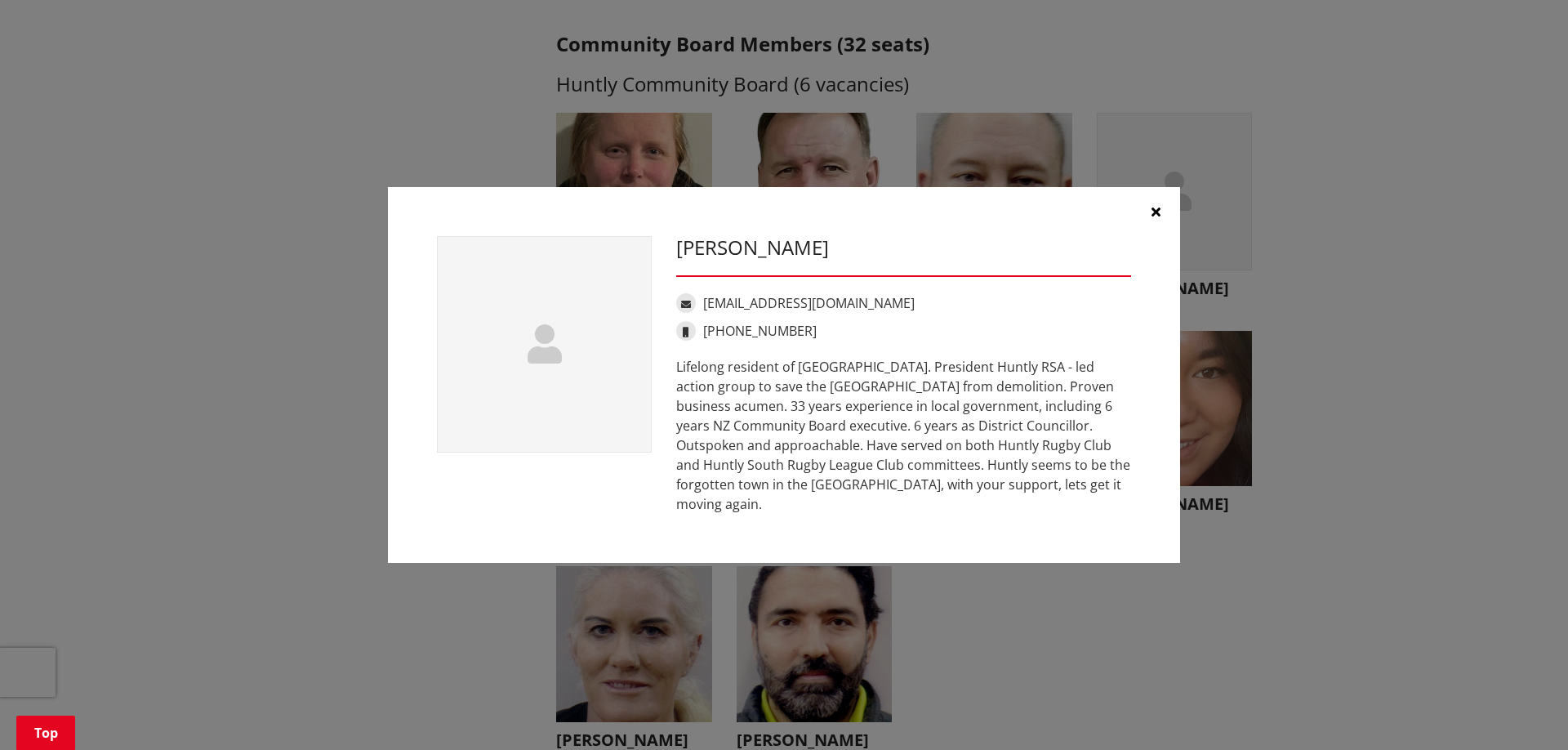
click at [1154, 218] on icon "button" at bounding box center [1156, 212] width 9 height 13
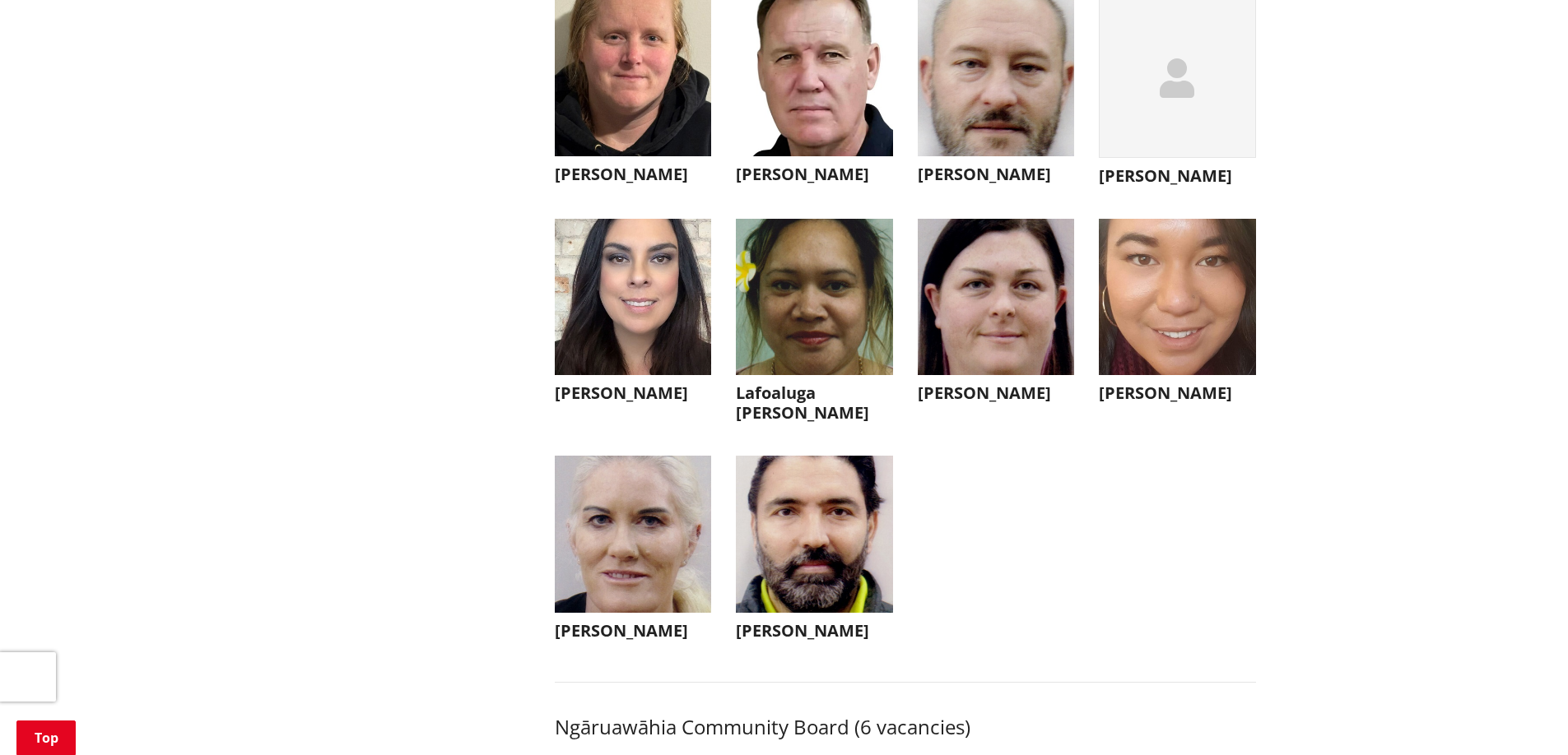
scroll to position [4442, 0]
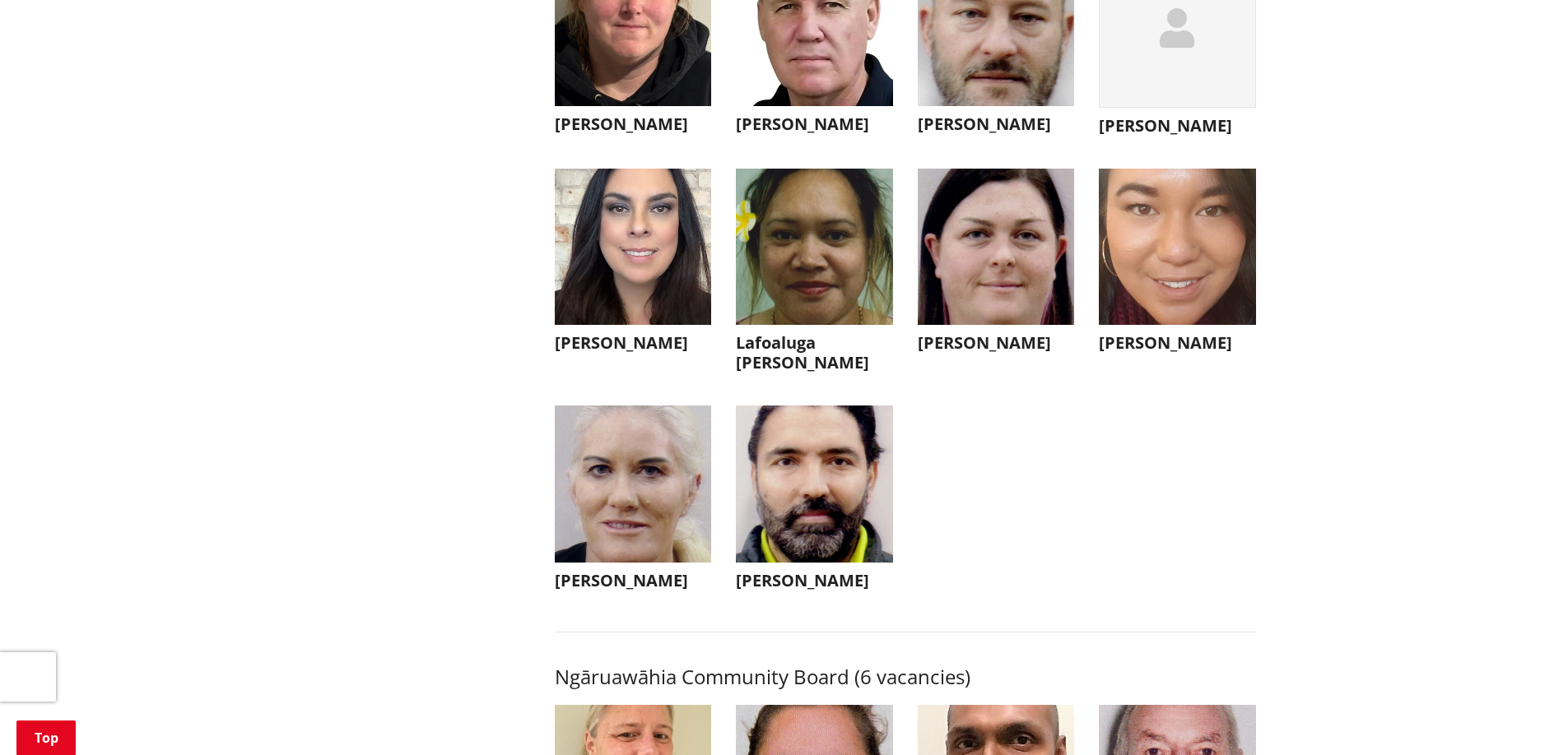
click at [642, 353] on h3 "Angela Floyed" at bounding box center [633, 342] width 157 height 19
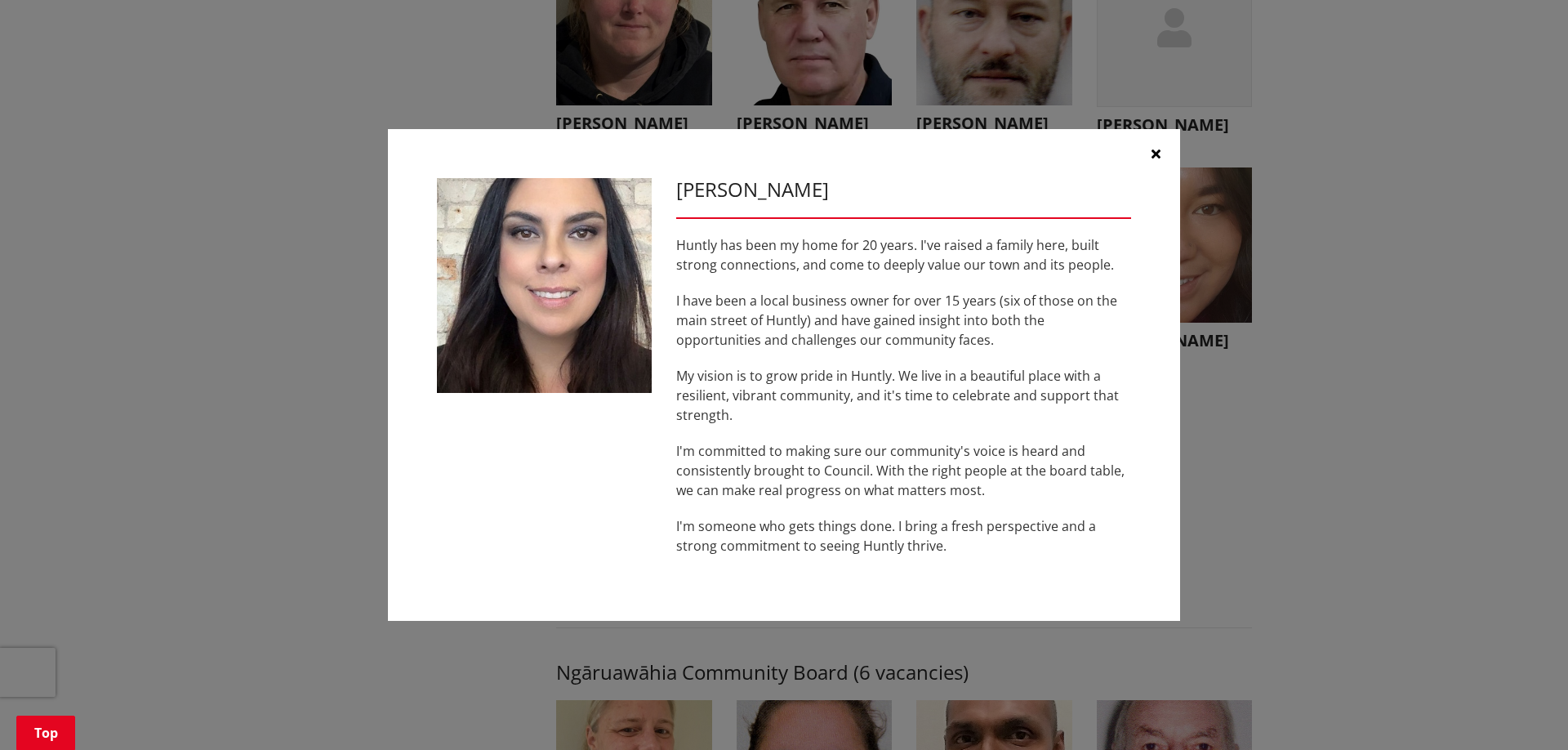
click at [1161, 155] on button "button" at bounding box center [1156, 153] width 49 height 49
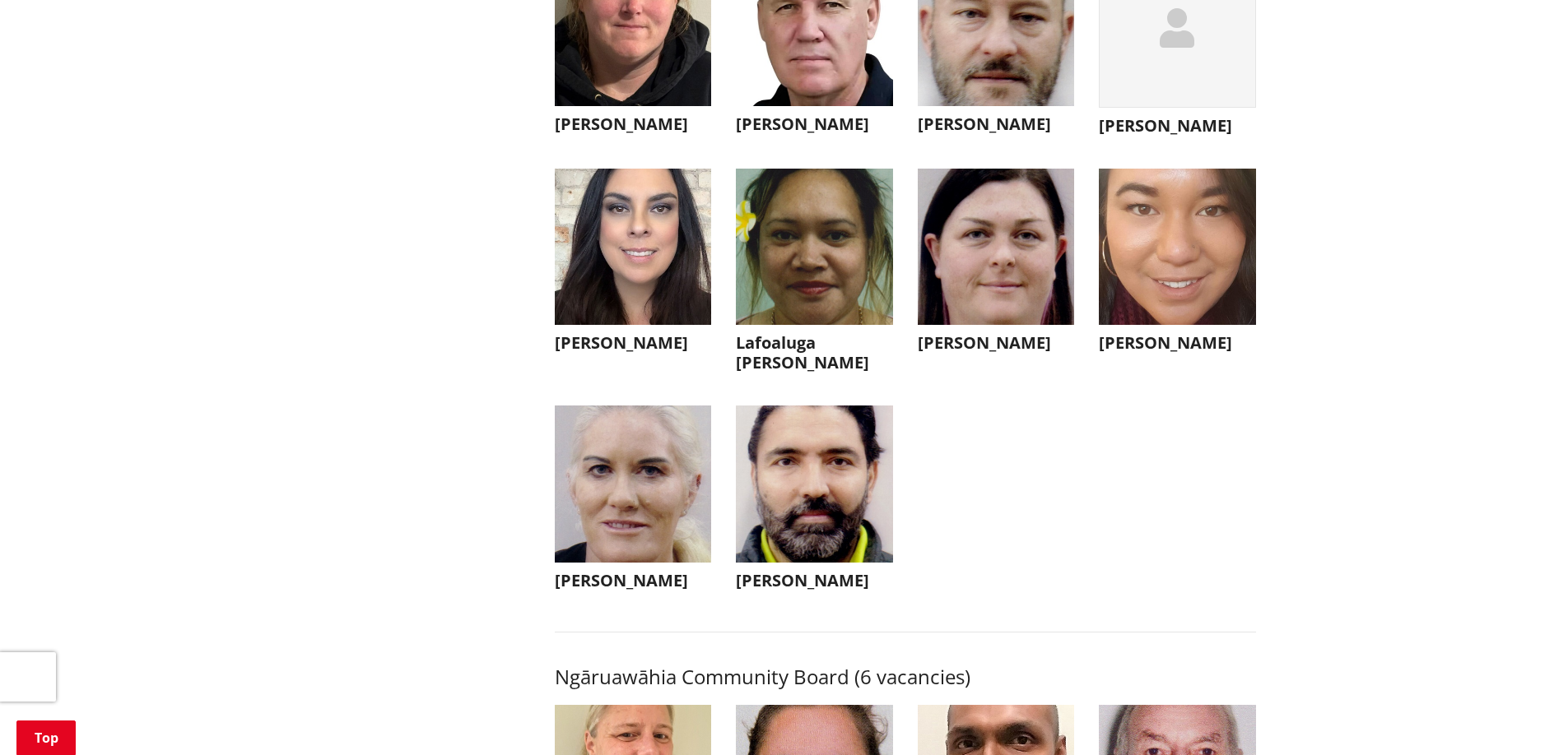
click at [986, 353] on h3 "Sasha McGaughran" at bounding box center [996, 342] width 157 height 19
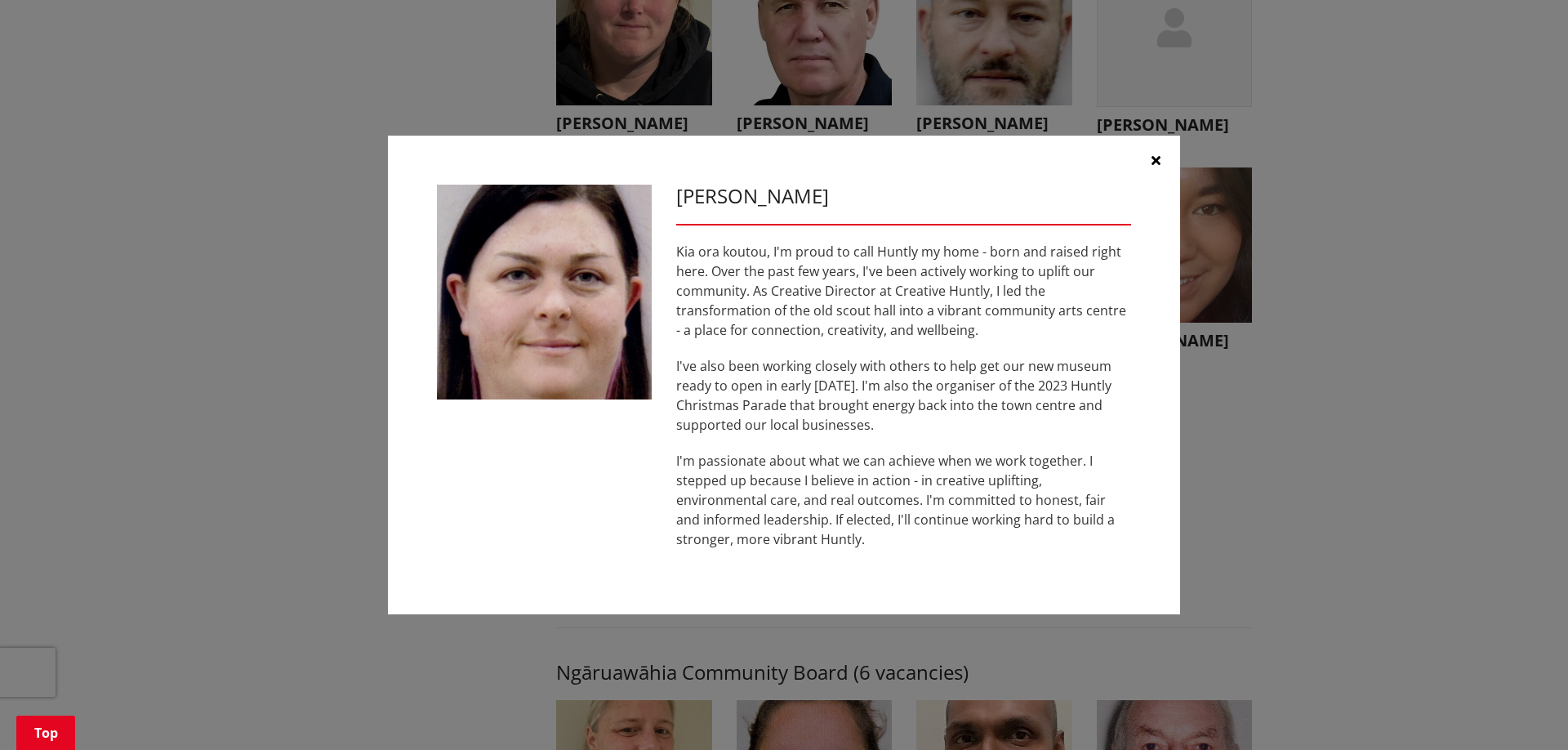
click at [1154, 160] on icon "button" at bounding box center [1156, 161] width 9 height 13
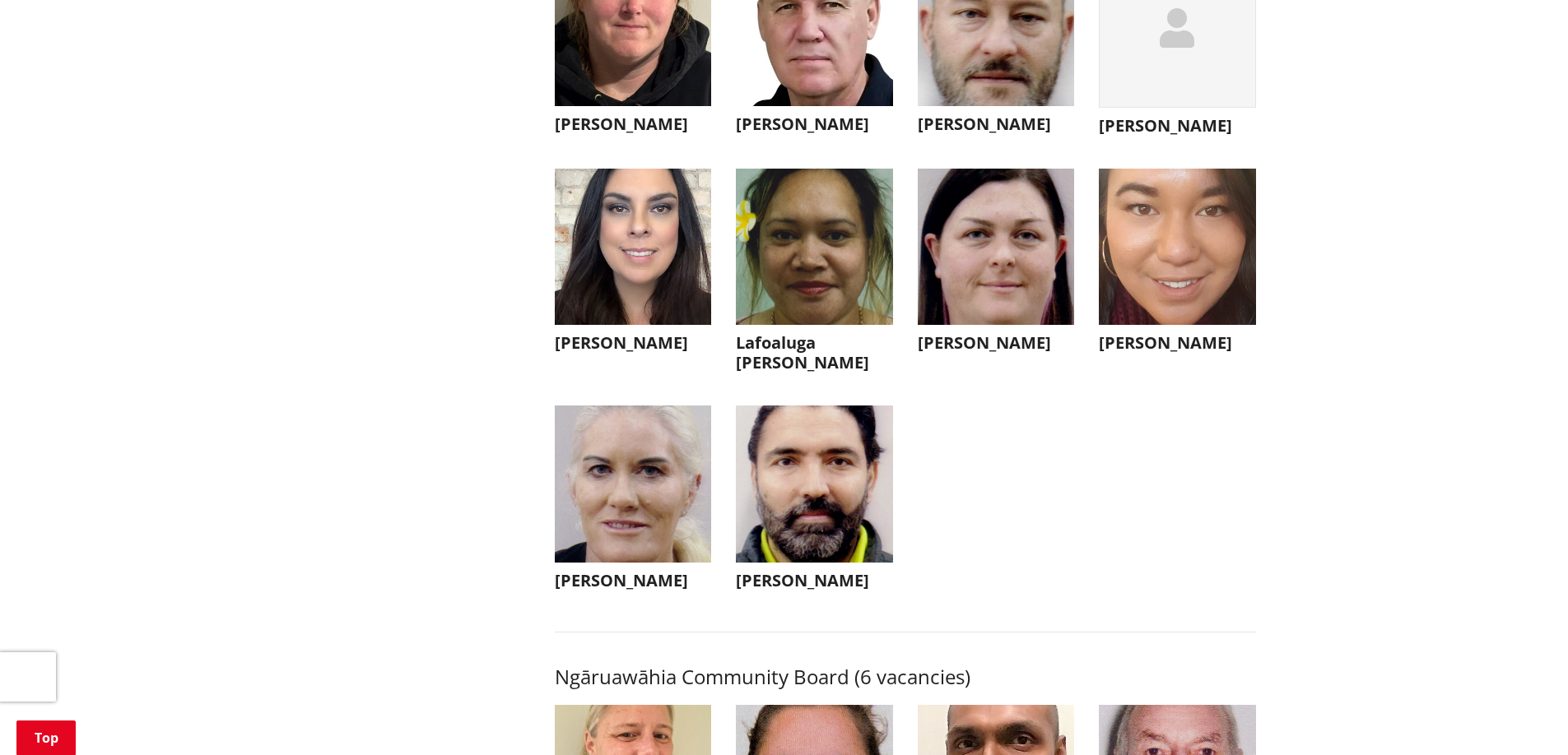
click at [605, 134] on h3 "Joy Tengu" at bounding box center [633, 124] width 157 height 19
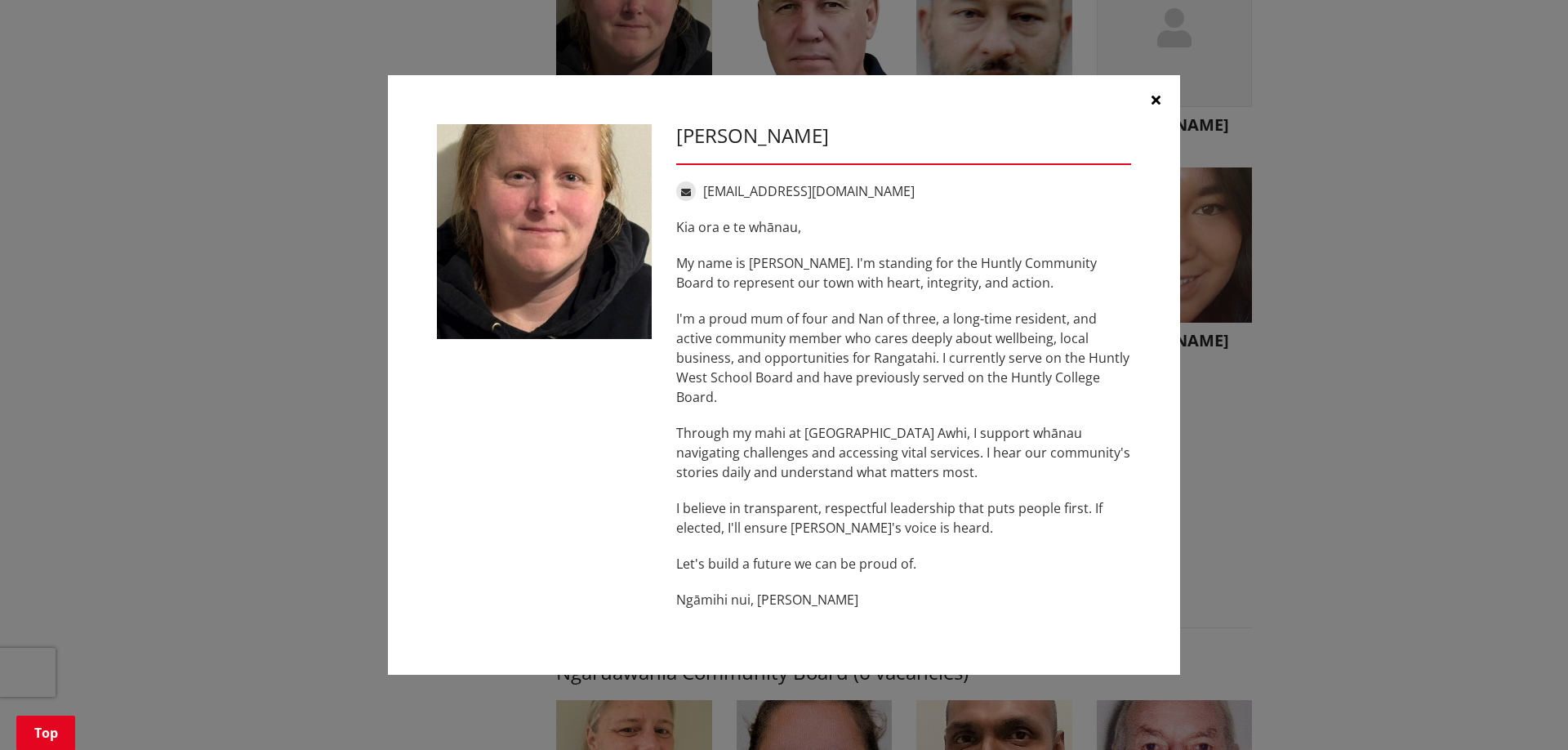
click at [1153, 96] on icon "button" at bounding box center [1156, 100] width 9 height 13
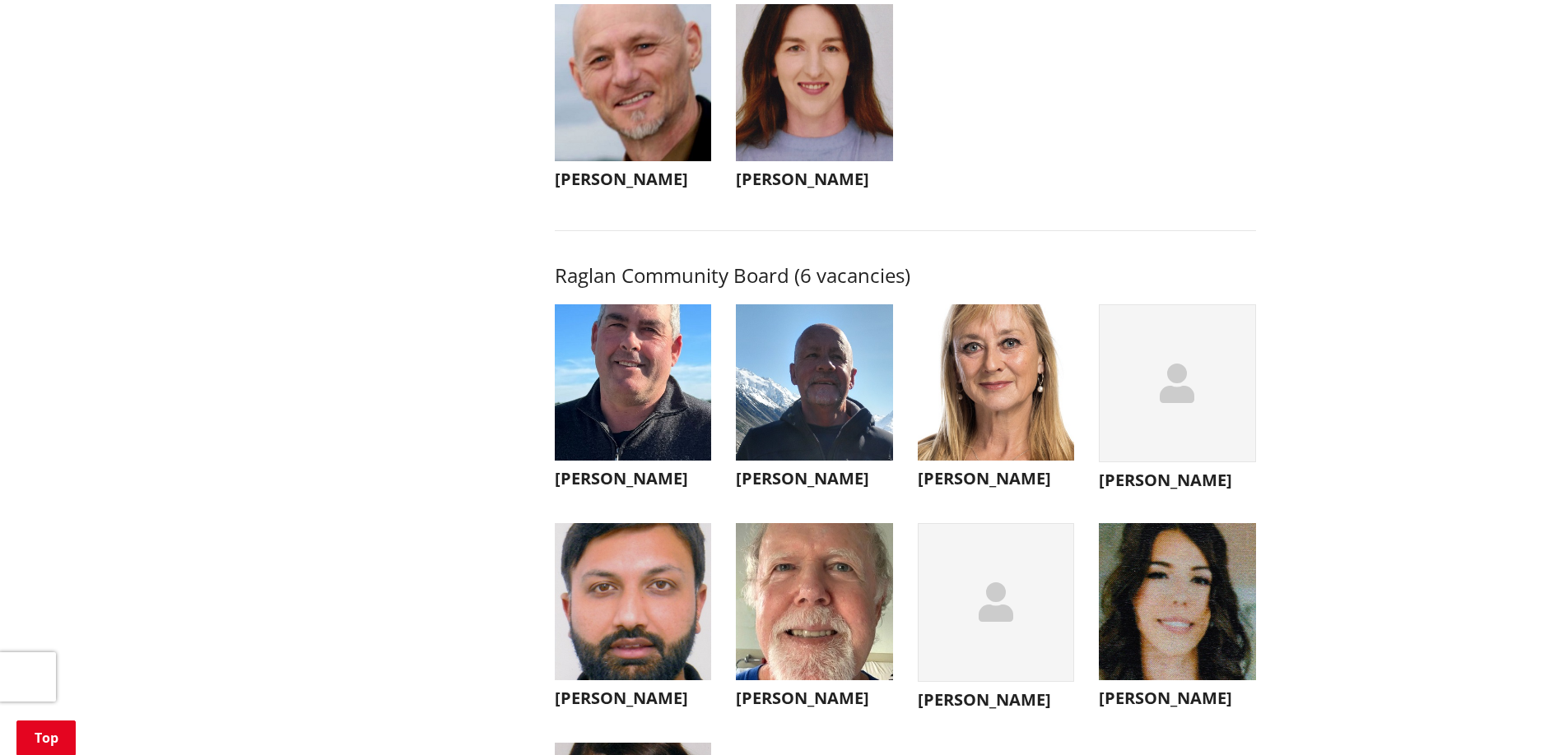
scroll to position [5676, 0]
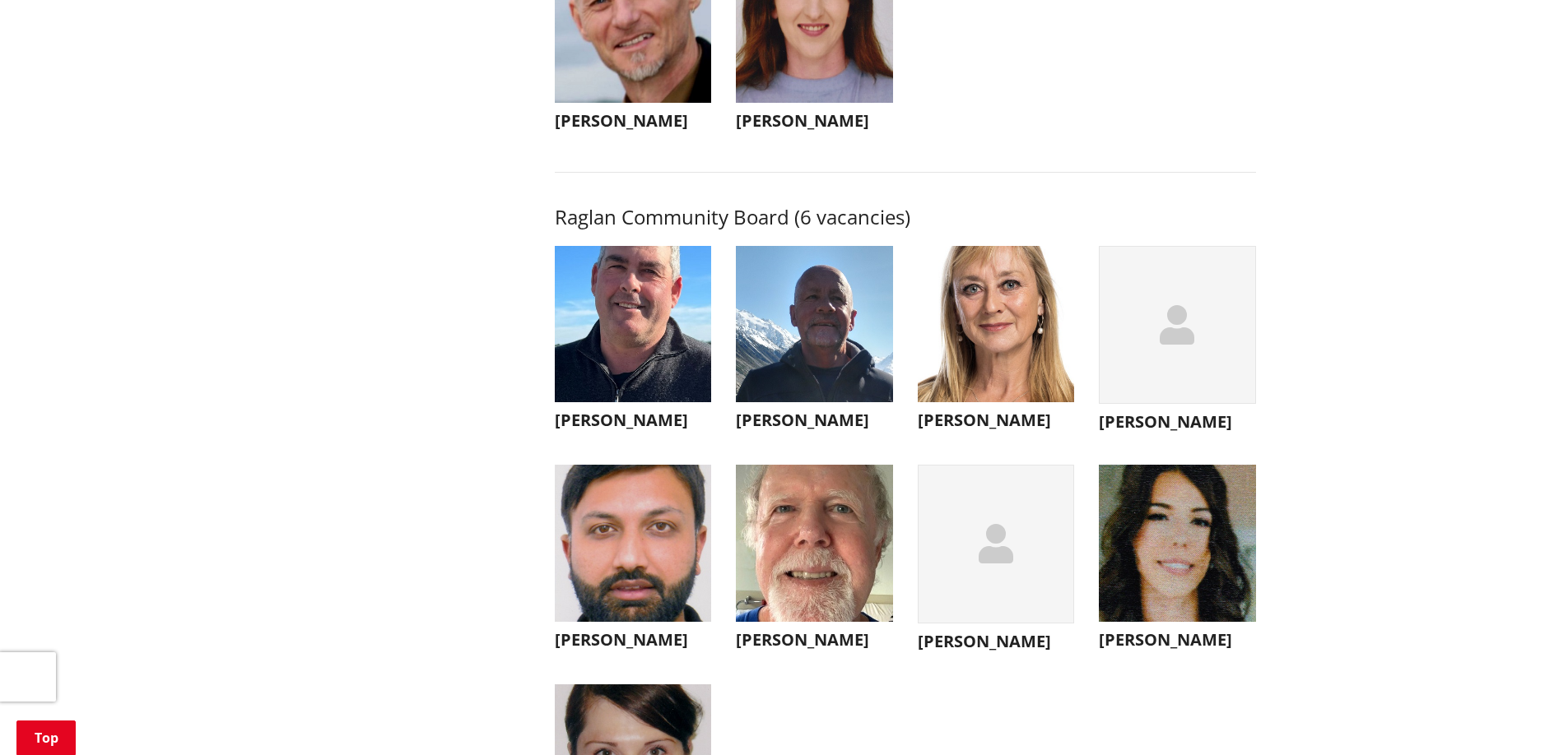
click at [1006, 431] on h3 "Nicola Laboyrie" at bounding box center [996, 420] width 157 height 19
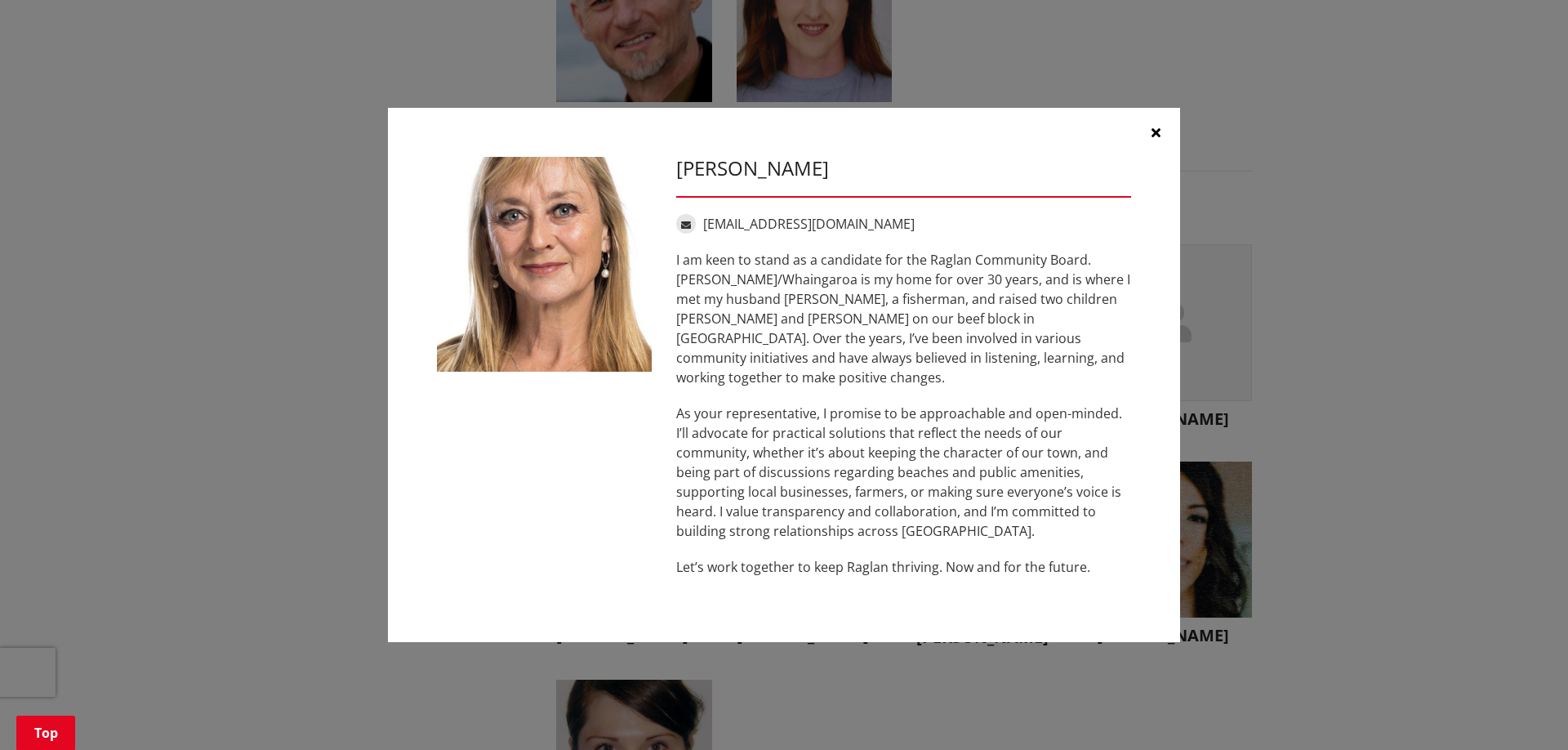
click at [1153, 138] on icon "button" at bounding box center [1156, 132] width 9 height 13
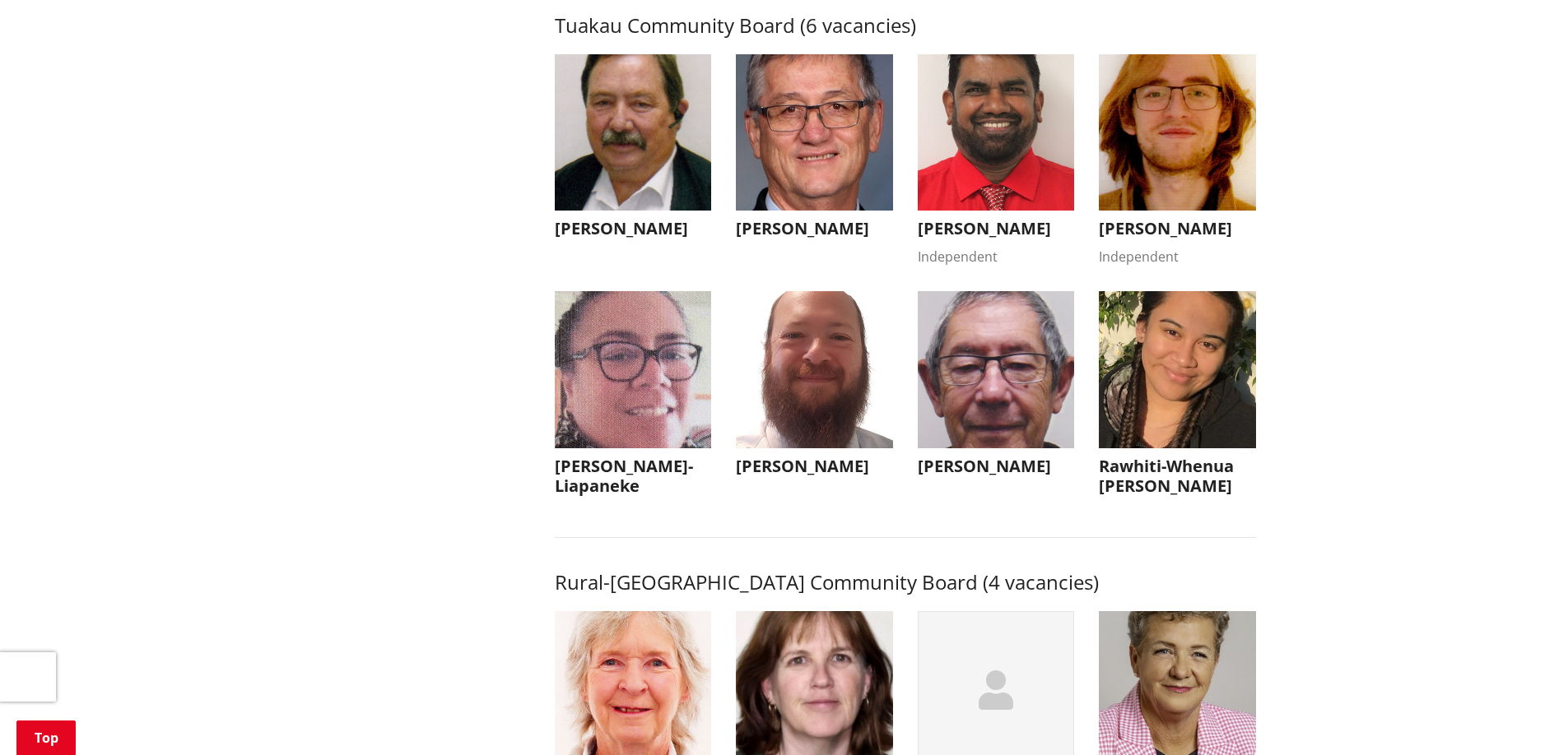
scroll to position [7156, 0]
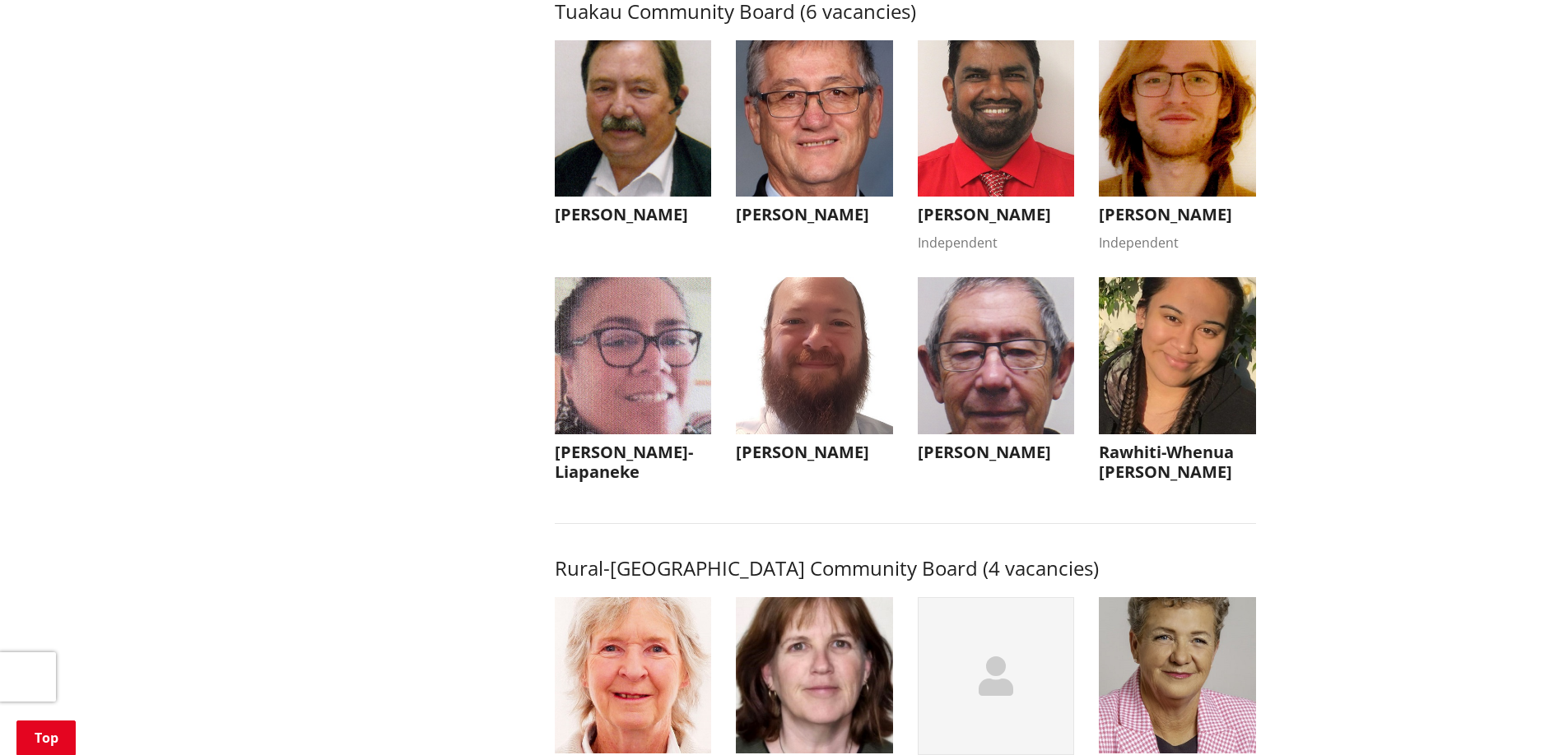
click at [1168, 482] on h3 "Rawhiti-Whenua Matena Ngataki" at bounding box center [1177, 462] width 157 height 40
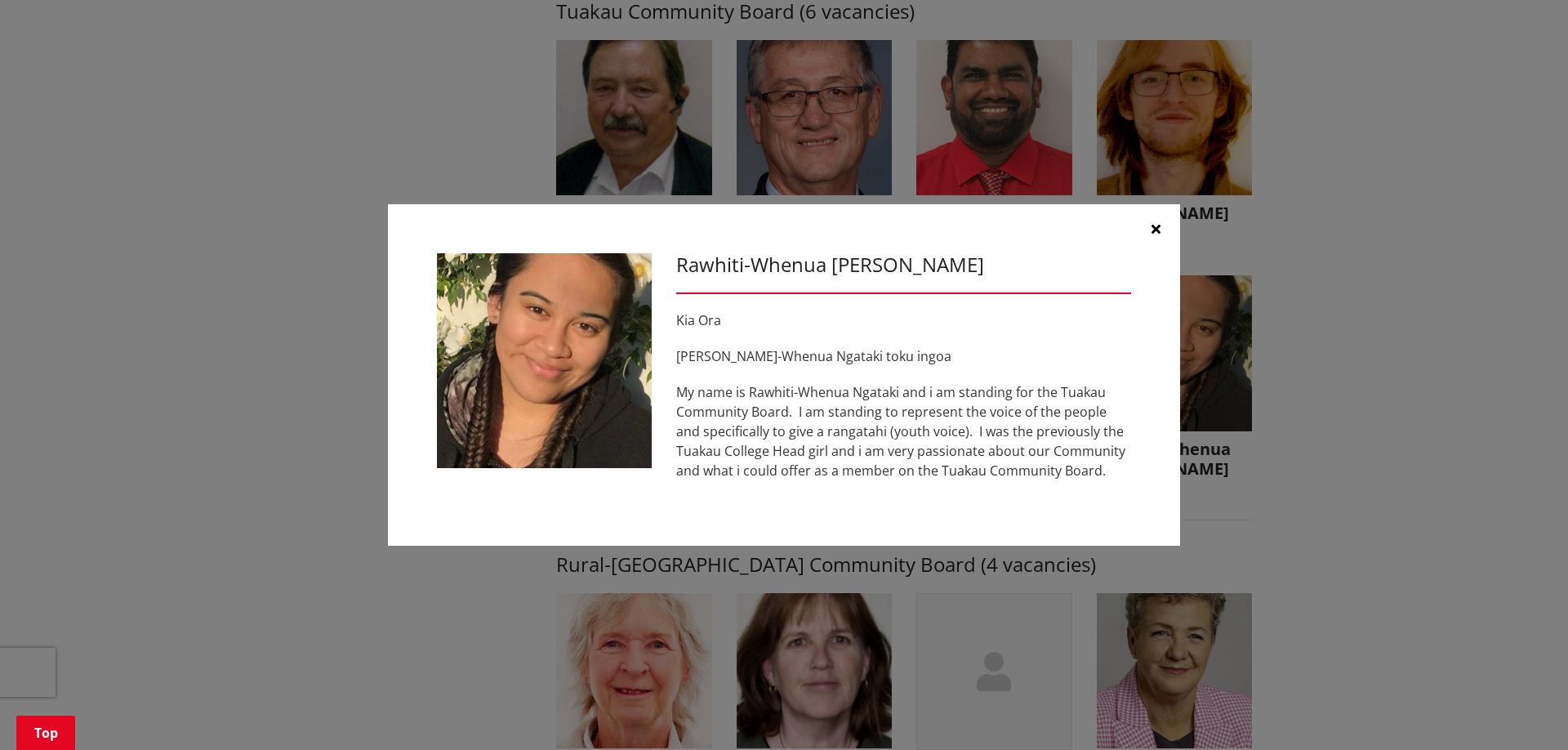
click at [1159, 230] on icon "button" at bounding box center [1156, 229] width 9 height 13
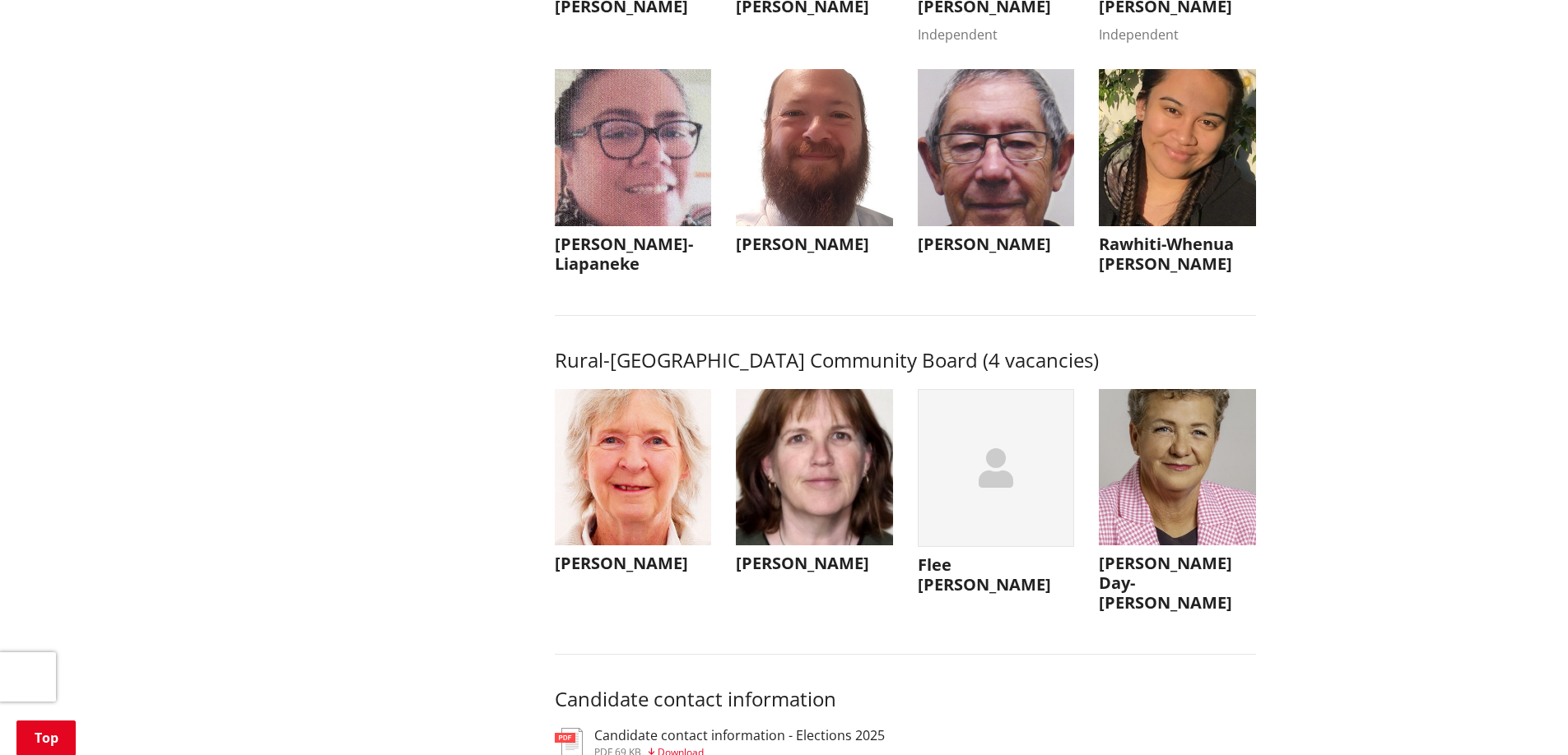
scroll to position [7485, 0]
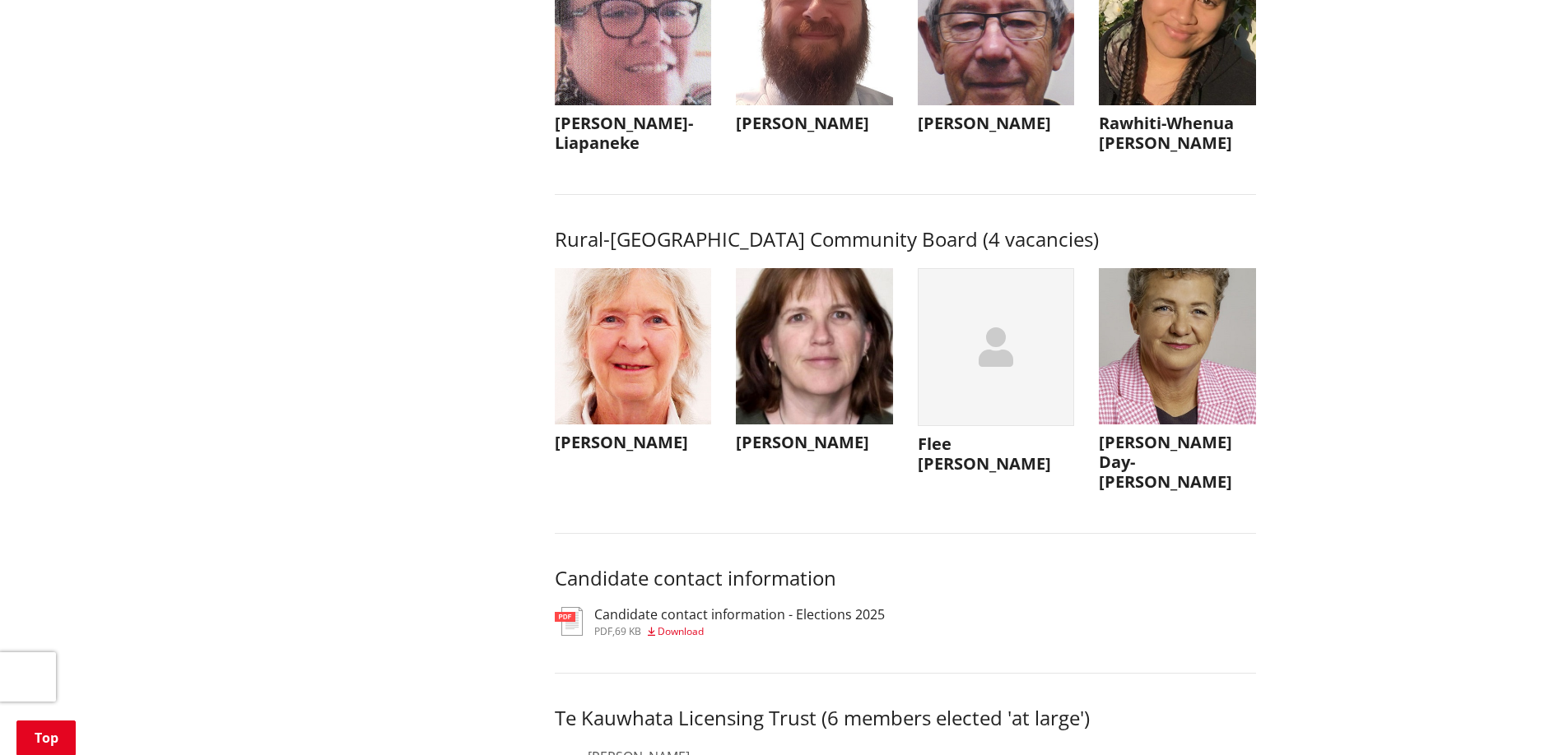
click at [770, 452] on h3 "Leah Fry" at bounding box center [814, 442] width 157 height 19
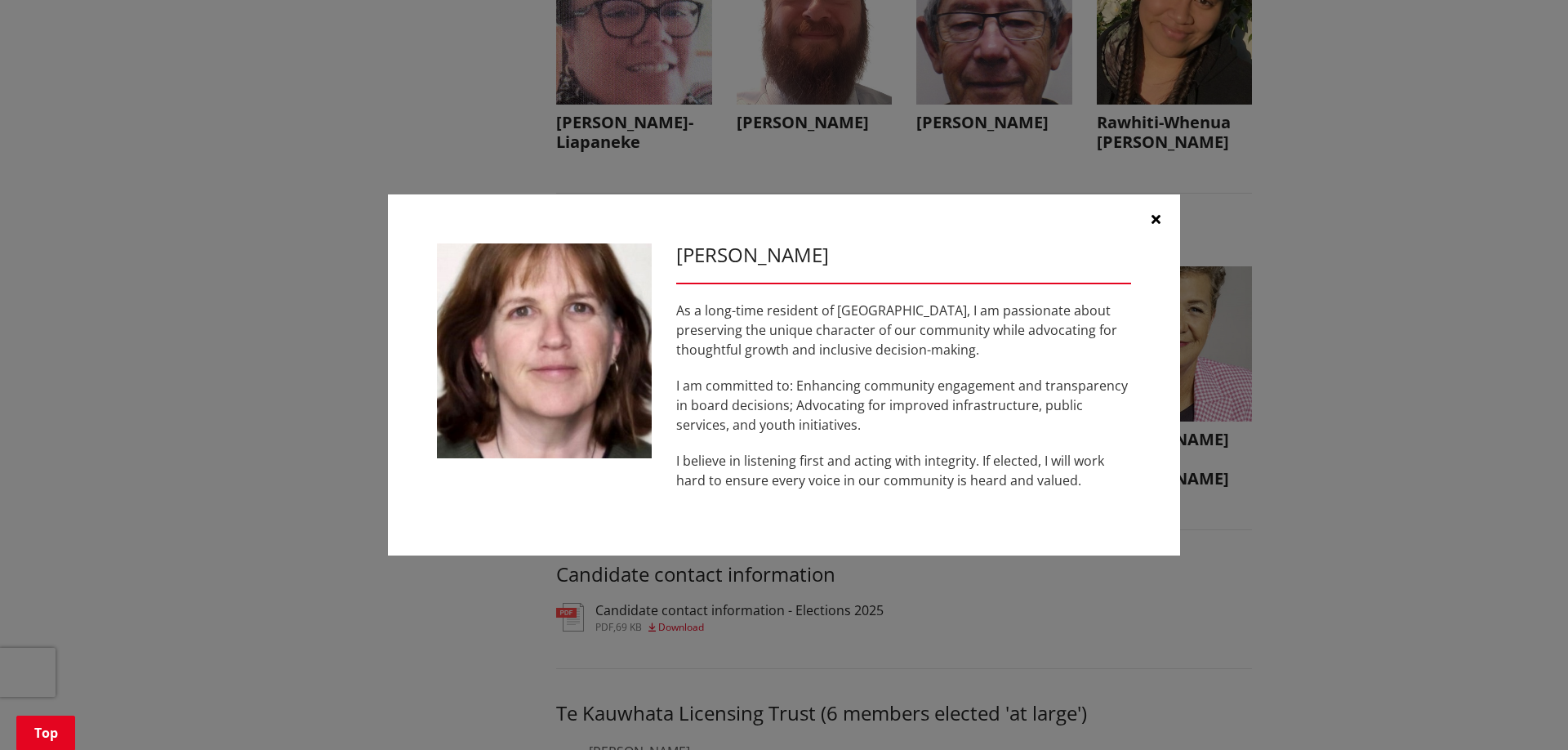
click at [1157, 218] on icon "button" at bounding box center [1156, 219] width 9 height 13
